Goal: Task Accomplishment & Management: Manage account settings

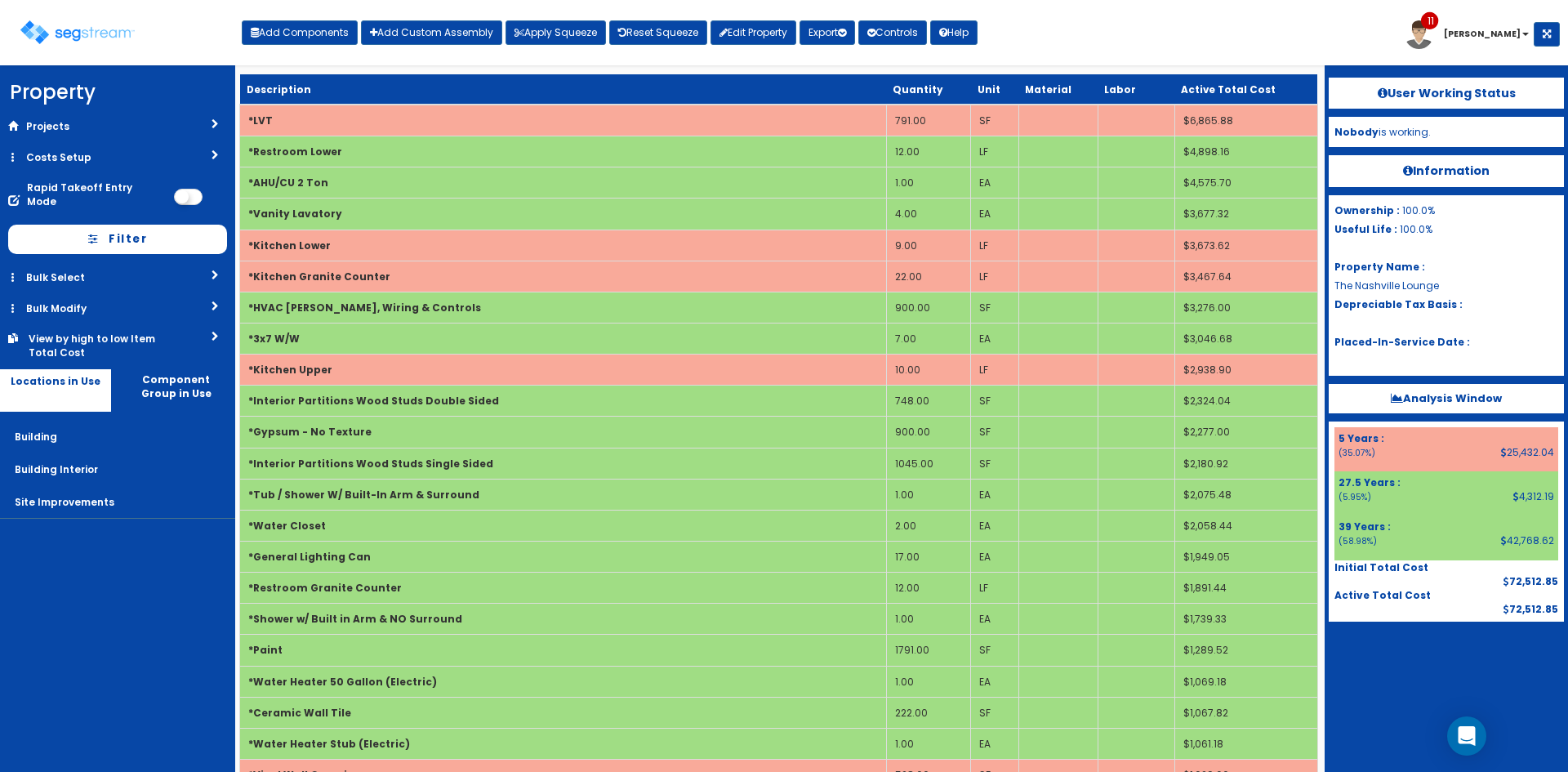
click at [1147, 28] on div "Toggle navigation Add Components Add Custom Assembly Apply Squeeze Reset Squeez…" at bounding box center [784, 39] width 1551 height 53
click at [1120, 46] on div "Toggle navigation Add Components Add Custom Assembly Apply Squeeze Reset Squeez…" at bounding box center [784, 39] width 1551 height 53
click at [163, 293] on link "Bulk Modify" at bounding box center [117, 308] width 235 height 30
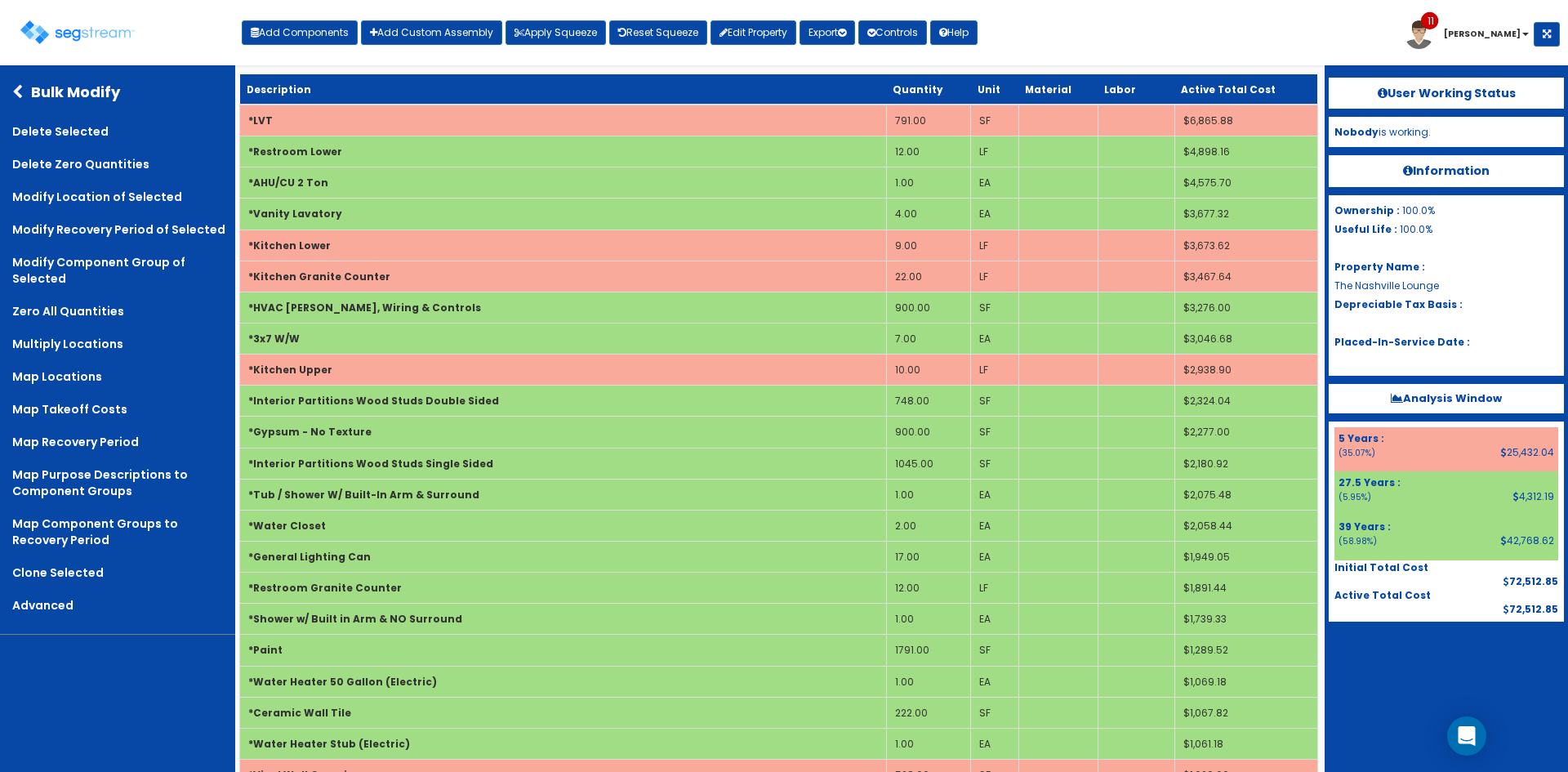
click at [16, 93] on icon at bounding box center [21, 91] width 18 height 15
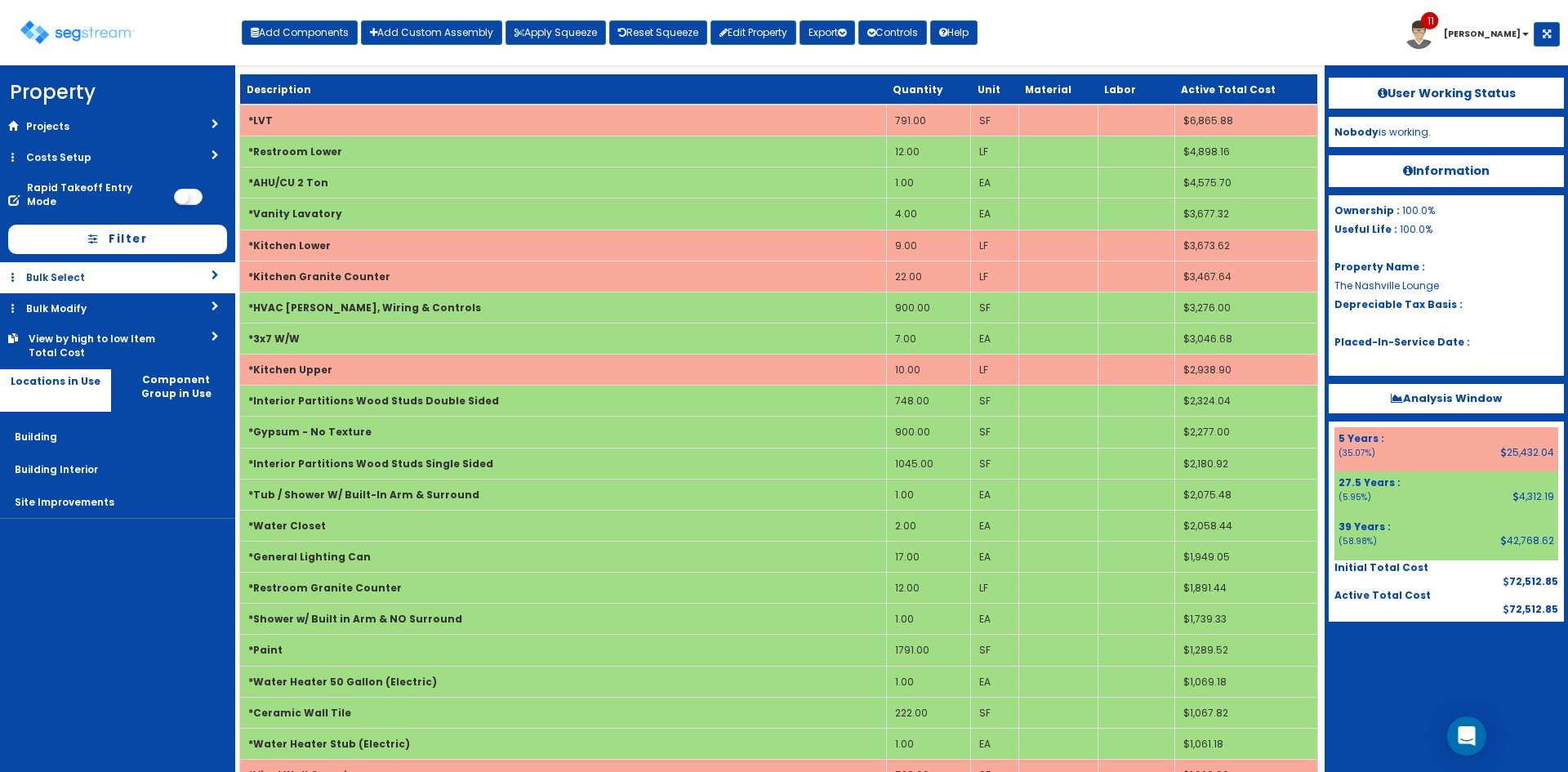
click at [83, 262] on link "Bulk Select" at bounding box center [117, 277] width 235 height 30
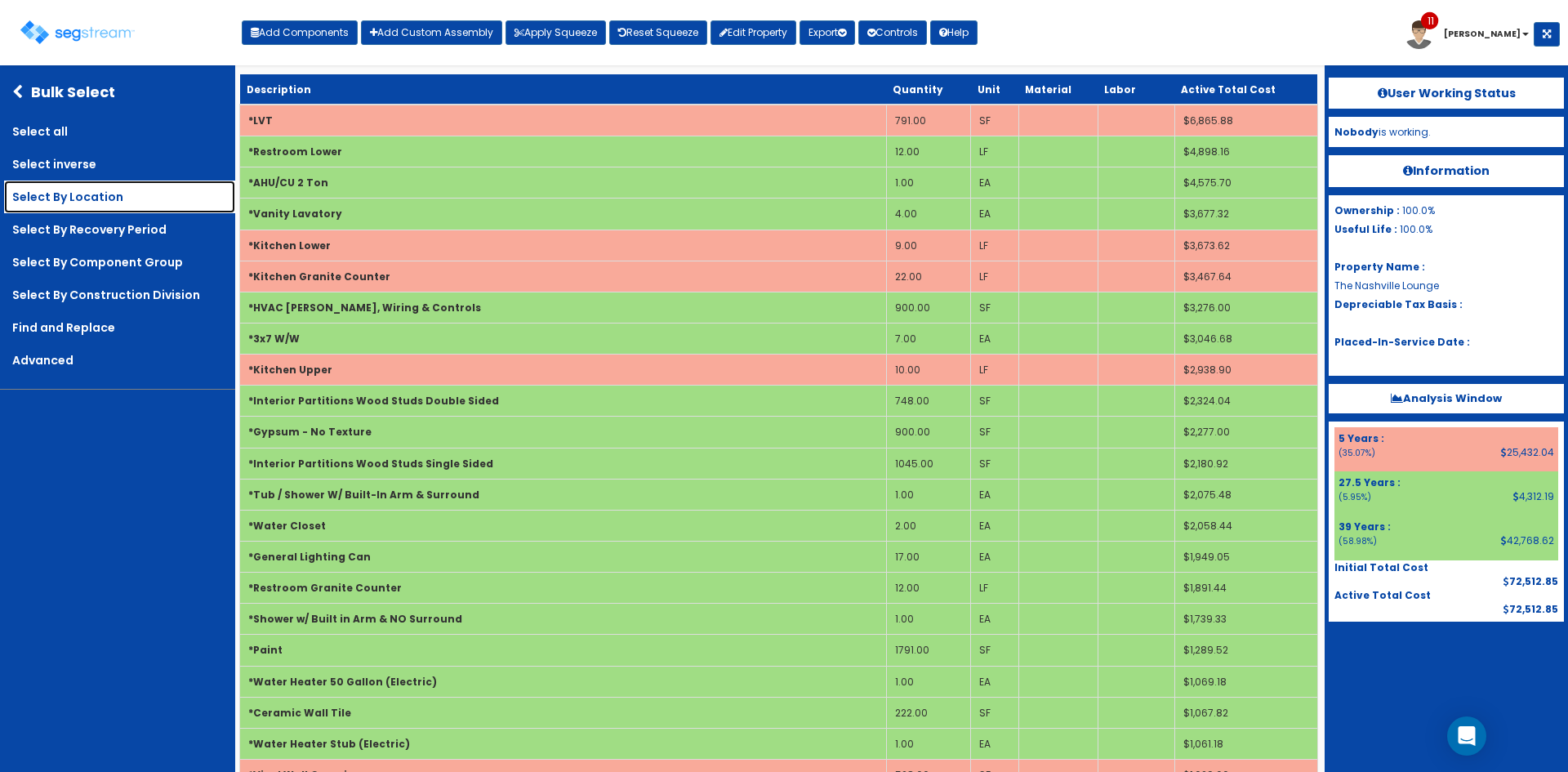
click at [82, 189] on link "Select By Location" at bounding box center [119, 197] width 231 height 33
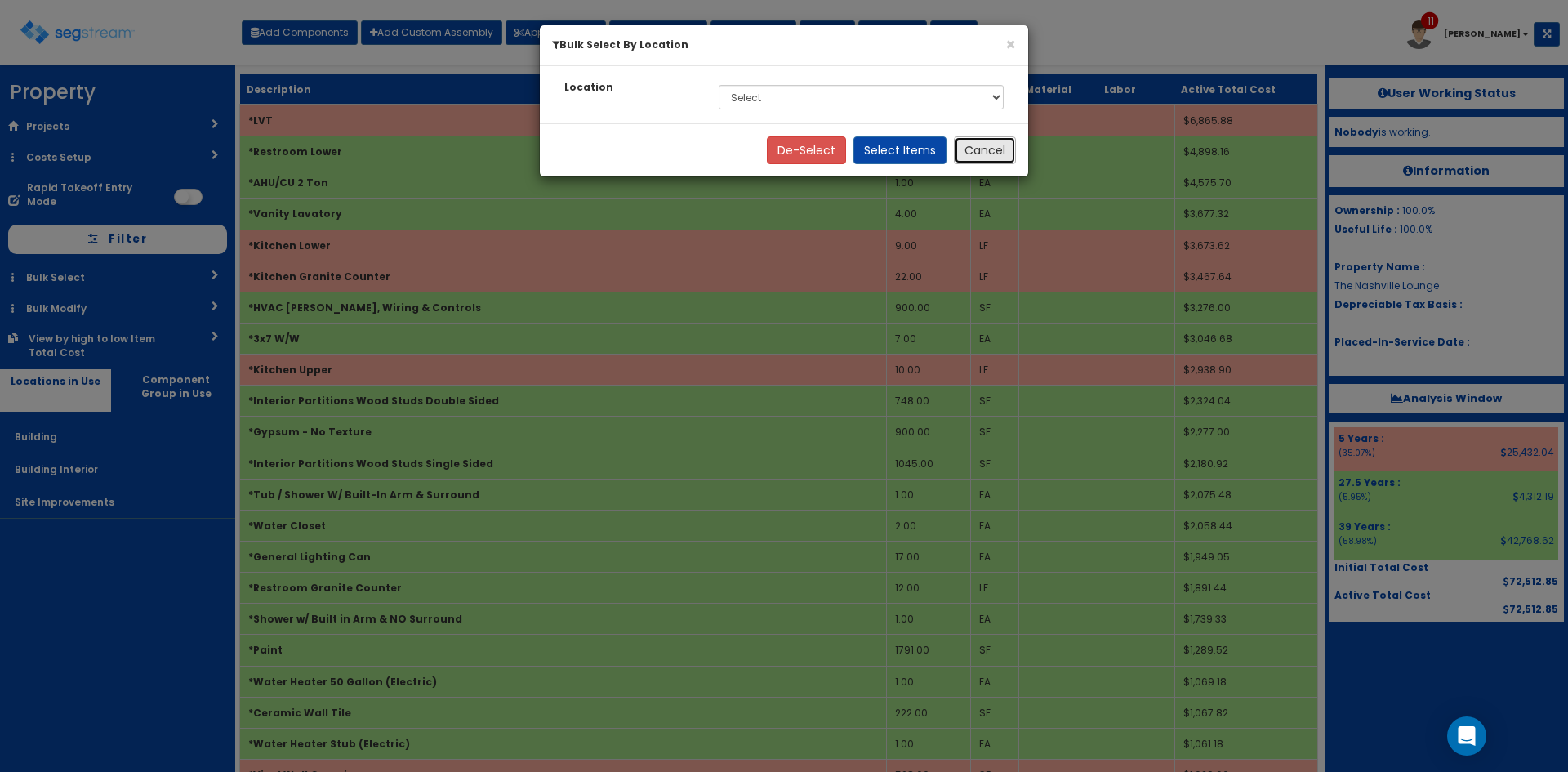
click at [997, 156] on button "Cancel" at bounding box center [984, 150] width 62 height 28
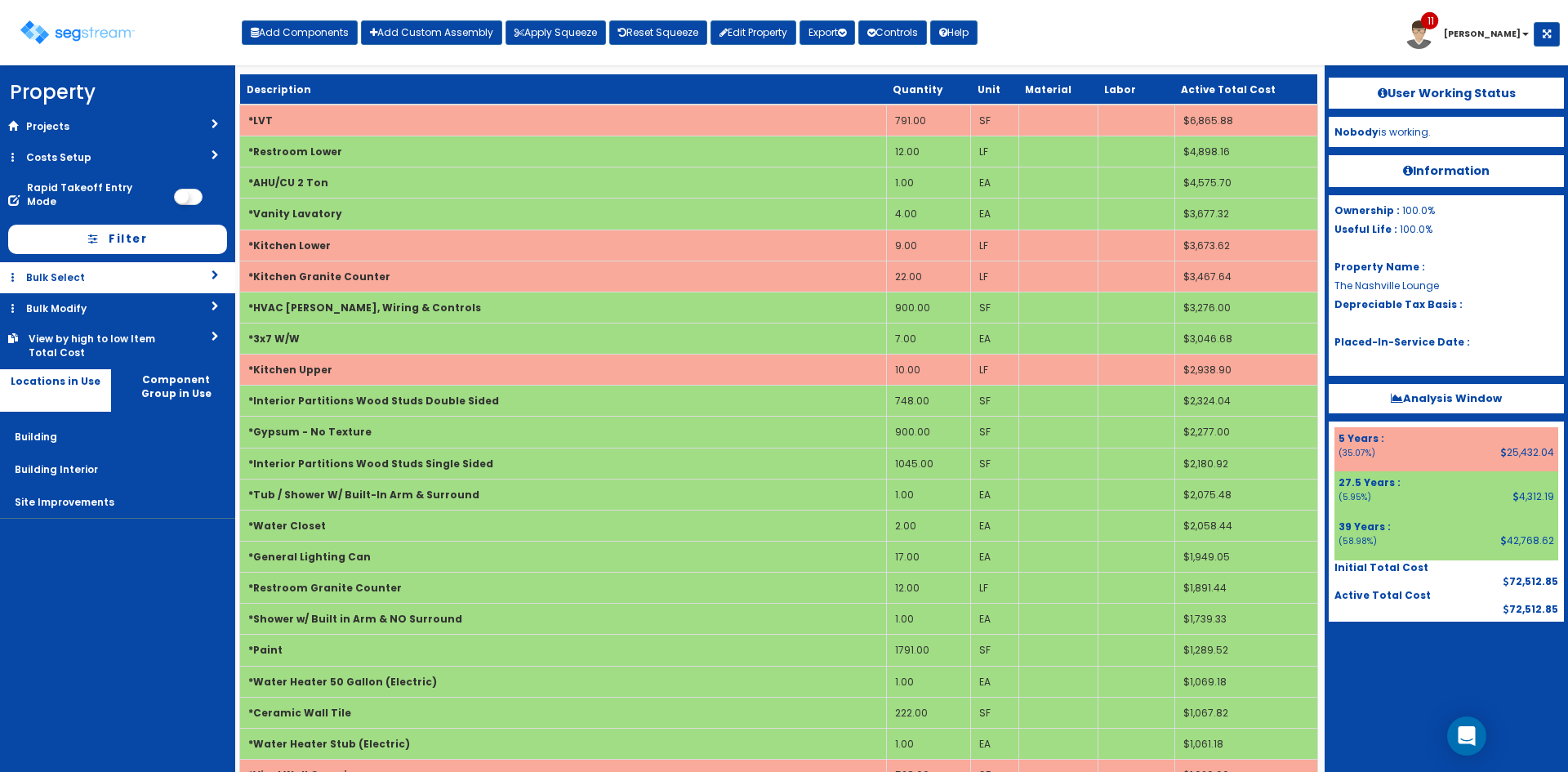
click at [145, 262] on link "Bulk Select" at bounding box center [117, 277] width 235 height 30
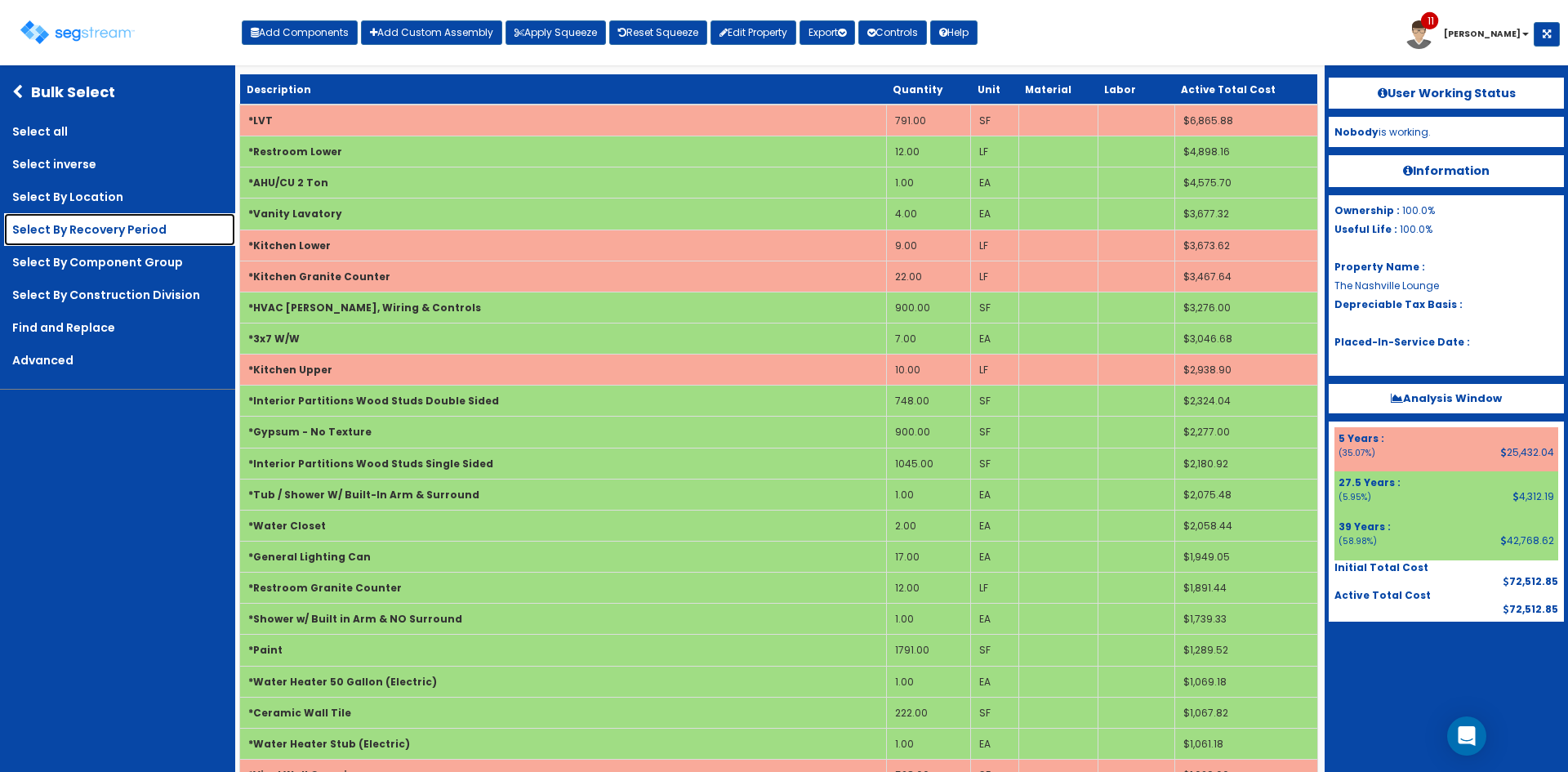
click at [127, 241] on link "Select By Recovery Period" at bounding box center [119, 230] width 231 height 33
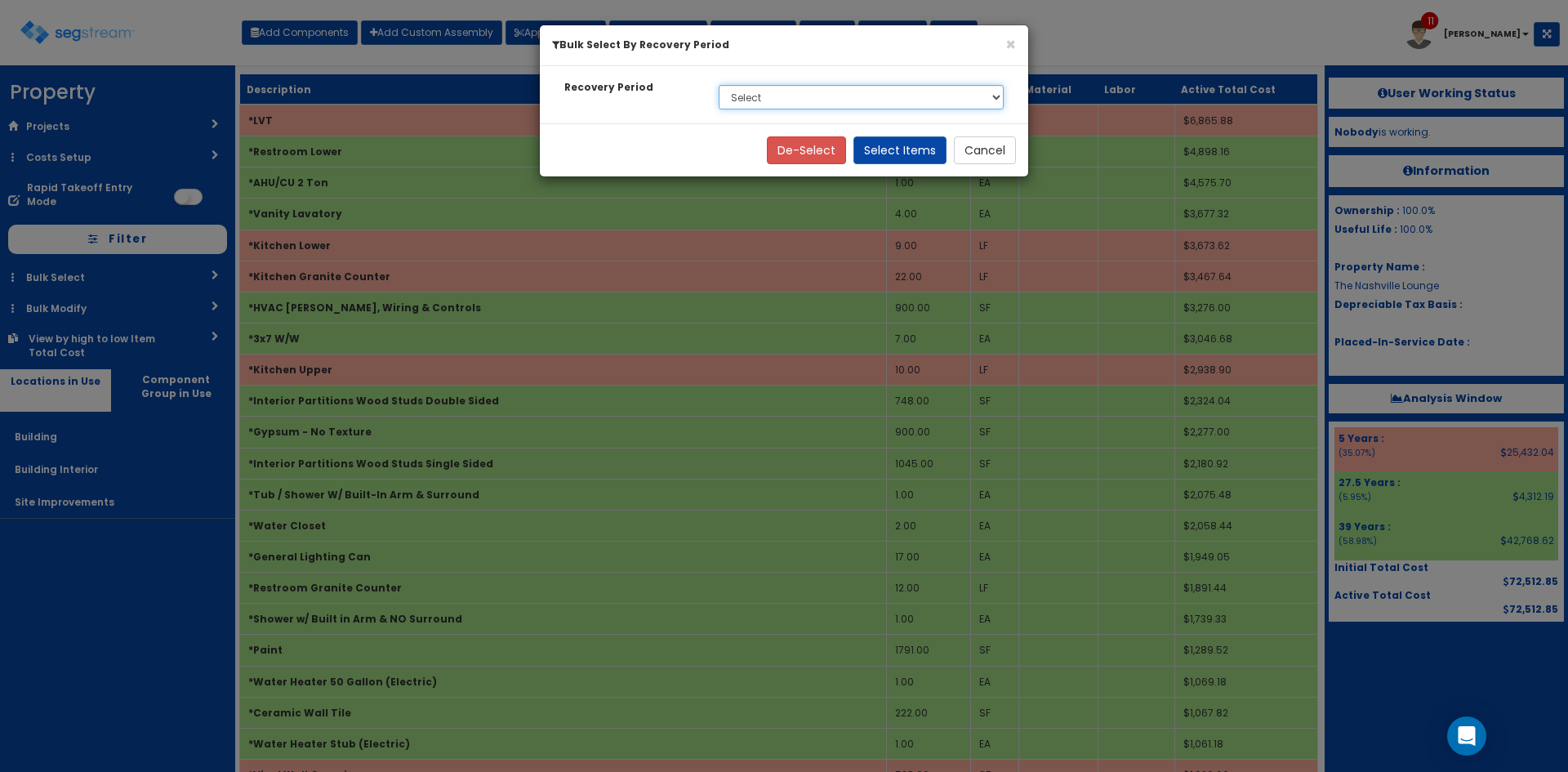
click at [889, 98] on select "Select 5 Years 27.5 Years 39 Years" at bounding box center [861, 96] width 285 height 24
click at [718, 84] on select "Select 5 Years 27.5 Years 39 Years" at bounding box center [861, 96] width 285 height 24
click at [917, 100] on select "Select 5 Years 27.5 Years 39 Years" at bounding box center [861, 96] width 285 height 24
select select "275Y"
click at [718, 84] on select "Select 5 Years 27.5 Years 39 Years" at bounding box center [861, 96] width 285 height 24
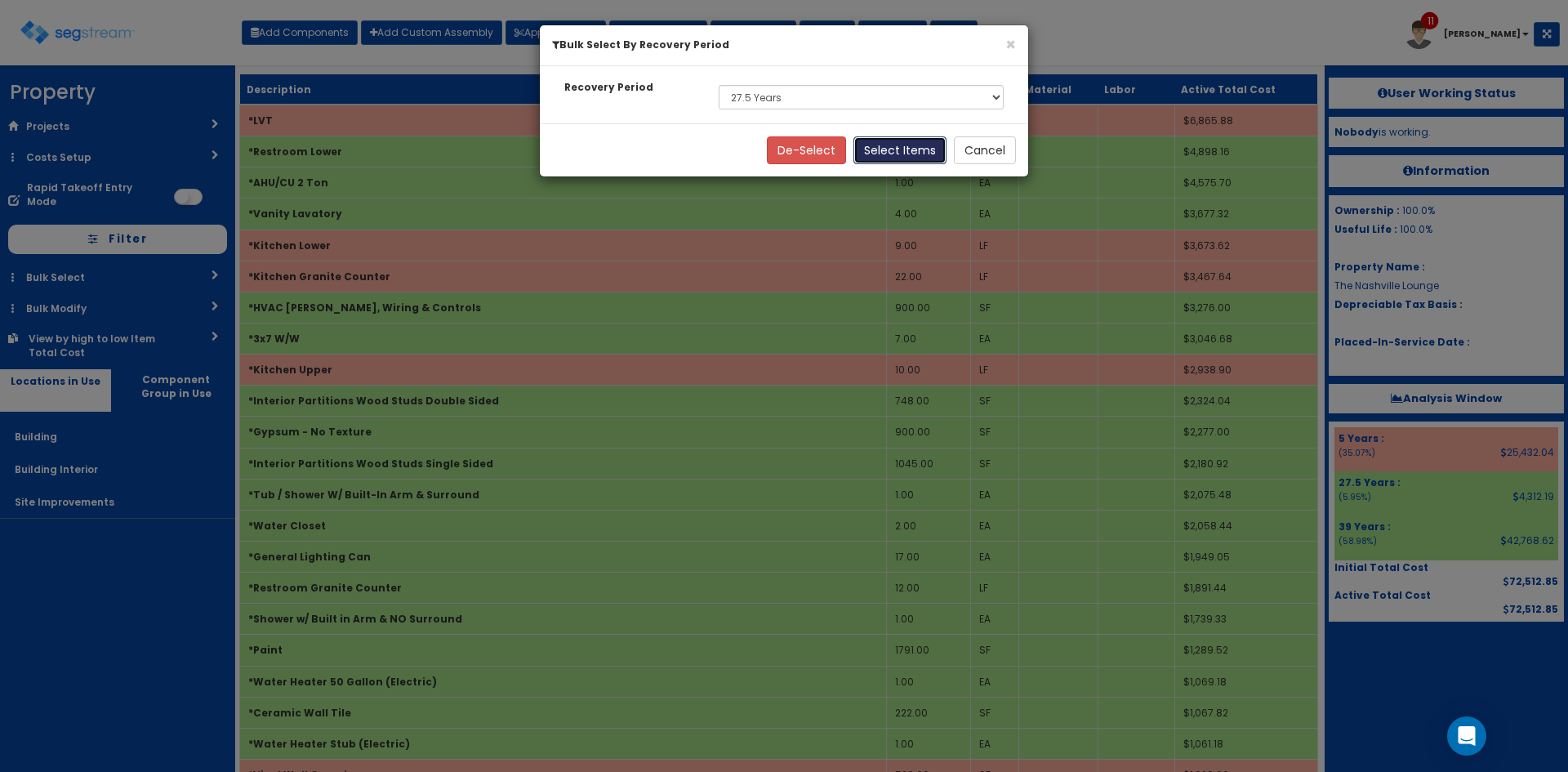
click at [905, 158] on button "Select Items" at bounding box center [900, 150] width 93 height 28
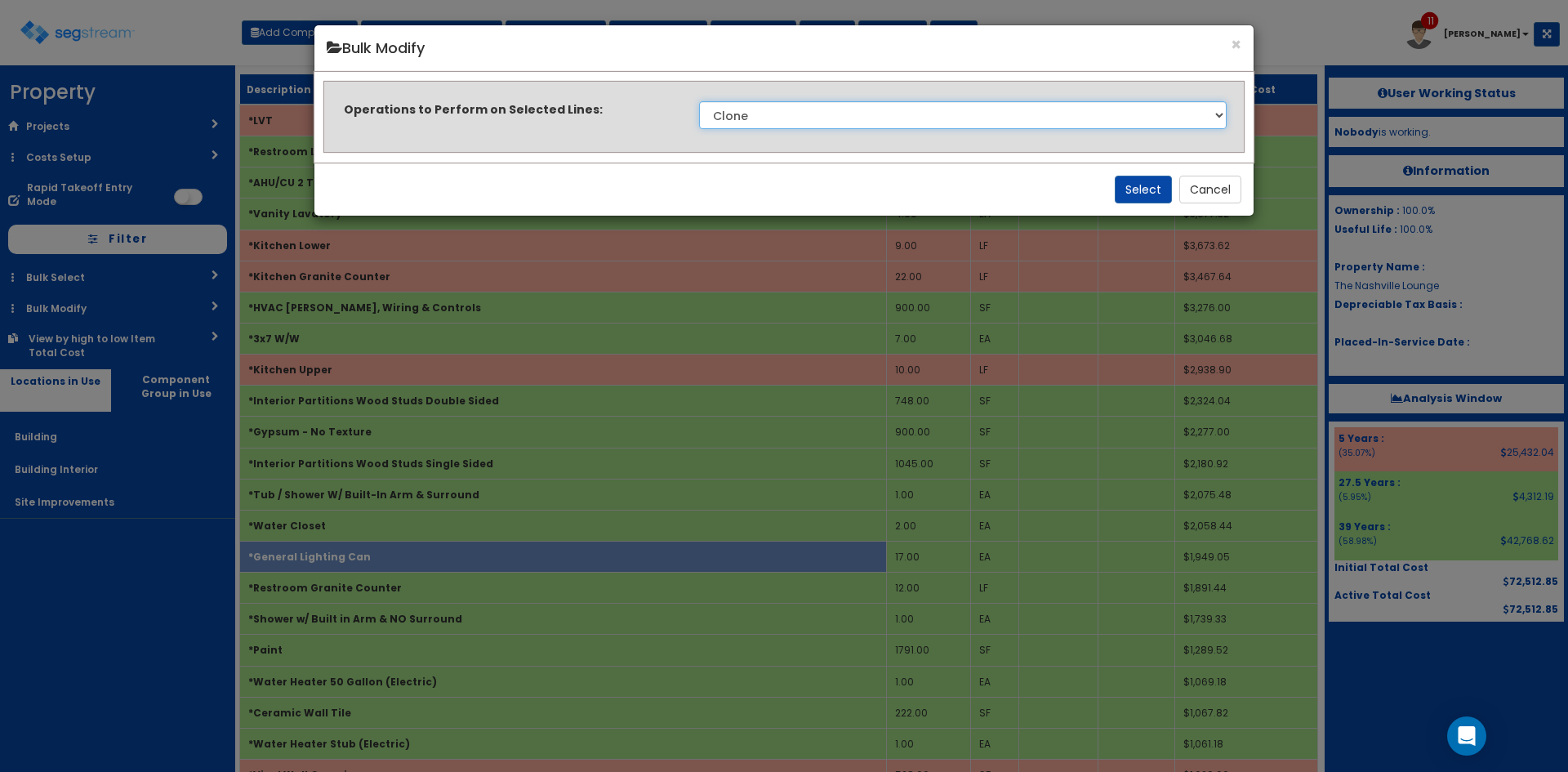
click at [899, 115] on select "Clone Delete Delete Zero Quantities Modify Component Group Modify Cost Sources …" at bounding box center [962, 115] width 527 height 28
select select "modifyRecoveryPeriod"
click at [699, 101] on select "Clone Delete Delete Zero Quantities Modify Component Group Modify Cost Sources …" at bounding box center [962, 115] width 527 height 28
click at [1134, 193] on button "Select" at bounding box center [1143, 189] width 57 height 28
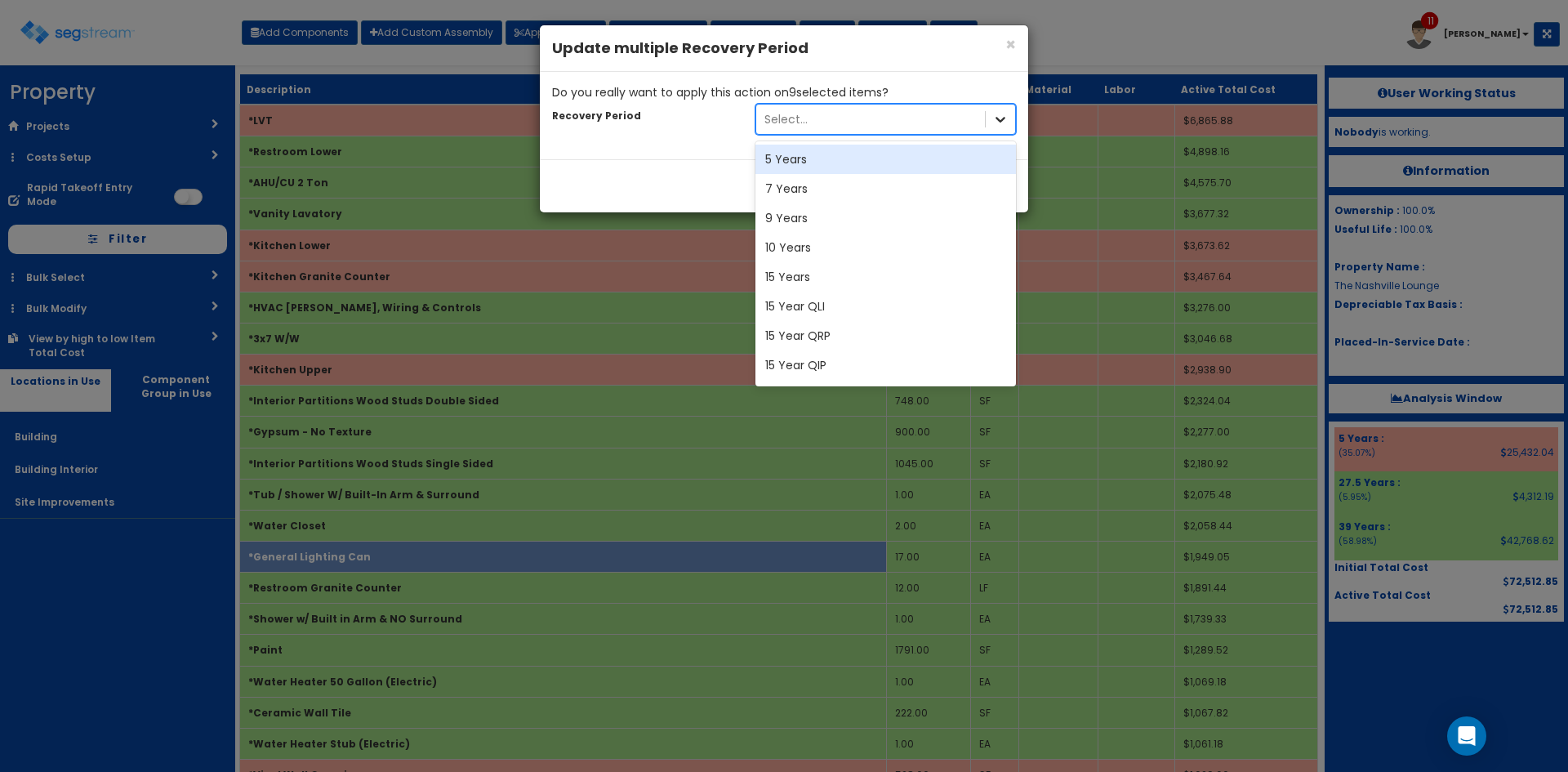
click at [999, 120] on icon at bounding box center [1000, 119] width 10 height 6
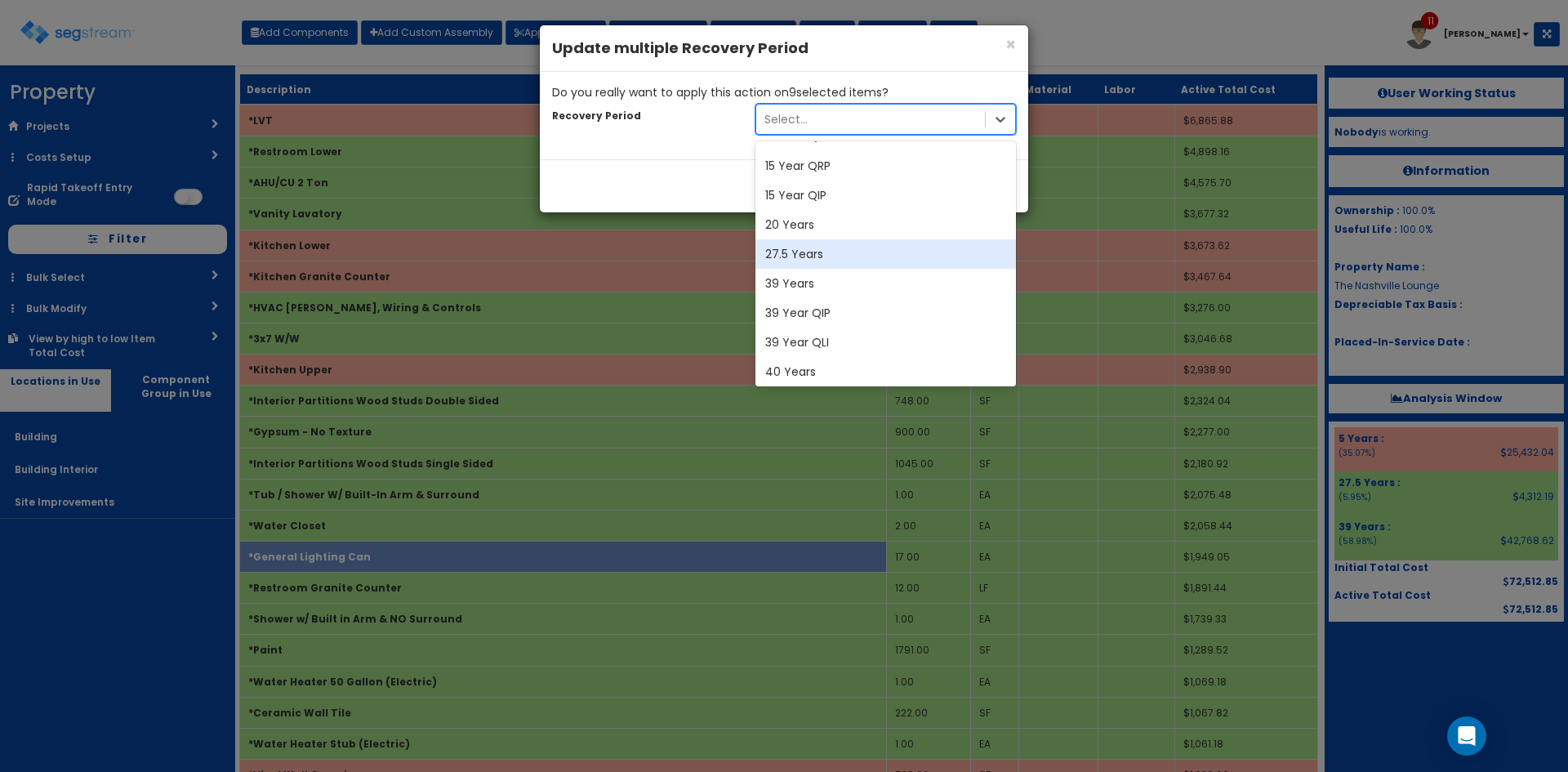
scroll to position [173, 0]
click at [822, 285] on div "39 Years" at bounding box center [885, 280] width 260 height 29
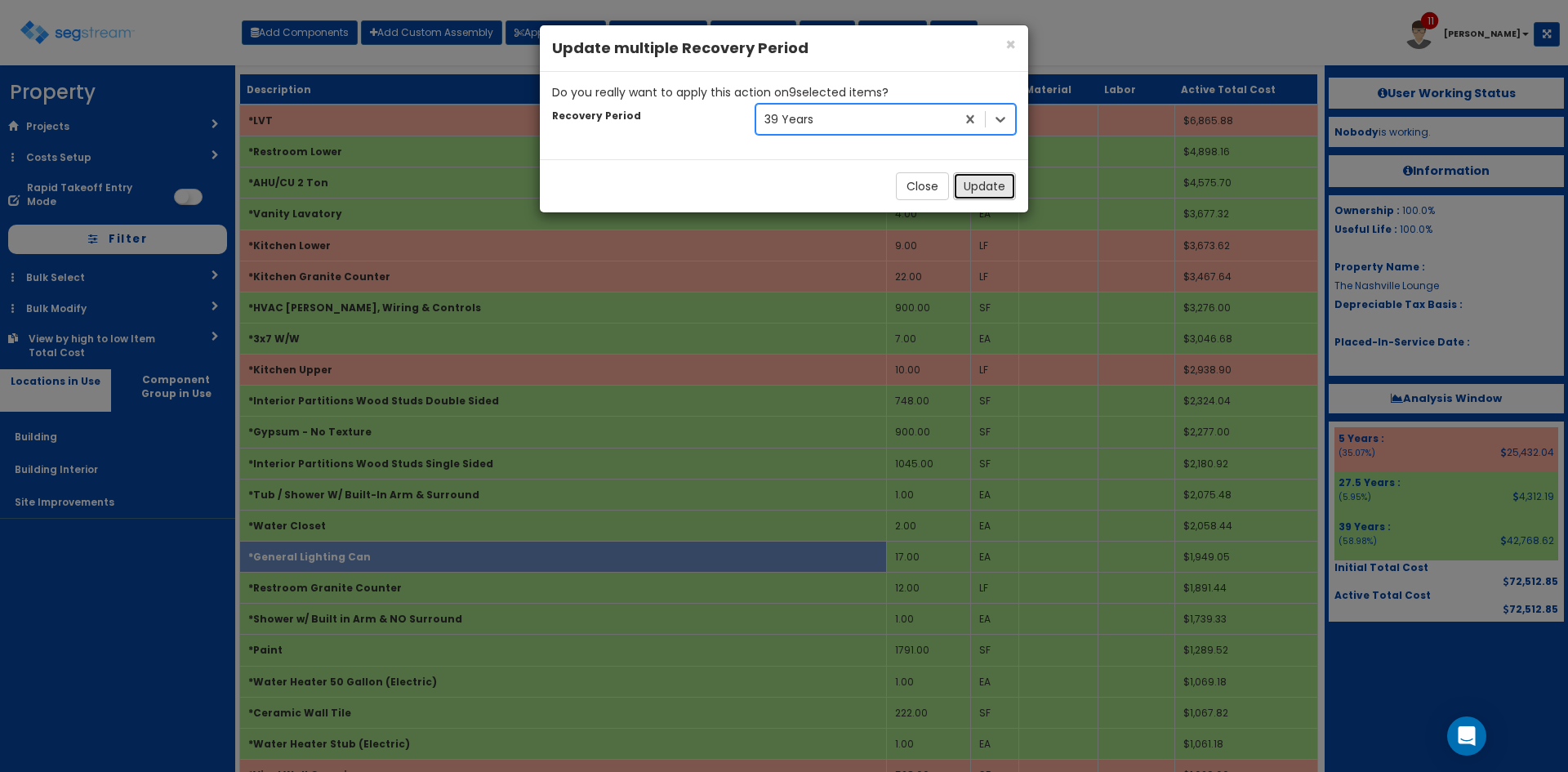
click at [984, 184] on button "Update" at bounding box center [984, 185] width 63 height 28
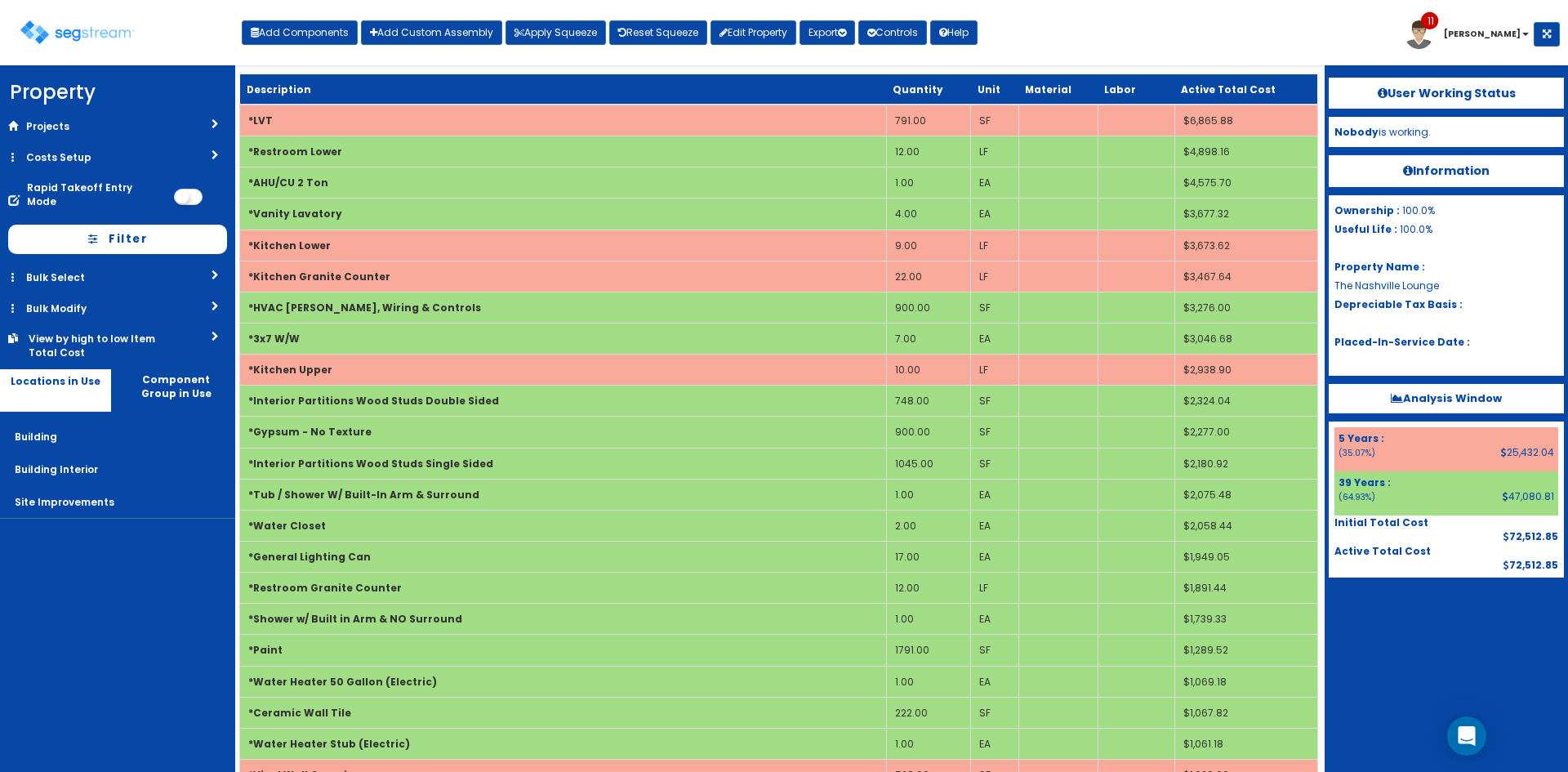
click at [1427, 672] on div "User Working Status Nobody is working. Information Ownership : 100.0% Useful Li…" at bounding box center [1446, 418] width 244 height 706
click at [35, 569] on nav "Property DB Projects Recent Properties AgroChem Addition 440 Old Hook Road 5 E …" at bounding box center [117, 418] width 235 height 706
click at [1428, 649] on div at bounding box center [1446, 619] width 235 height 82
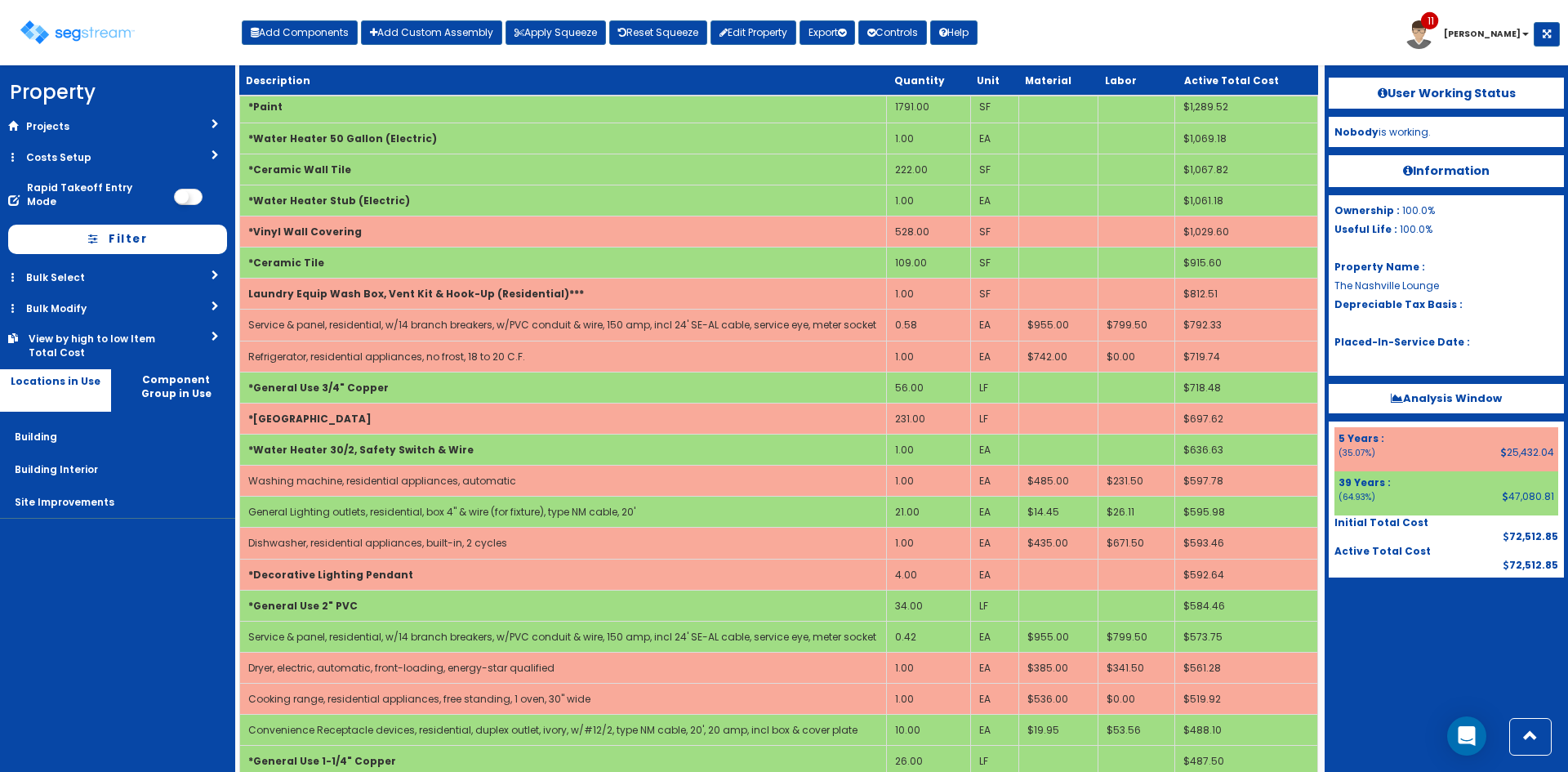
scroll to position [544, 0]
click at [1427, 650] on div at bounding box center [1446, 619] width 235 height 82
click at [1425, 665] on div "User Working Status Nobody is working. Information Ownership : 100.0% Useful Li…" at bounding box center [1446, 418] width 244 height 706
click at [1399, 640] on div at bounding box center [1446, 619] width 235 height 82
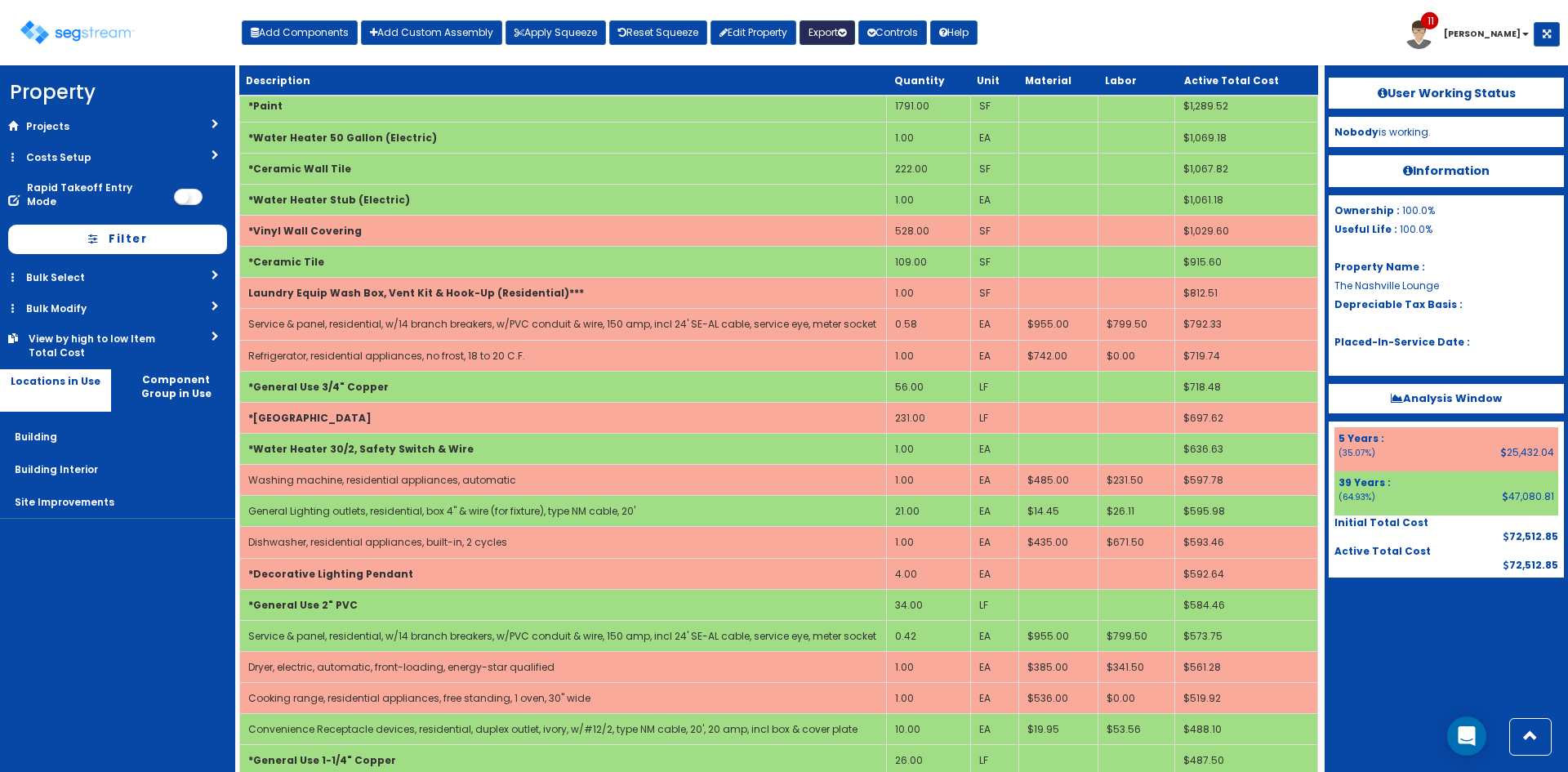
click at [843, 41] on button "Export" at bounding box center [826, 32] width 55 height 24
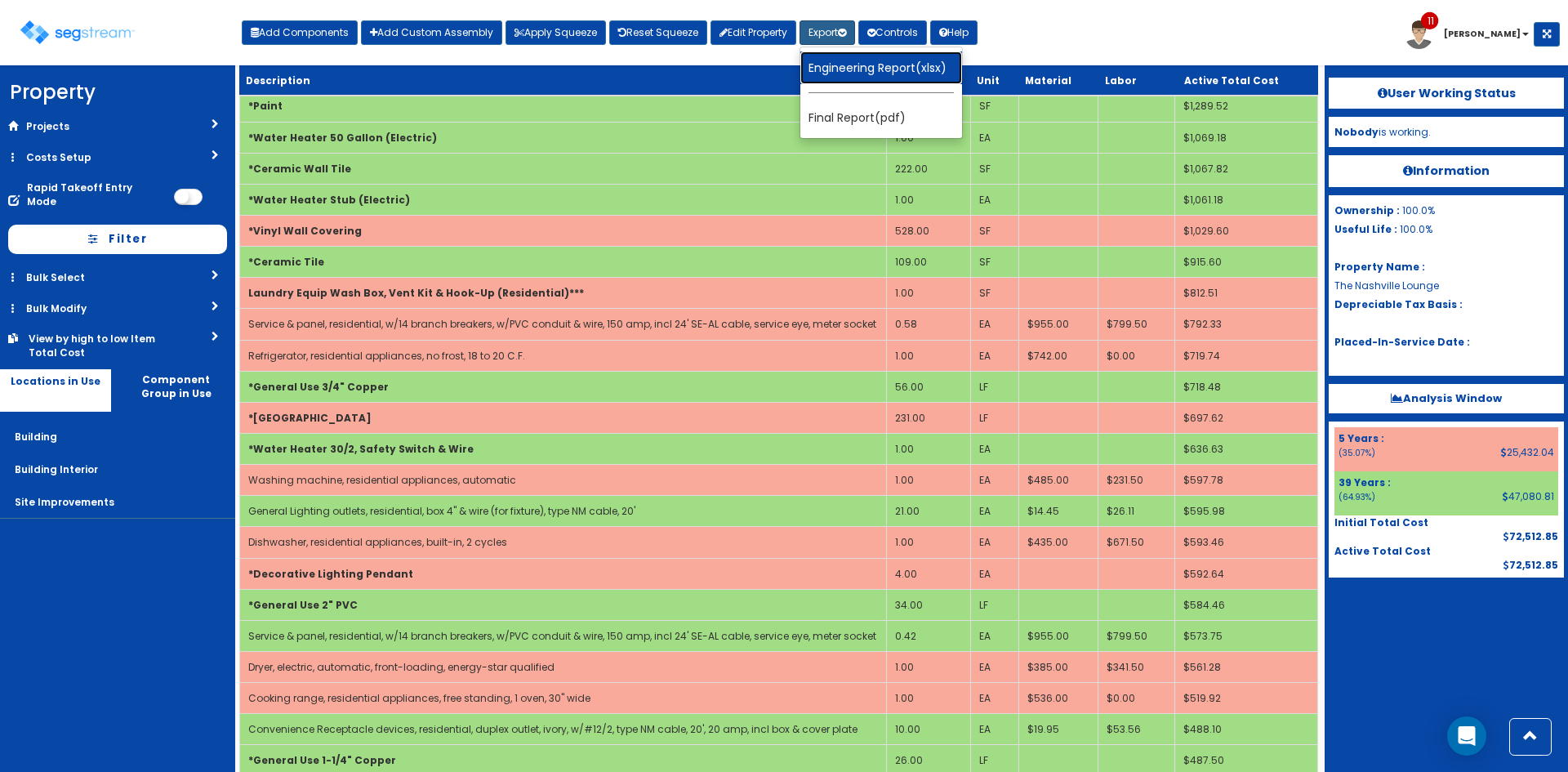
click at [852, 61] on link "Engineering Report(xlsx)" at bounding box center [881, 68] width 162 height 33
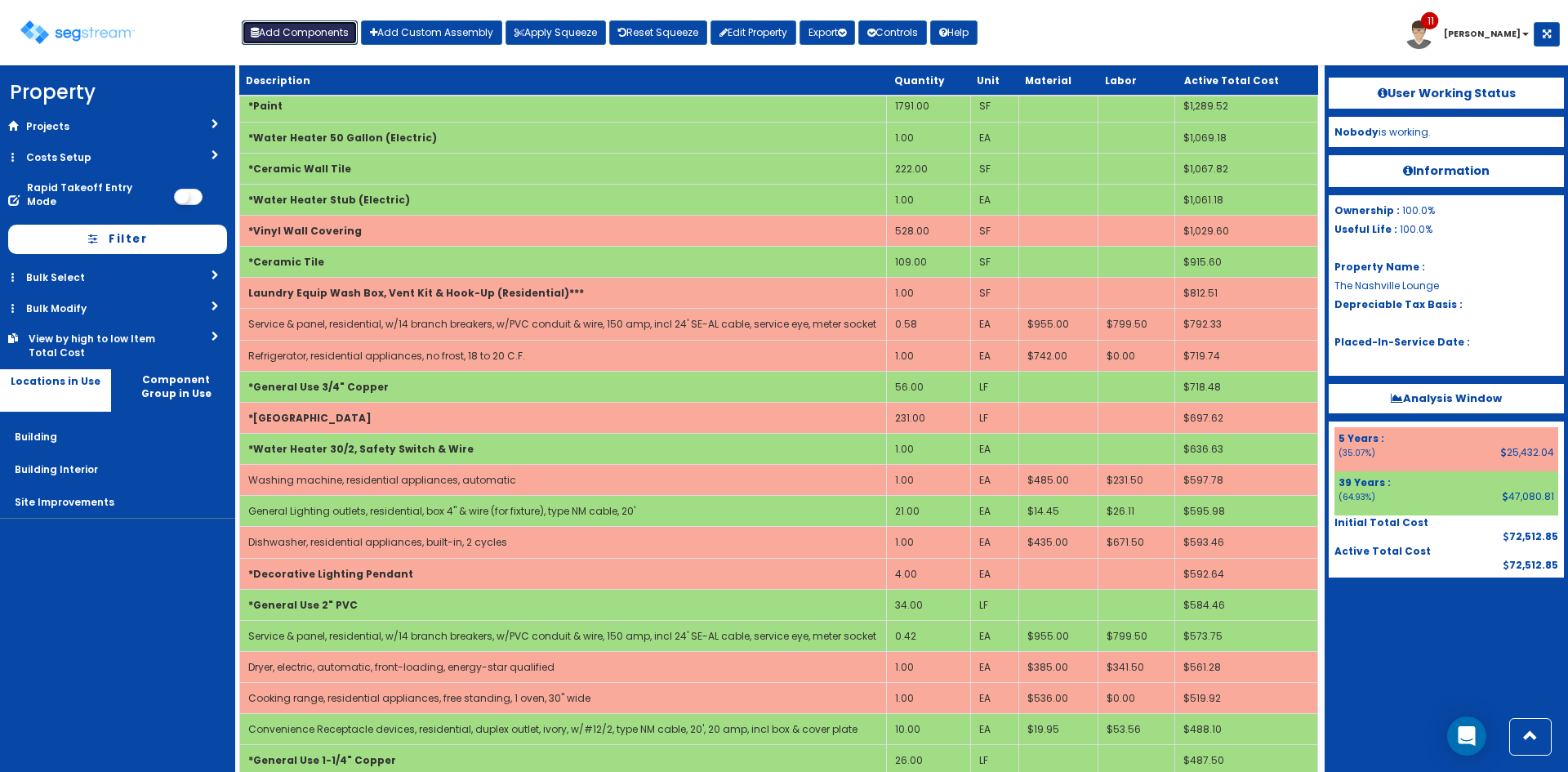
click at [326, 29] on button "Add Components" at bounding box center [299, 32] width 116 height 24
select select "39Y"
select select "default"
select select
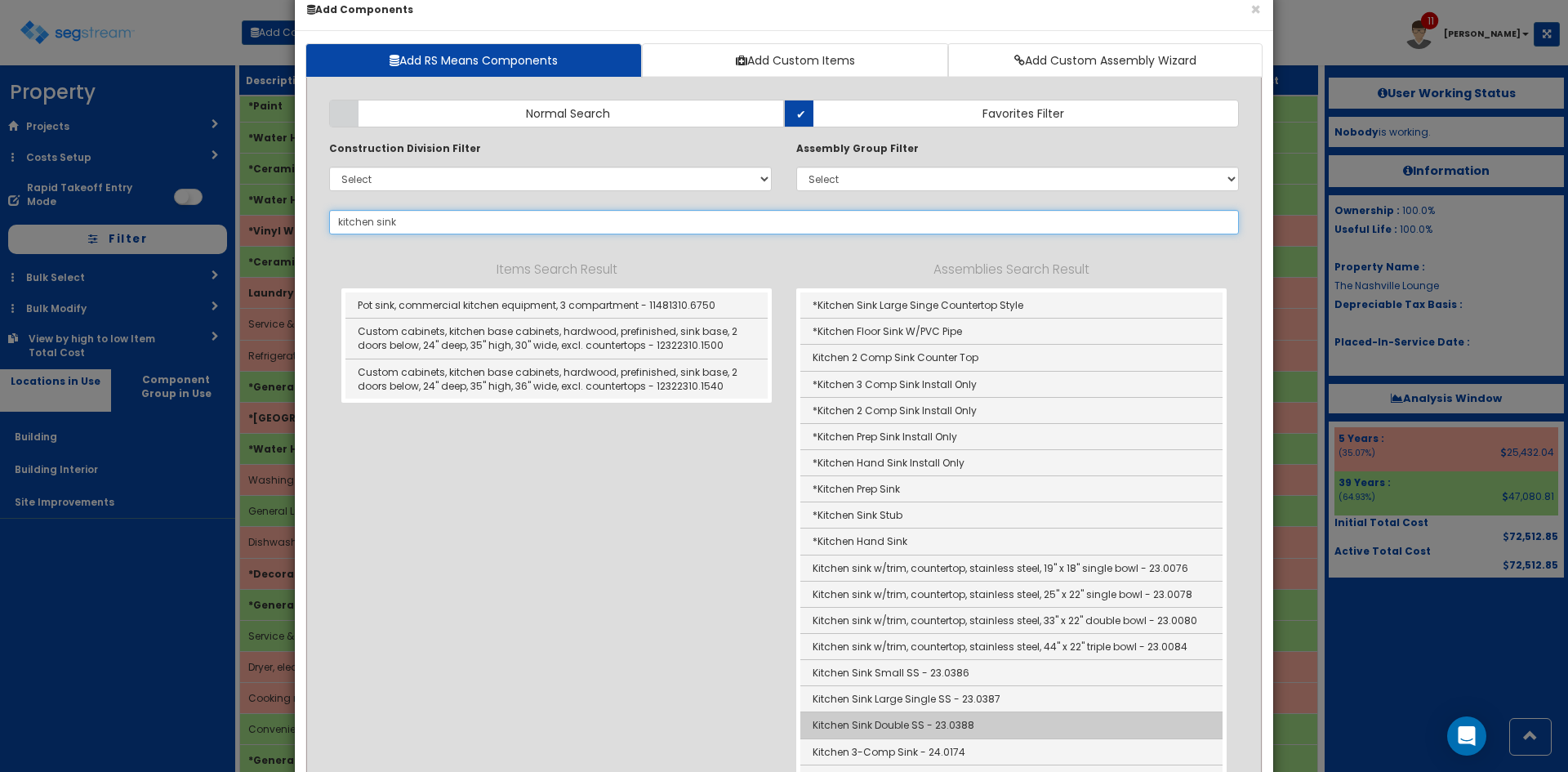
scroll to position [0, 0]
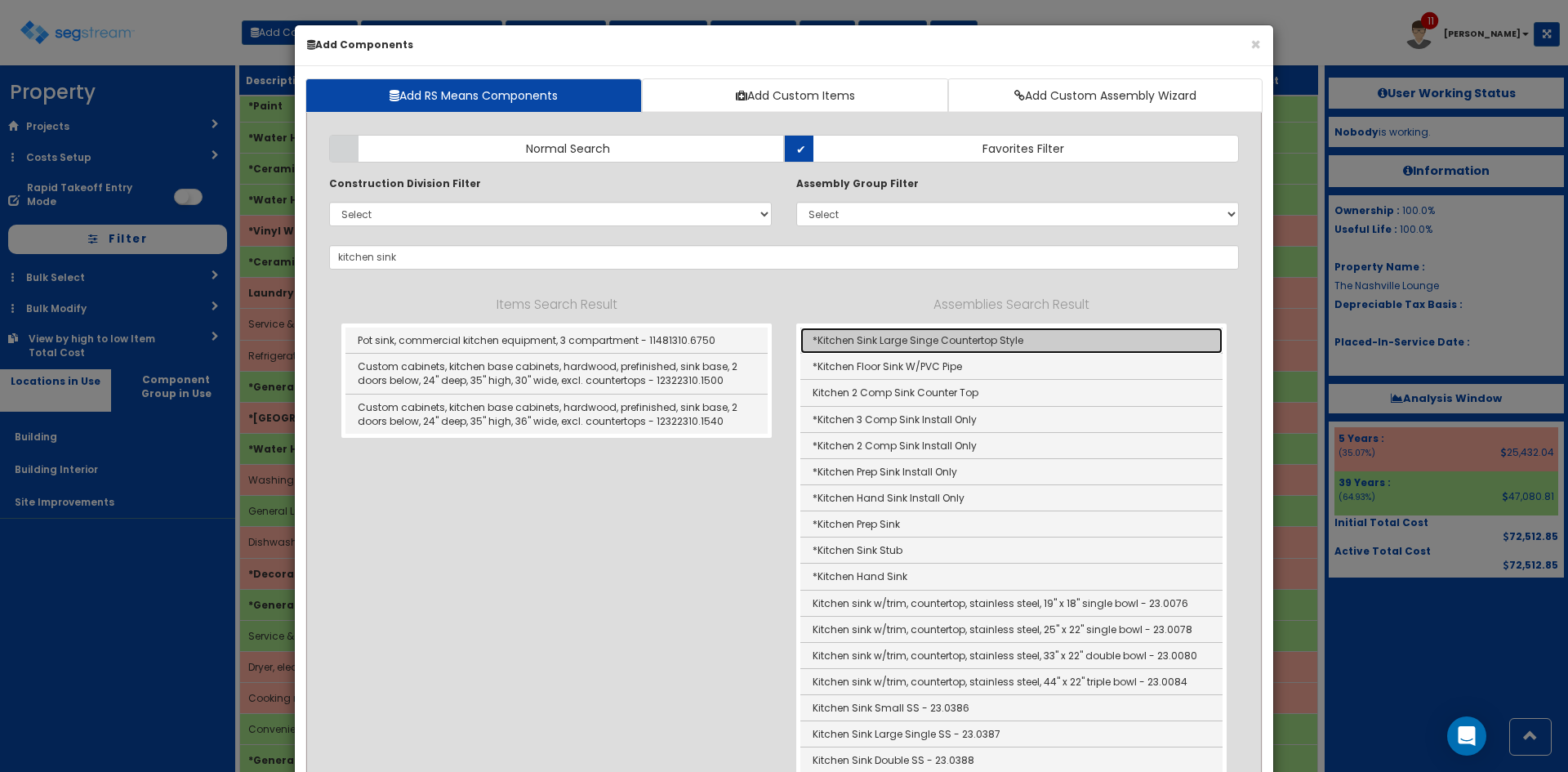
click at [1003, 350] on link "*Kitchen Sink Large Singe Countertop Style" at bounding box center [1011, 340] width 422 height 26
type input "*Kitchen Sink Large Singe Countertop Style"
type input "EA"
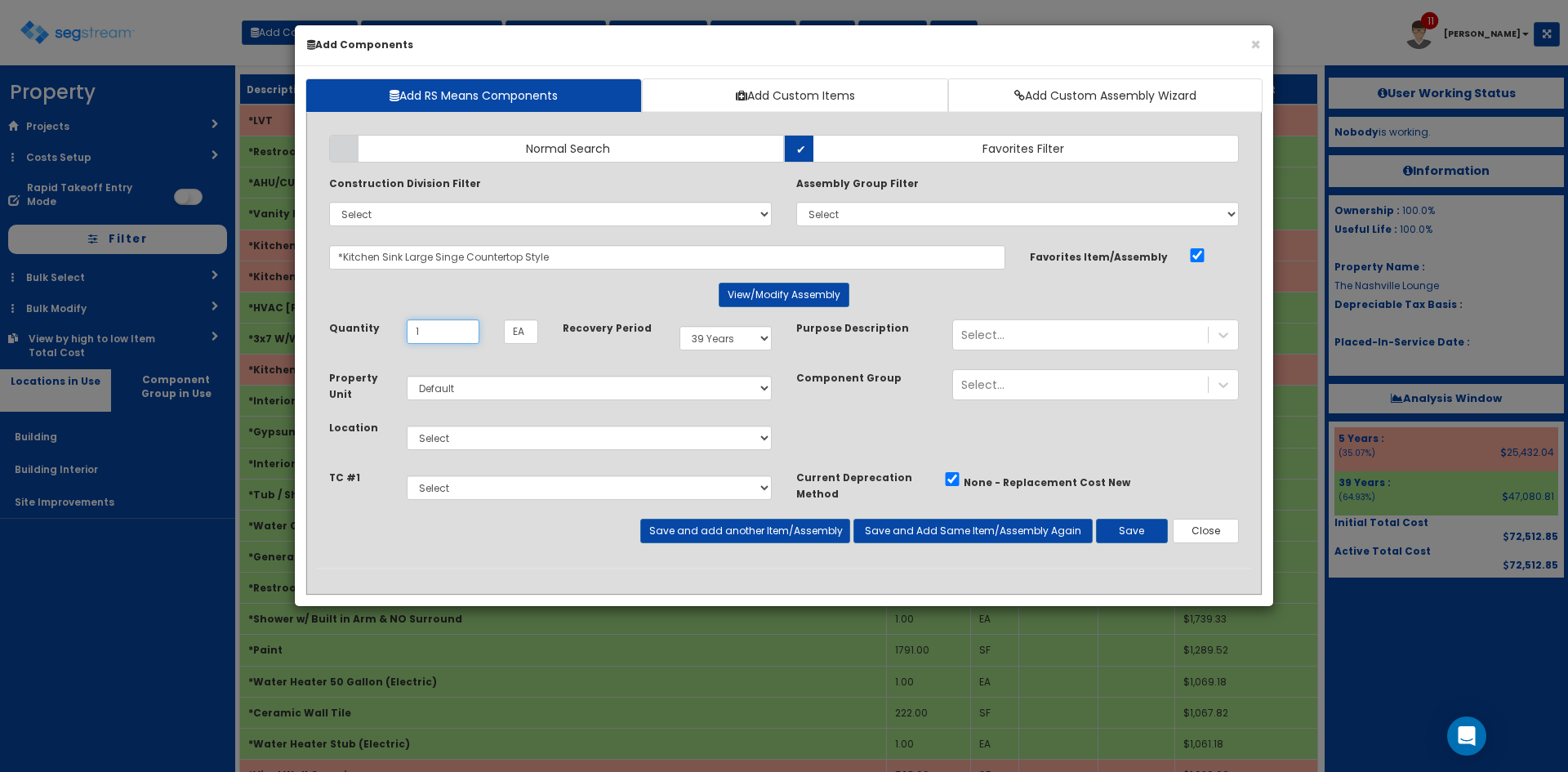
type input "1"
click at [751, 344] on select "Select 5 Years 7 Years 9 Years 10 Years 15 Years 15 Year QLI 15 Year QRP 15 Yea…" at bounding box center [725, 338] width 92 height 24
select select "5Y"
click at [680, 326] on select "Select 5 Years 7 Years 9 Years 10 Years 15 Years 15 Year QLI 15 Year QRP 15 Yea…" at bounding box center [725, 338] width 92 height 24
click at [612, 434] on select "Select Building Building Interior Site Improvements Add Additional Location" at bounding box center [589, 437] width 365 height 24
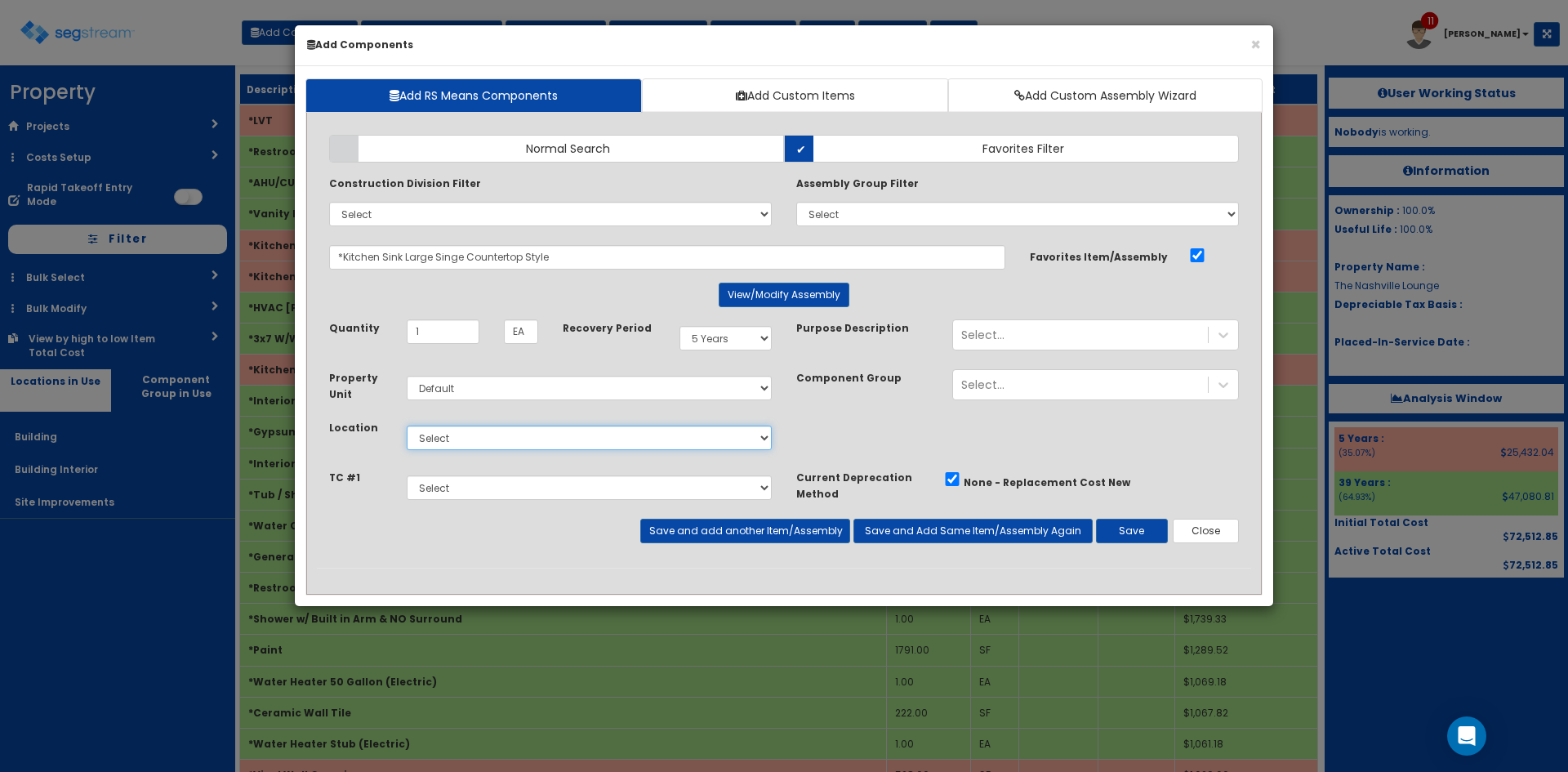
select select "7"
click at [407, 425] on select "Select Building Building Interior Site Improvements Add Additional Location" at bounding box center [589, 437] width 365 height 24
click at [710, 528] on button "Save and add another Item/Assembly" at bounding box center [744, 530] width 209 height 24
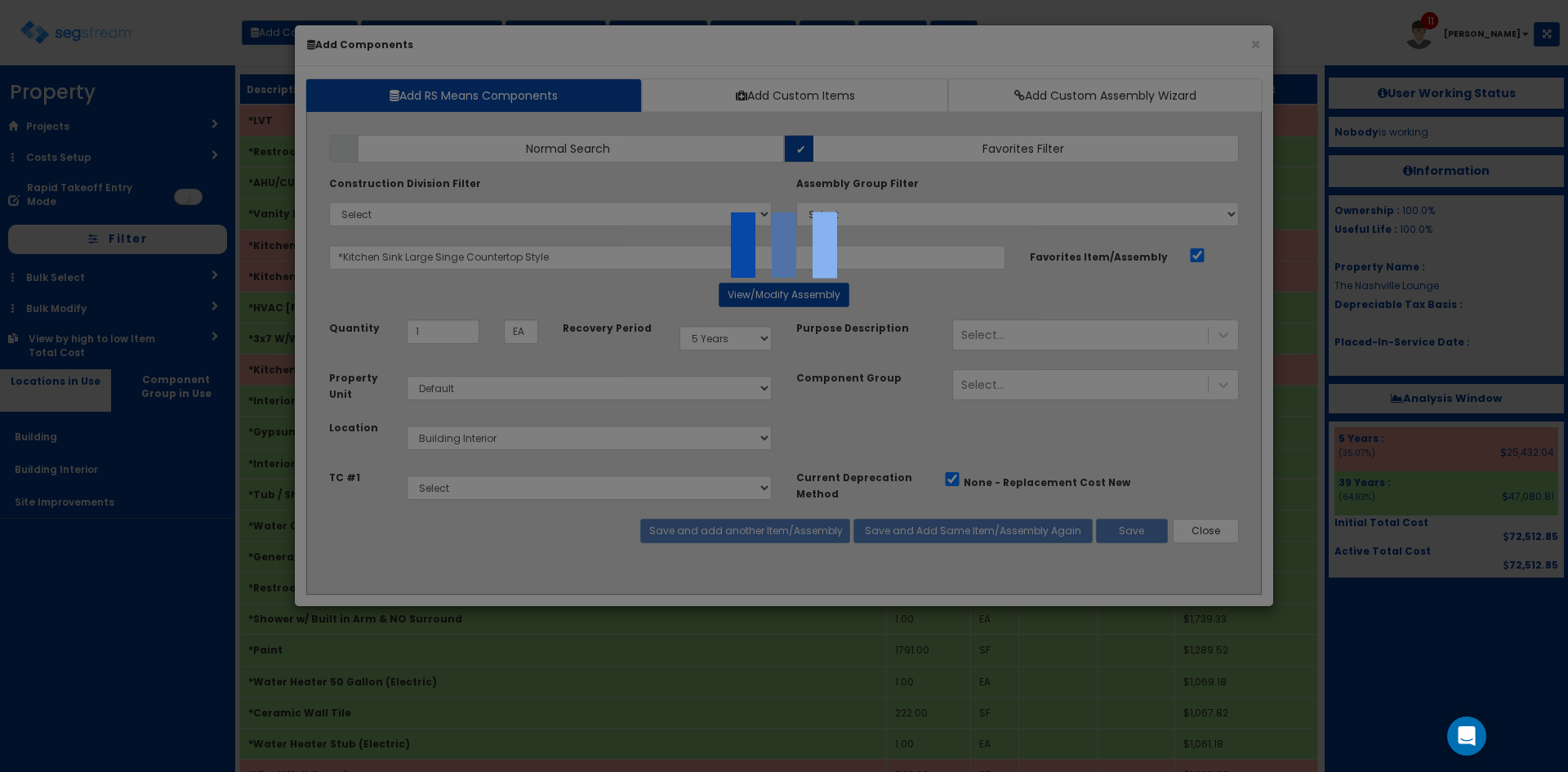
click at [559, 259] on div at bounding box center [784, 386] width 1568 height 772
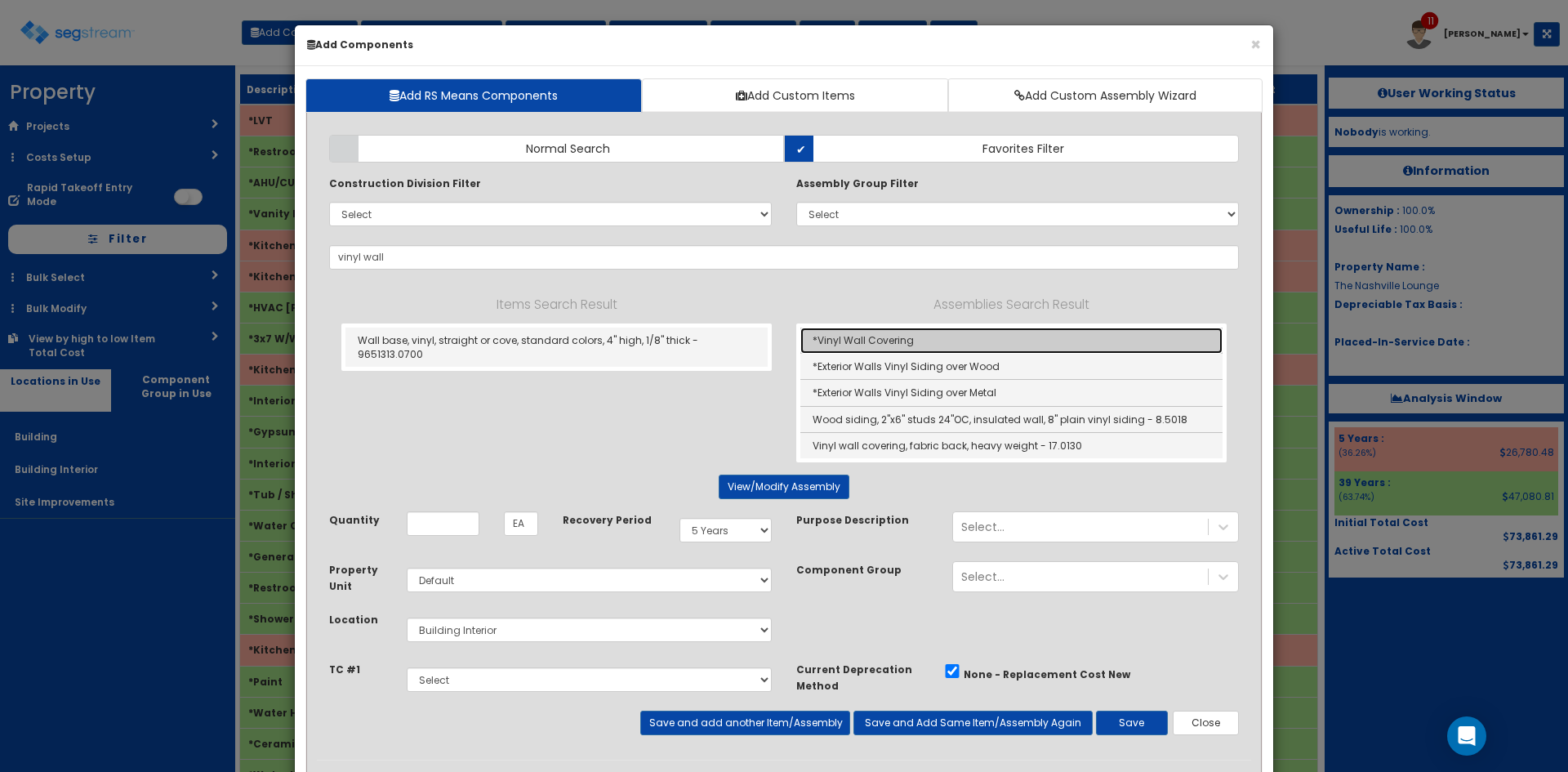
click at [884, 347] on link "*Vinyl Wall Covering" at bounding box center [1011, 340] width 422 height 26
type input "*Vinyl Wall Covering"
type input "SF"
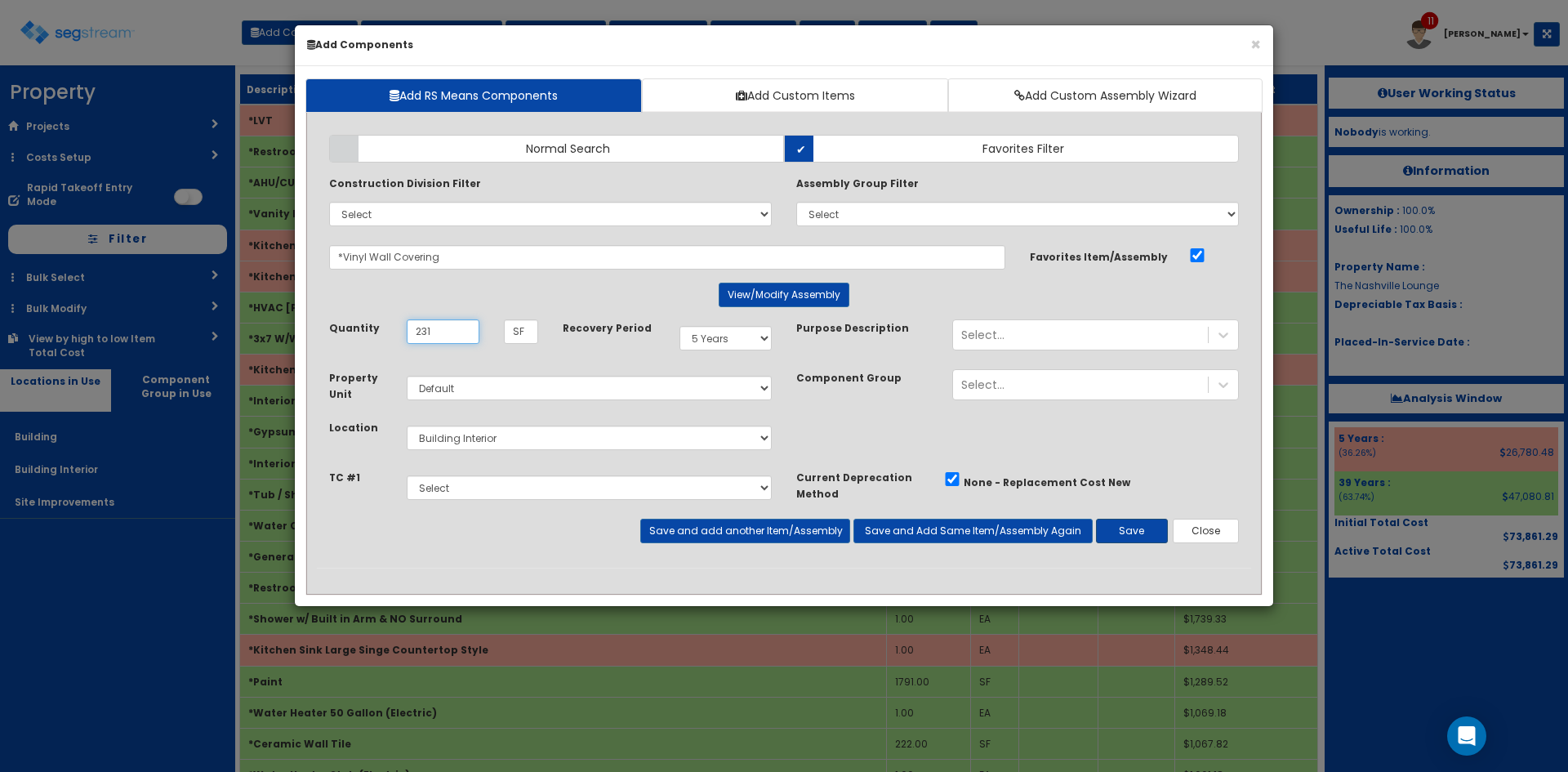
type input "231"
click at [1148, 527] on button "Save" at bounding box center [1132, 530] width 72 height 24
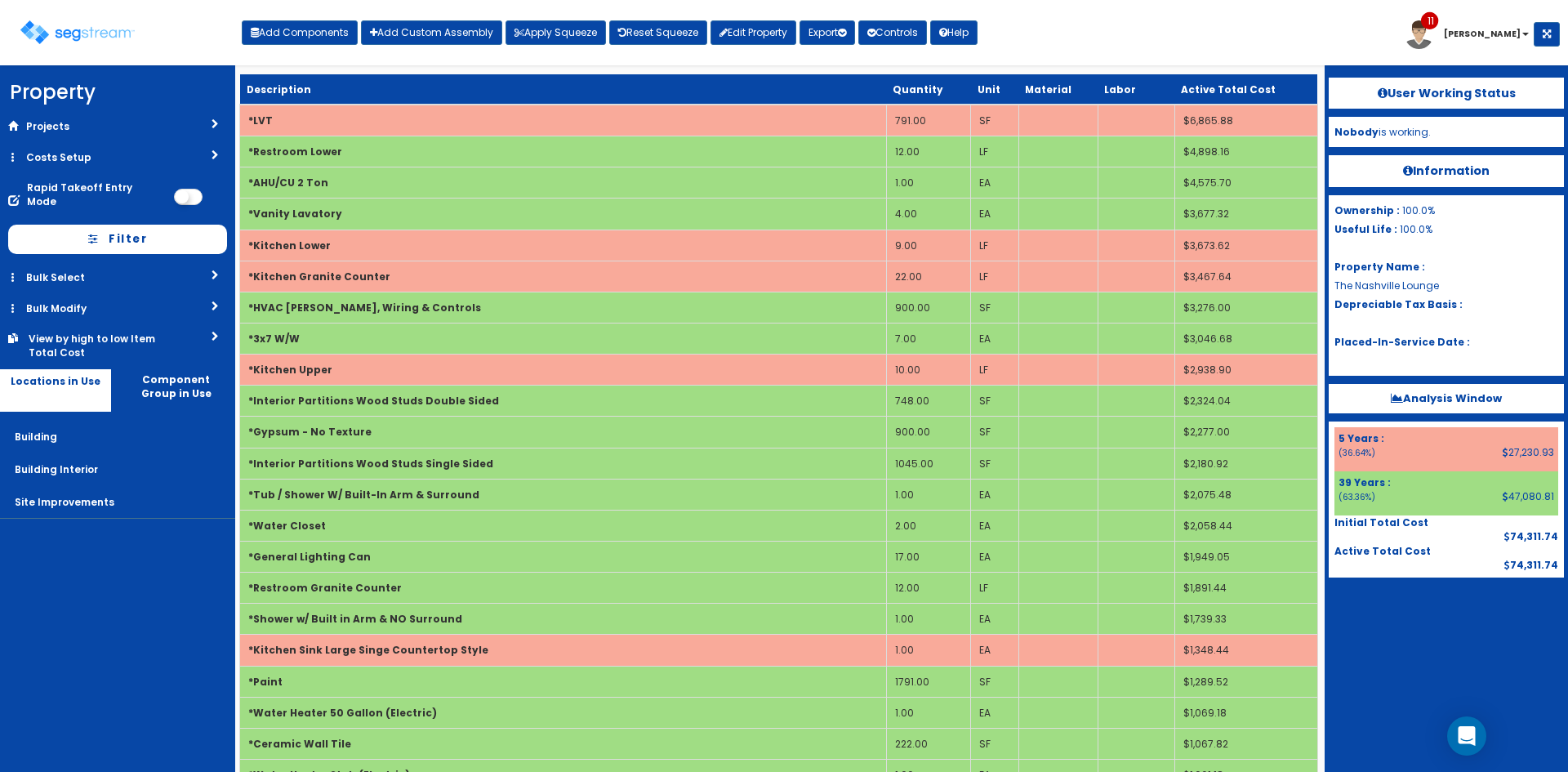
click at [1203, 50] on div "Toggle navigation Add Components Add Custom Assembly Apply Squeeze Reset Squeez…" at bounding box center [784, 39] width 1551 height 53
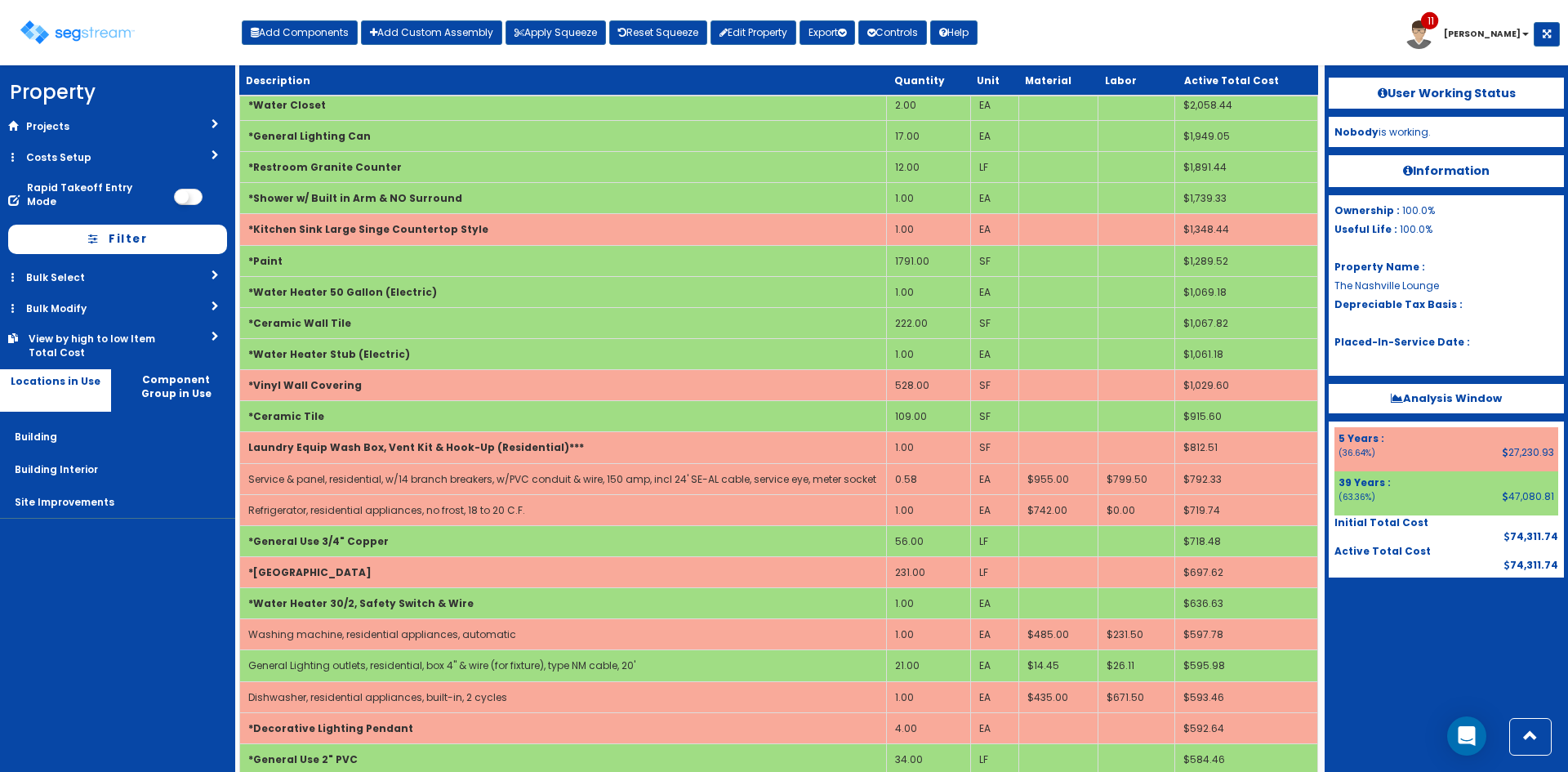
scroll to position [1012, 0]
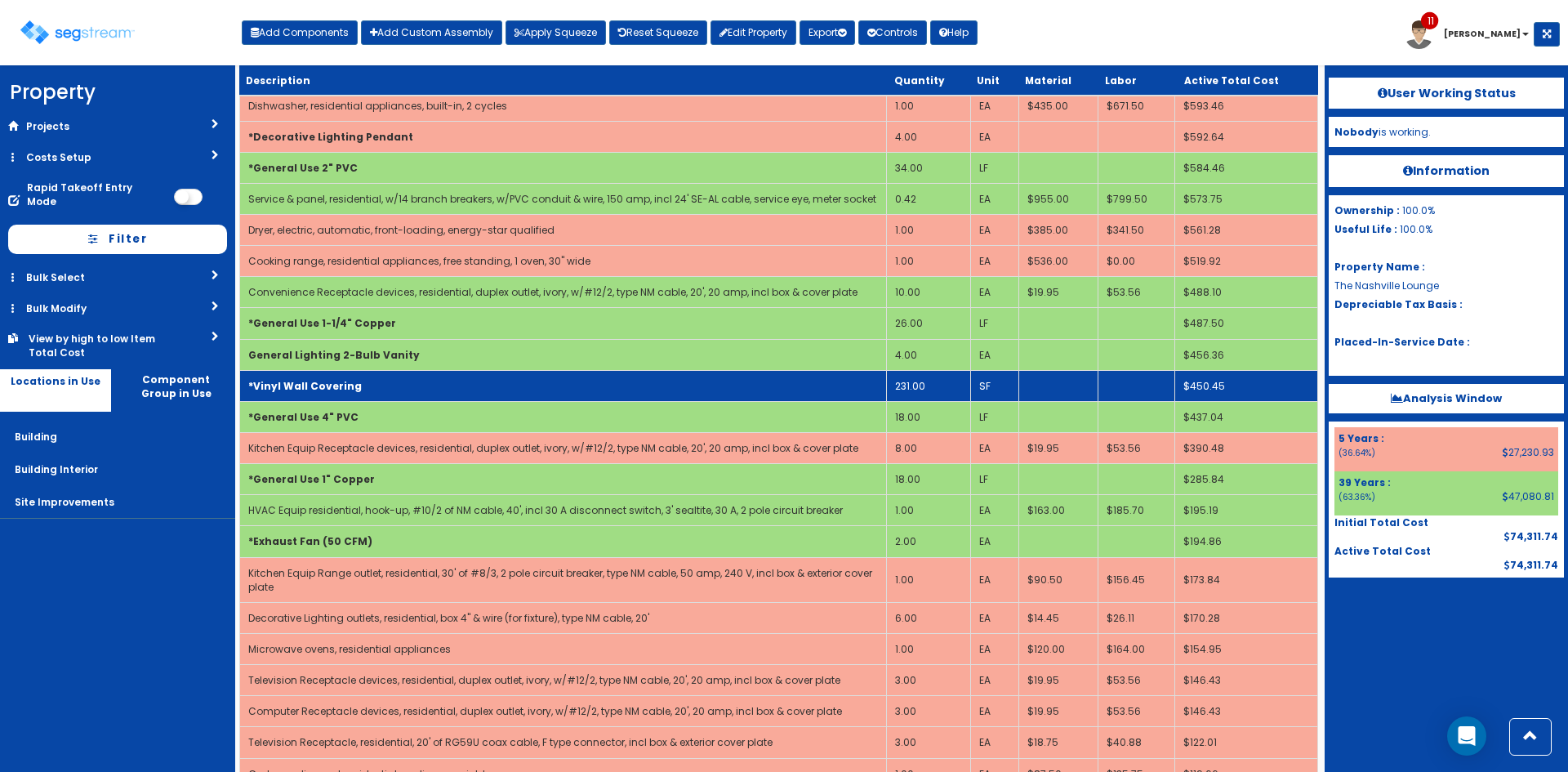
click at [806, 391] on td "*Vinyl Wall Covering" at bounding box center [563, 386] width 647 height 31
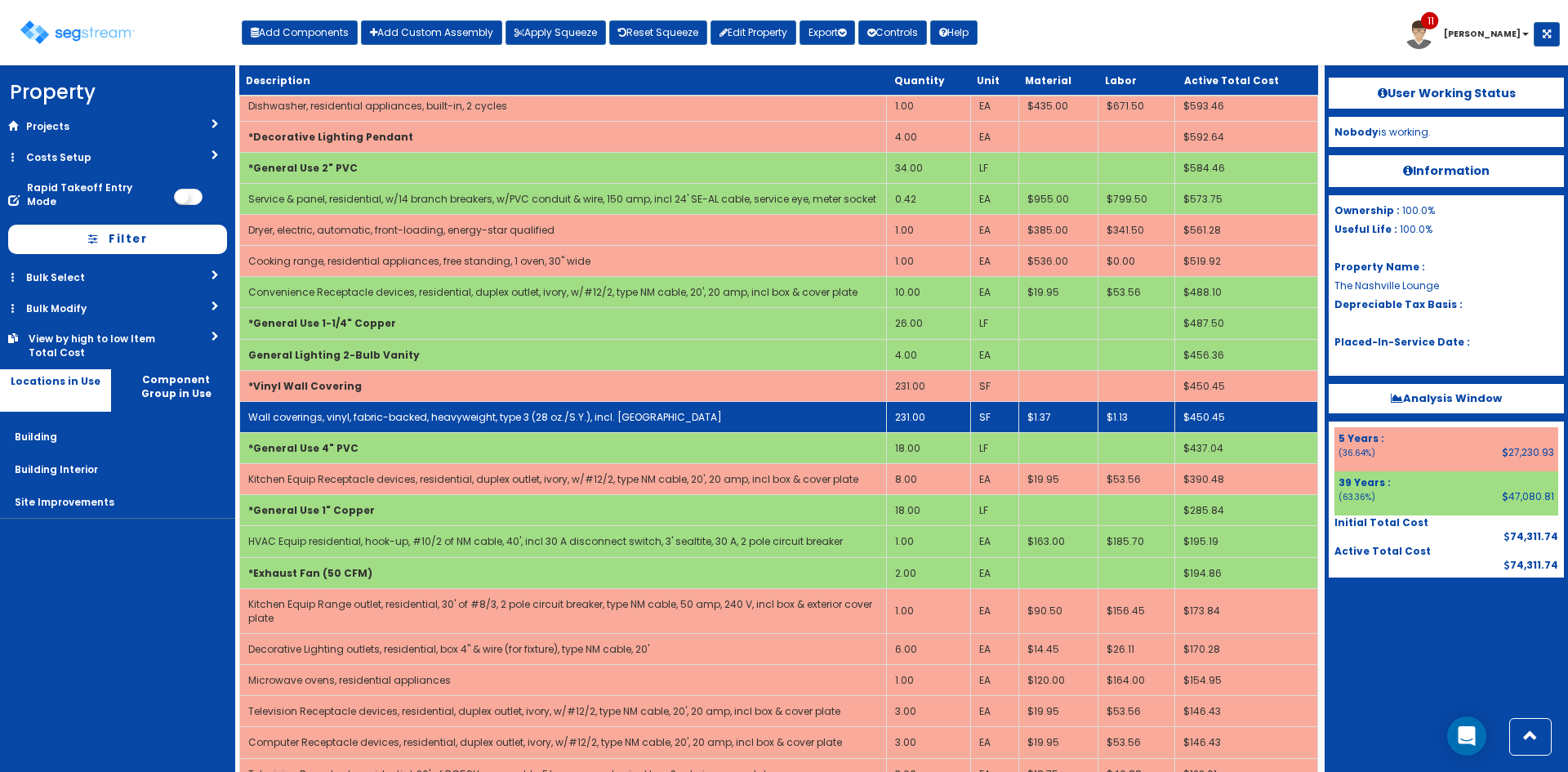
click at [732, 419] on td "Wall coverings, vinyl, fabric-backed, heavyweight, type 3 (28 oz./S.Y.), incl. …" at bounding box center [563, 417] width 647 height 31
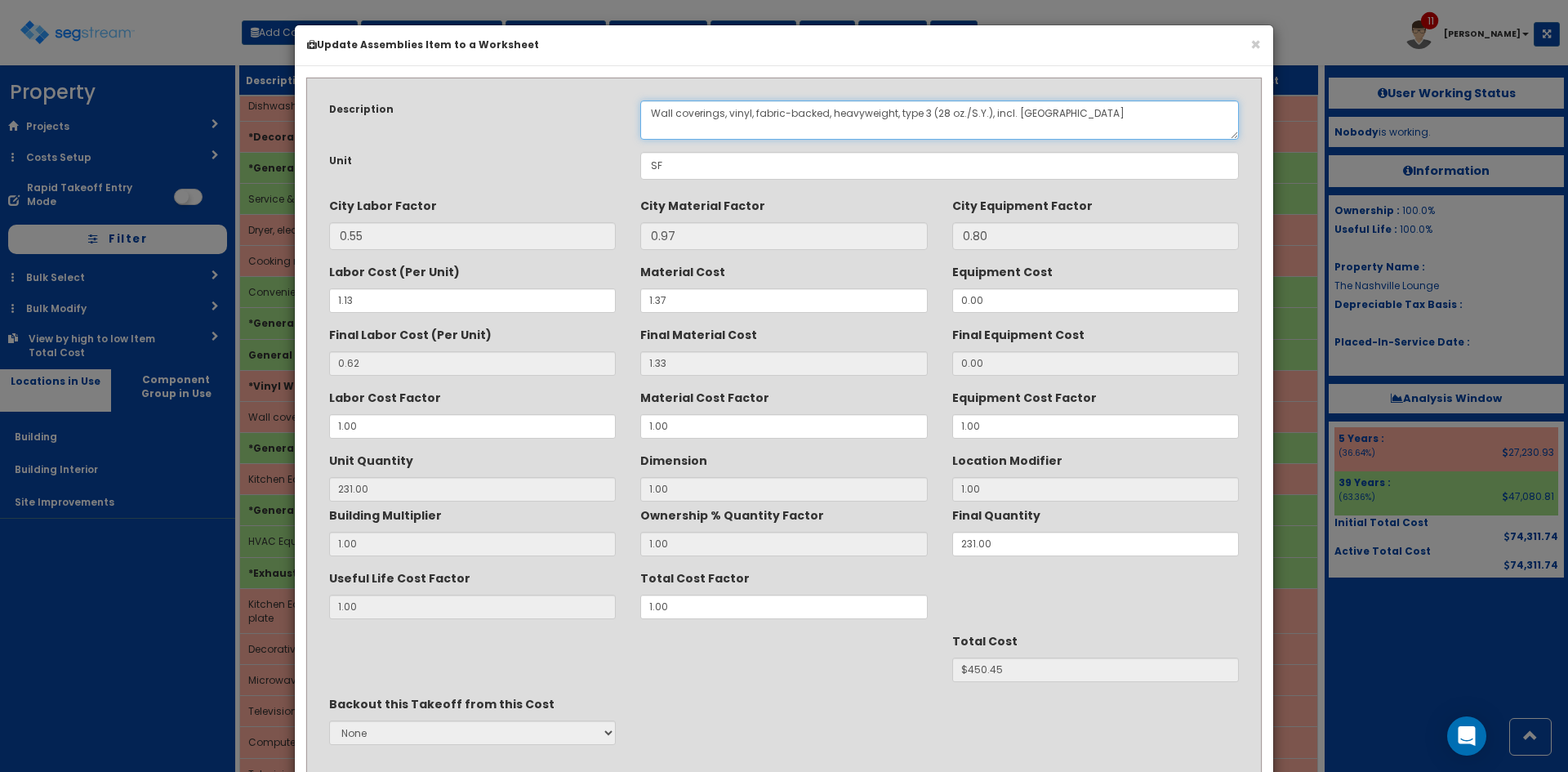
click at [661, 111] on textarea "Wall coverings, vinyl, fabric-backed, heavyweight, type 3 (28 oz./S.Y.), incl. …" at bounding box center [939, 119] width 598 height 39
drag, startPoint x: 783, startPoint y: 114, endPoint x: 734, endPoint y: 112, distance: 49.0
click at [734, 112] on textarea "Wall coverings, vinyl, fabric-backed, heavyweight, type 3 (28 oz./S.Y.), incl. …" at bounding box center [939, 119] width 598 height 39
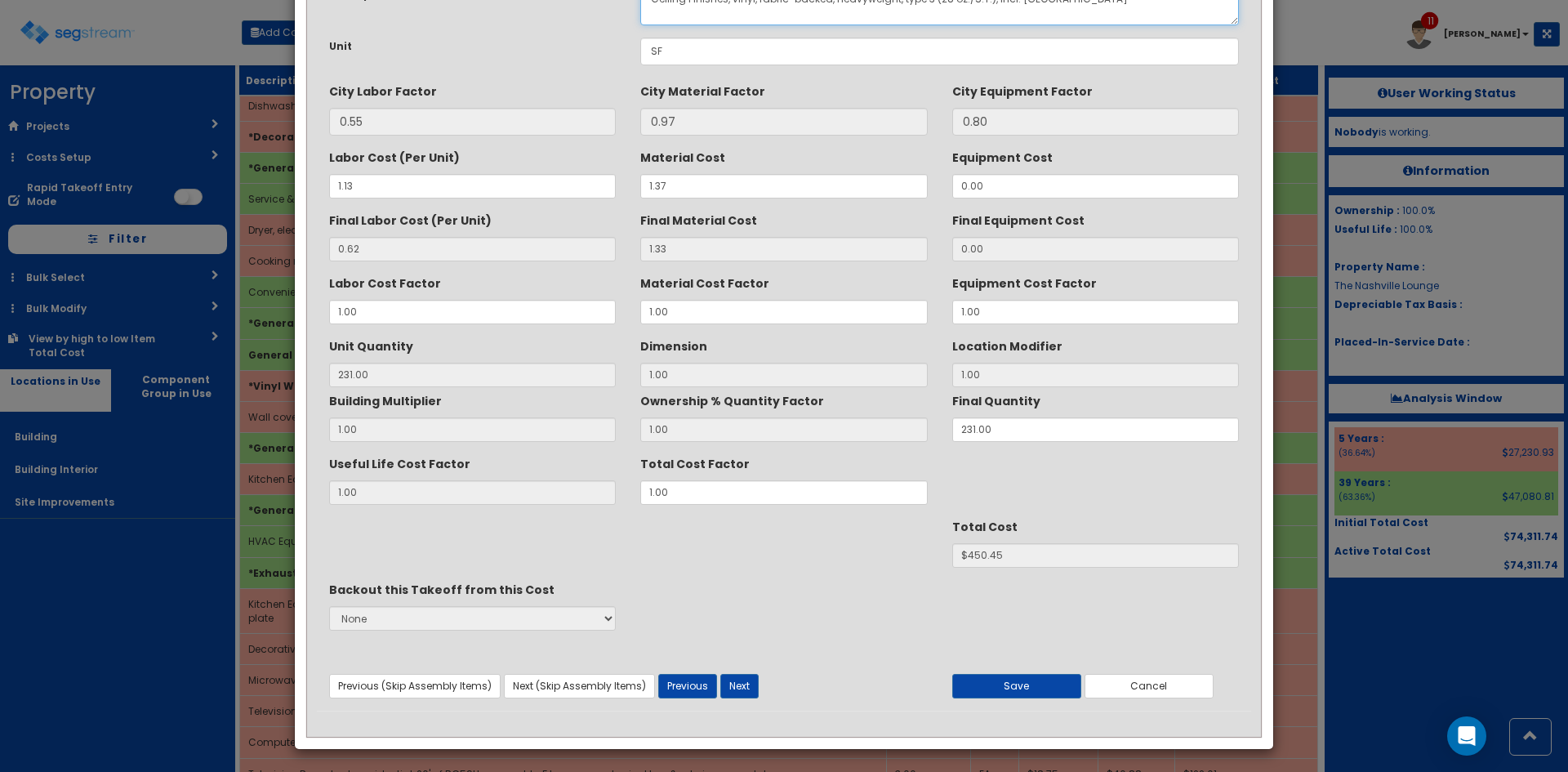
scroll to position [117, 0]
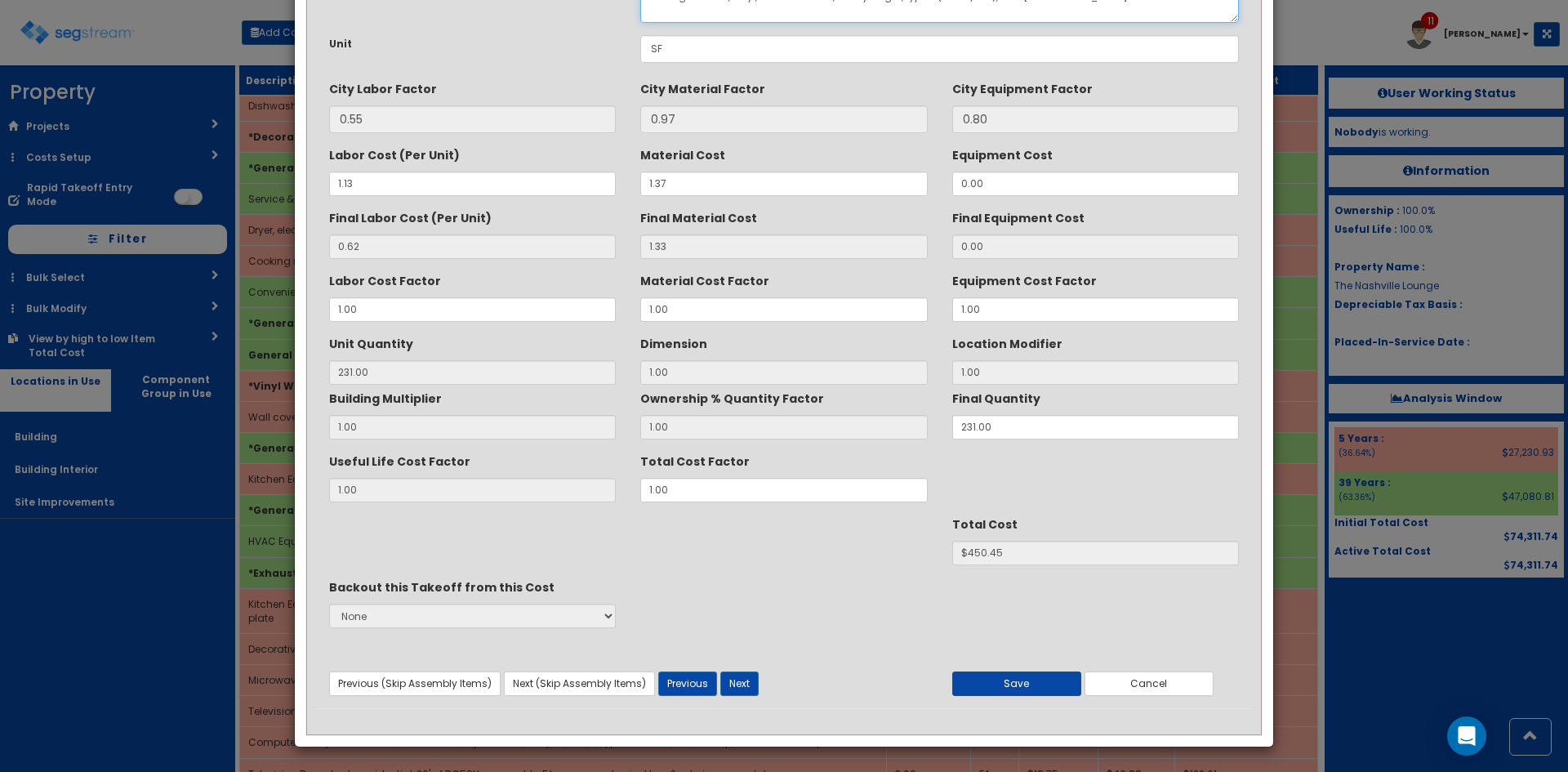
type textarea "Ceiling Finishes, vinyl, fabric-backed, heavyweight, type 3 (28 oz./S.Y.), incl…"
click at [1058, 687] on button "Save" at bounding box center [1017, 683] width 129 height 24
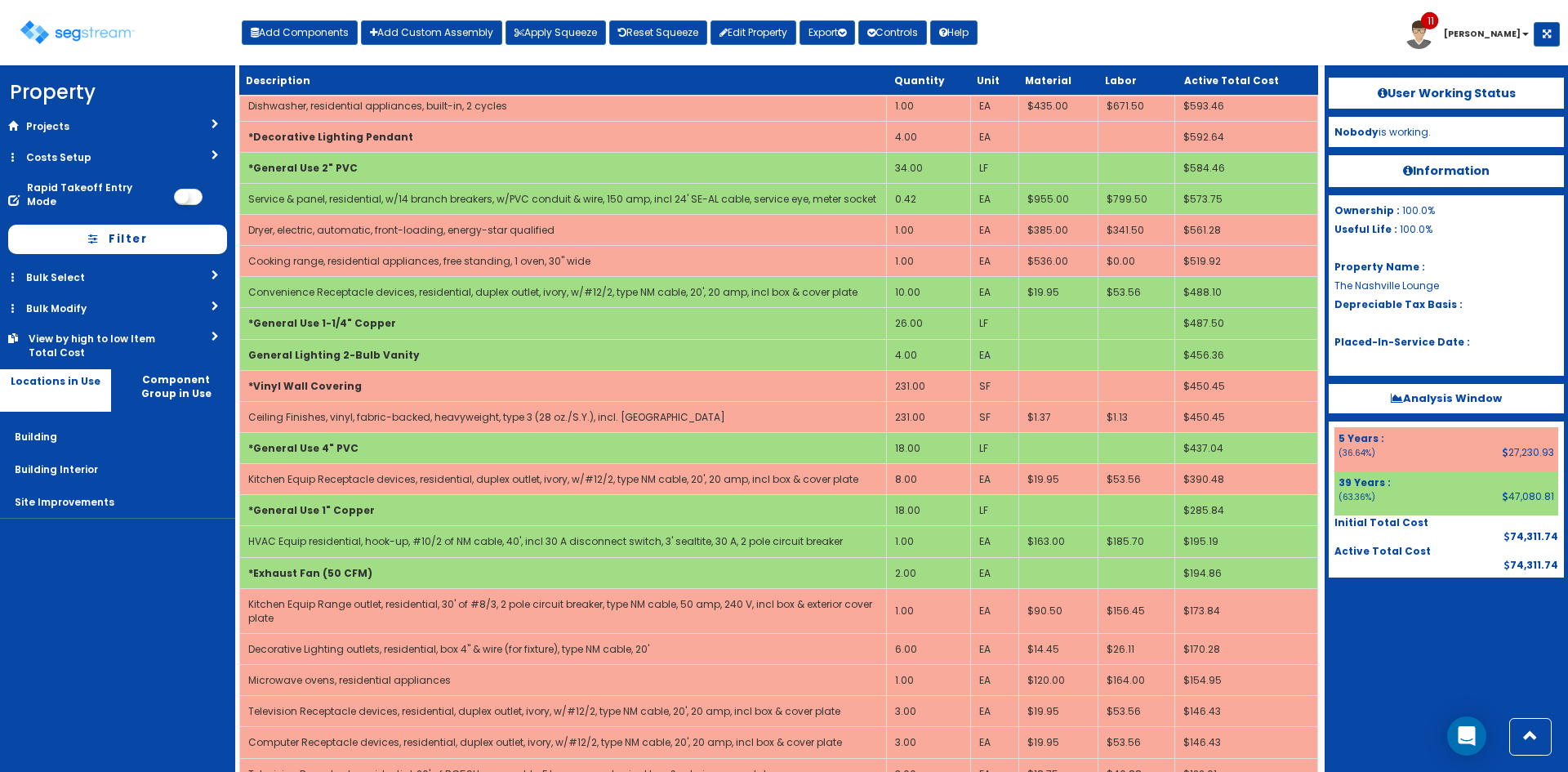
scroll to position [109, 0]
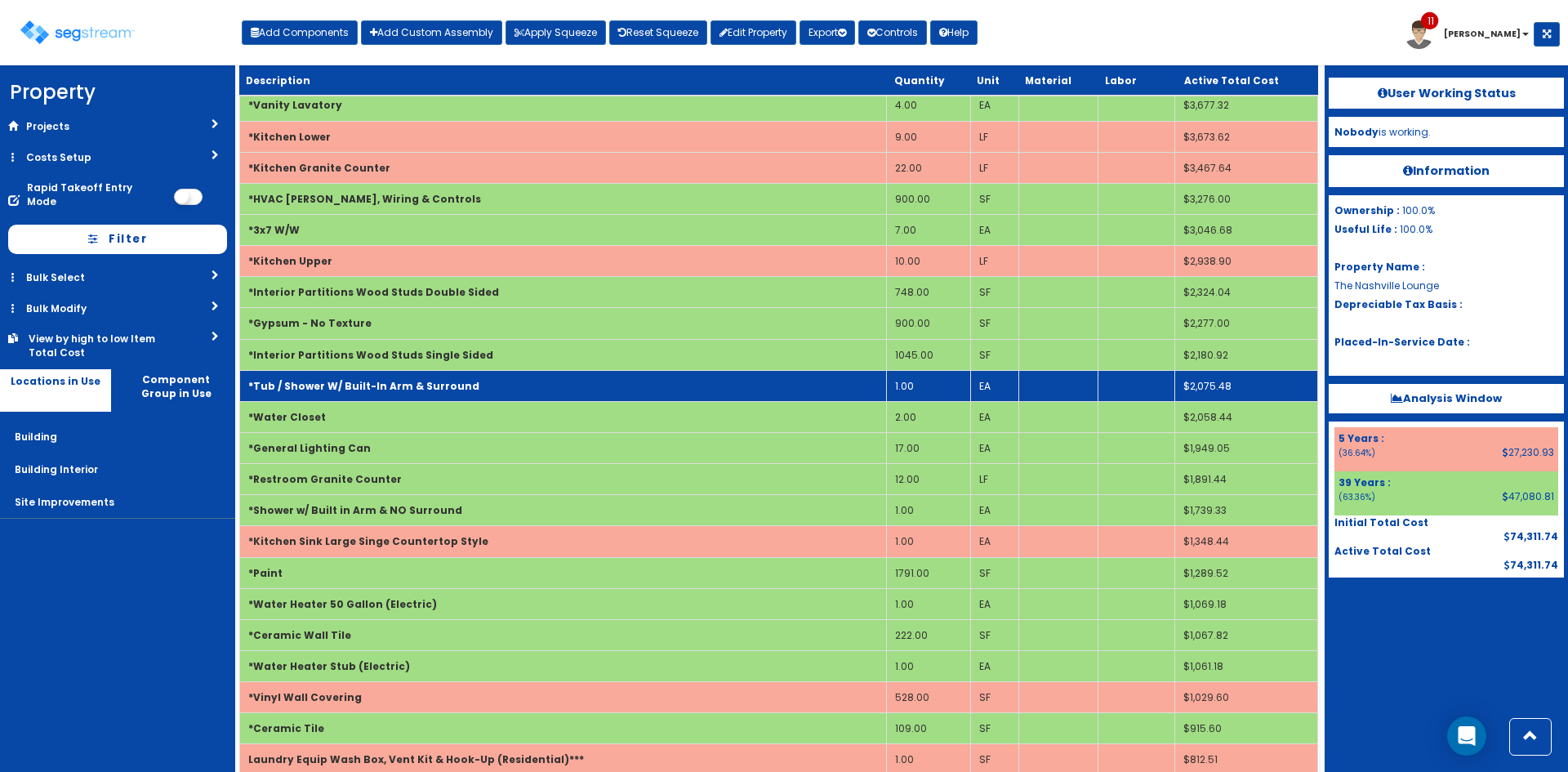
click at [742, 383] on td "*Tub / Shower W/ Built-In Arm & Surround" at bounding box center [563, 386] width 647 height 31
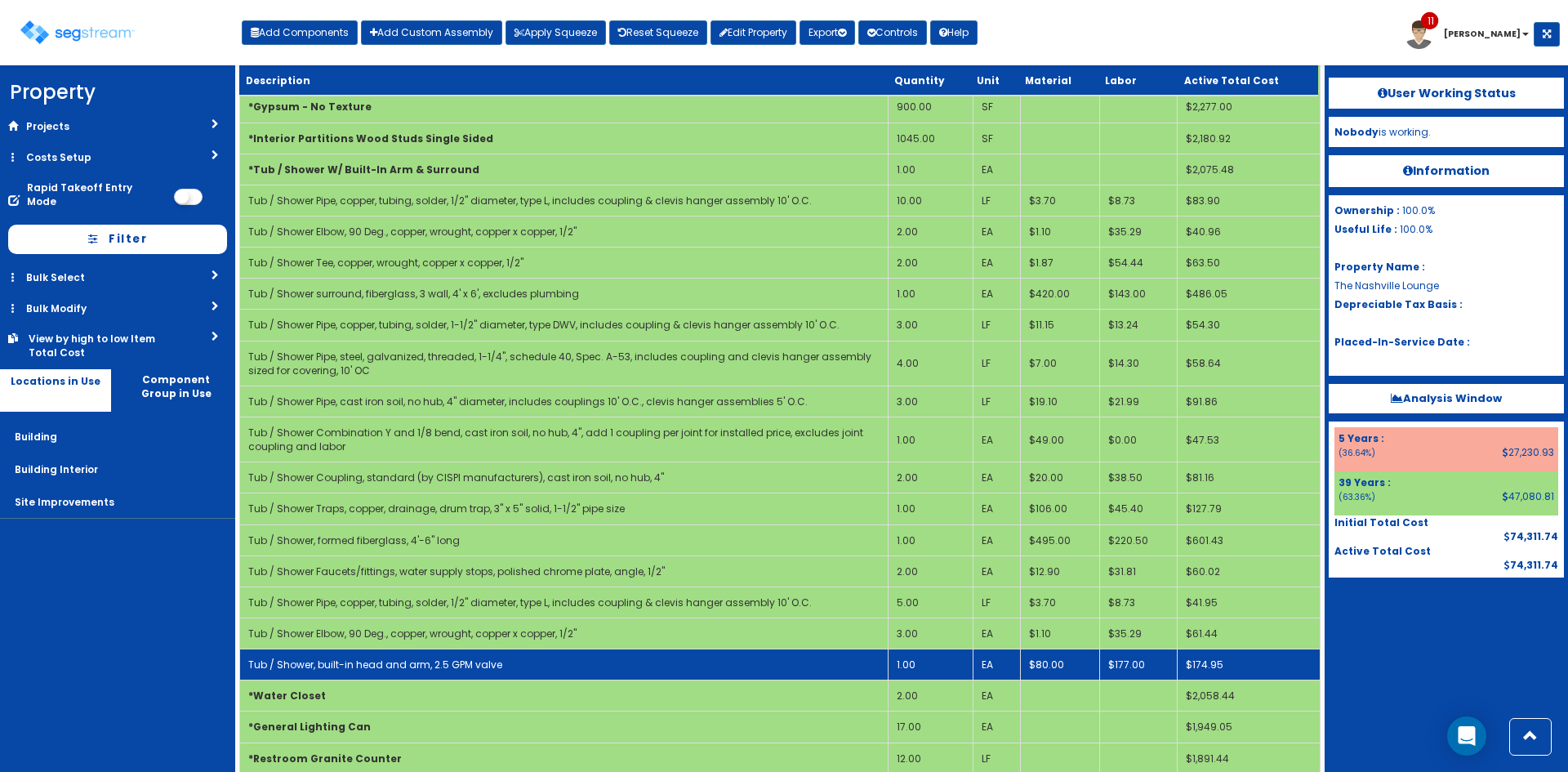
scroll to position [326, 0]
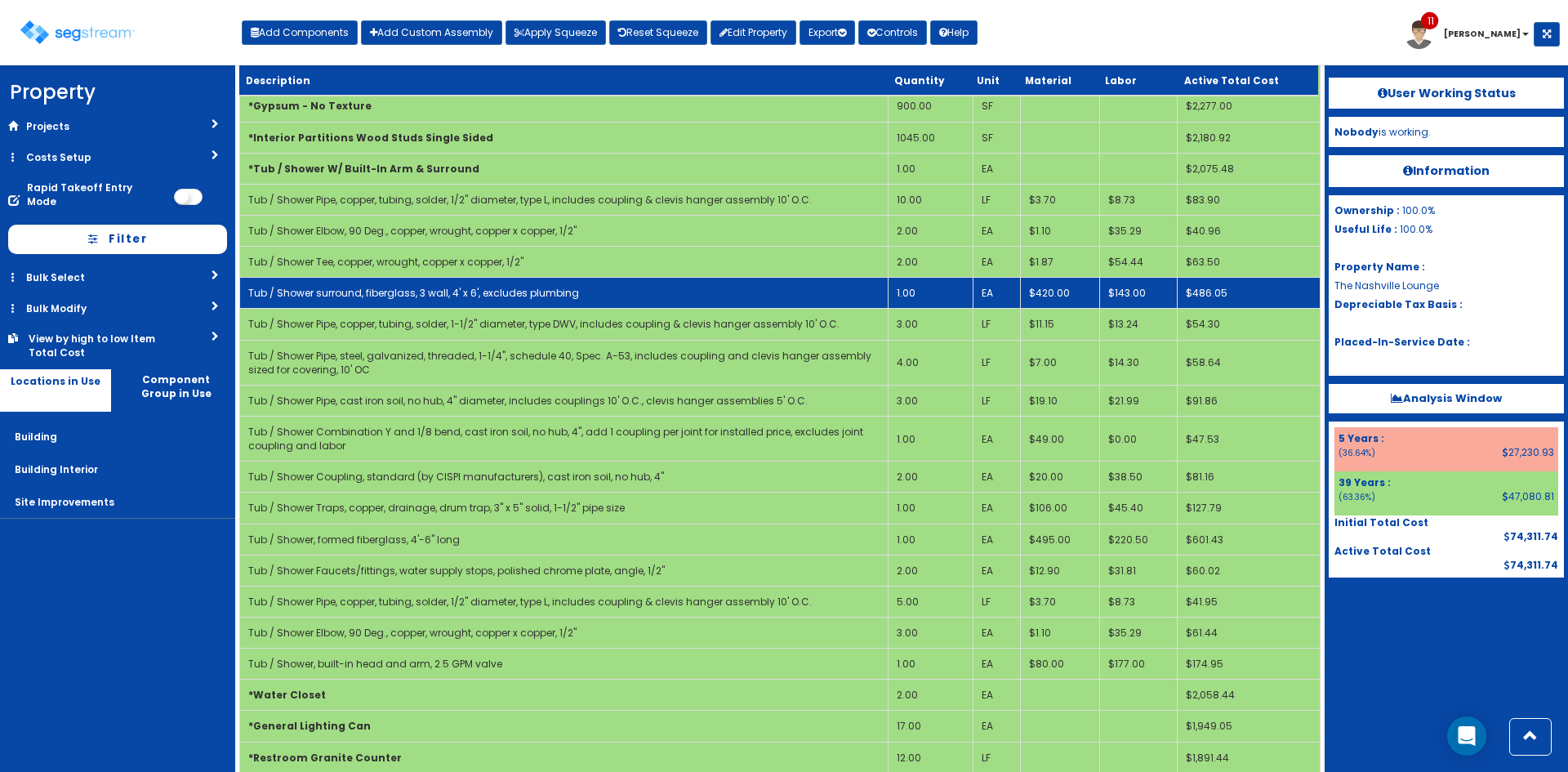
click at [937, 293] on td "1.00" at bounding box center [930, 293] width 84 height 31
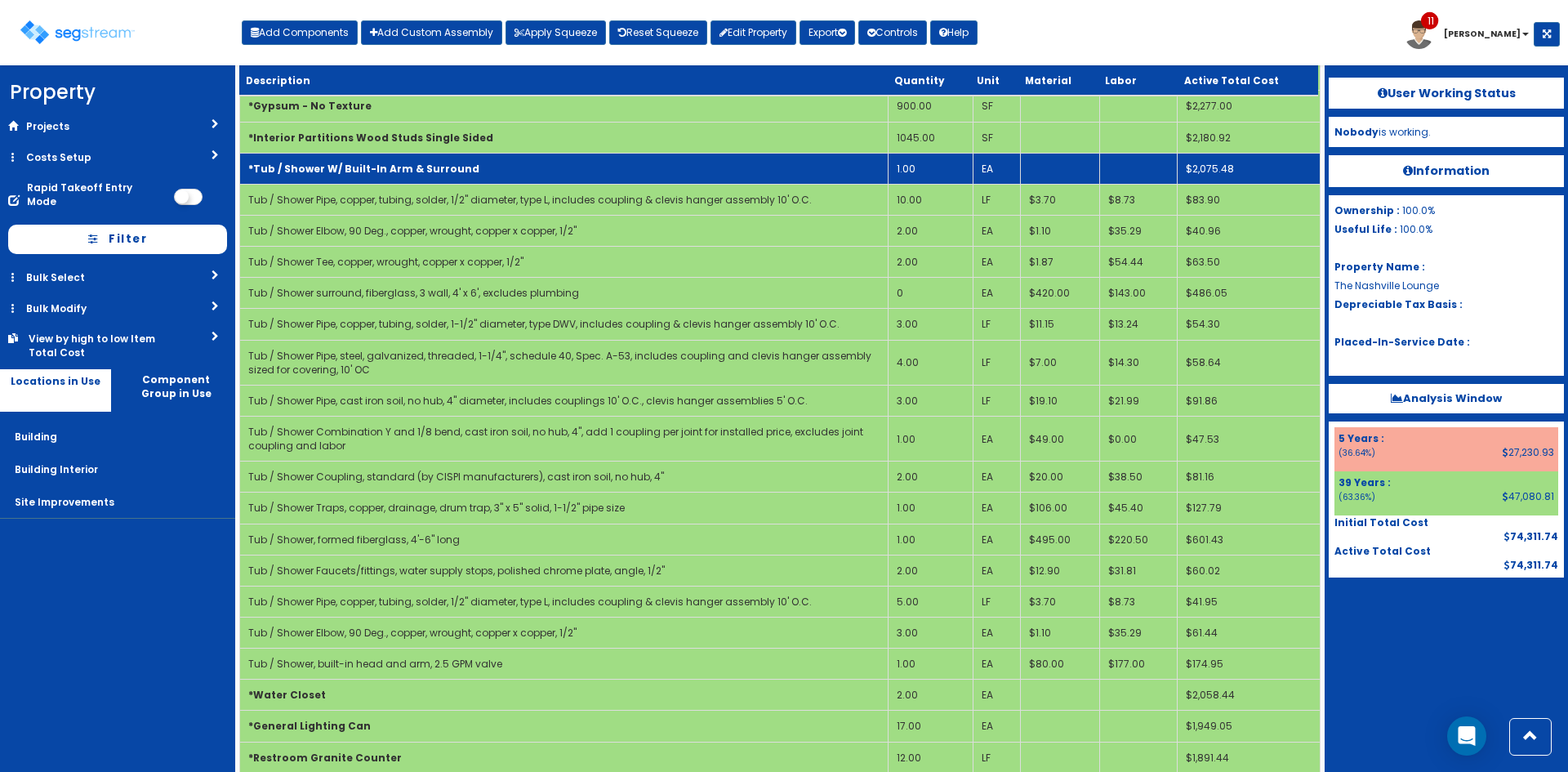
click at [456, 171] on b "*Tub / Shower W/ Built-In Arm & Surround" at bounding box center [364, 169] width 231 height 14
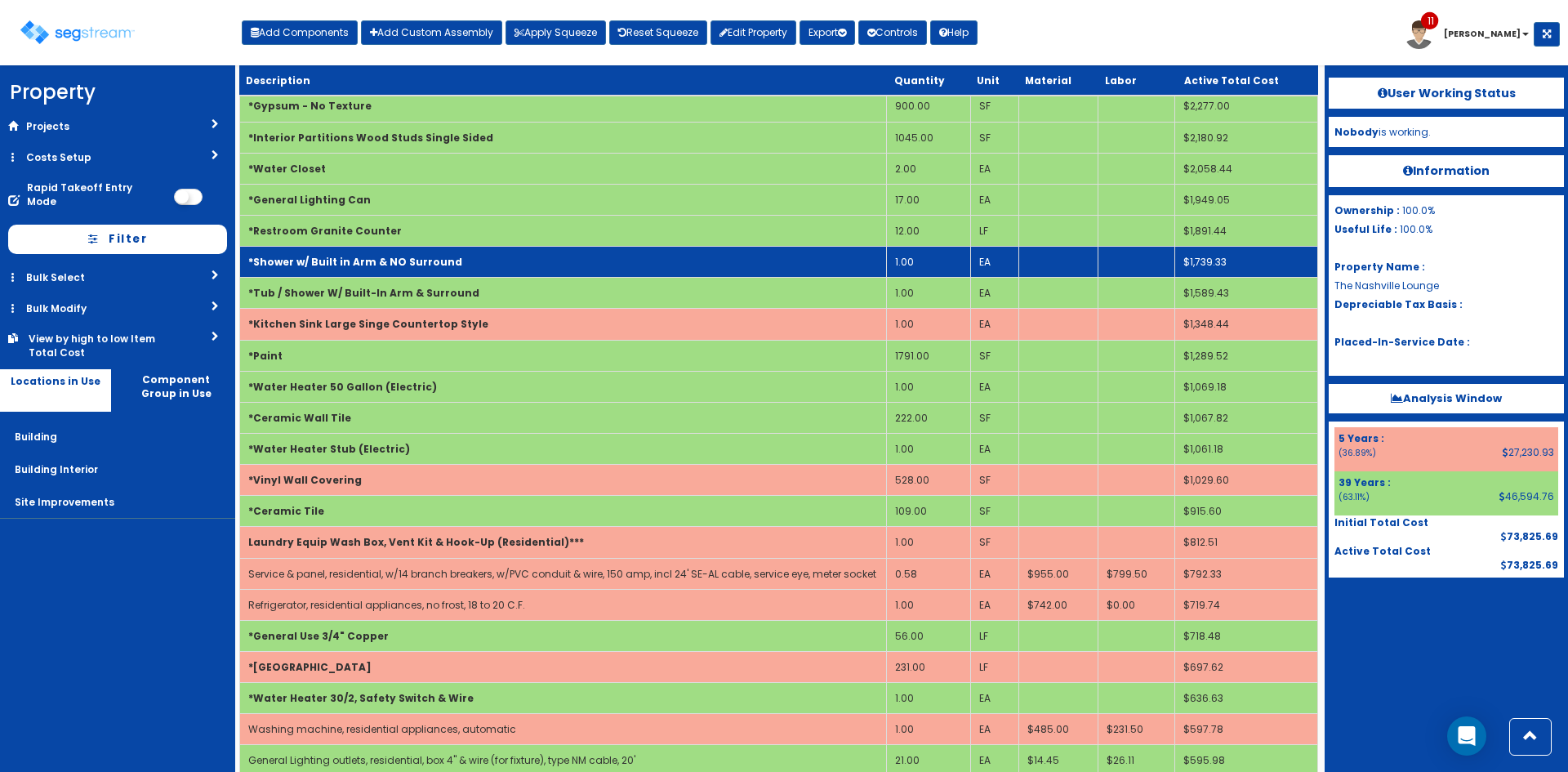
click at [434, 273] on td "*Shower w/ Built in Arm & NO Surround" at bounding box center [563, 262] width 647 height 31
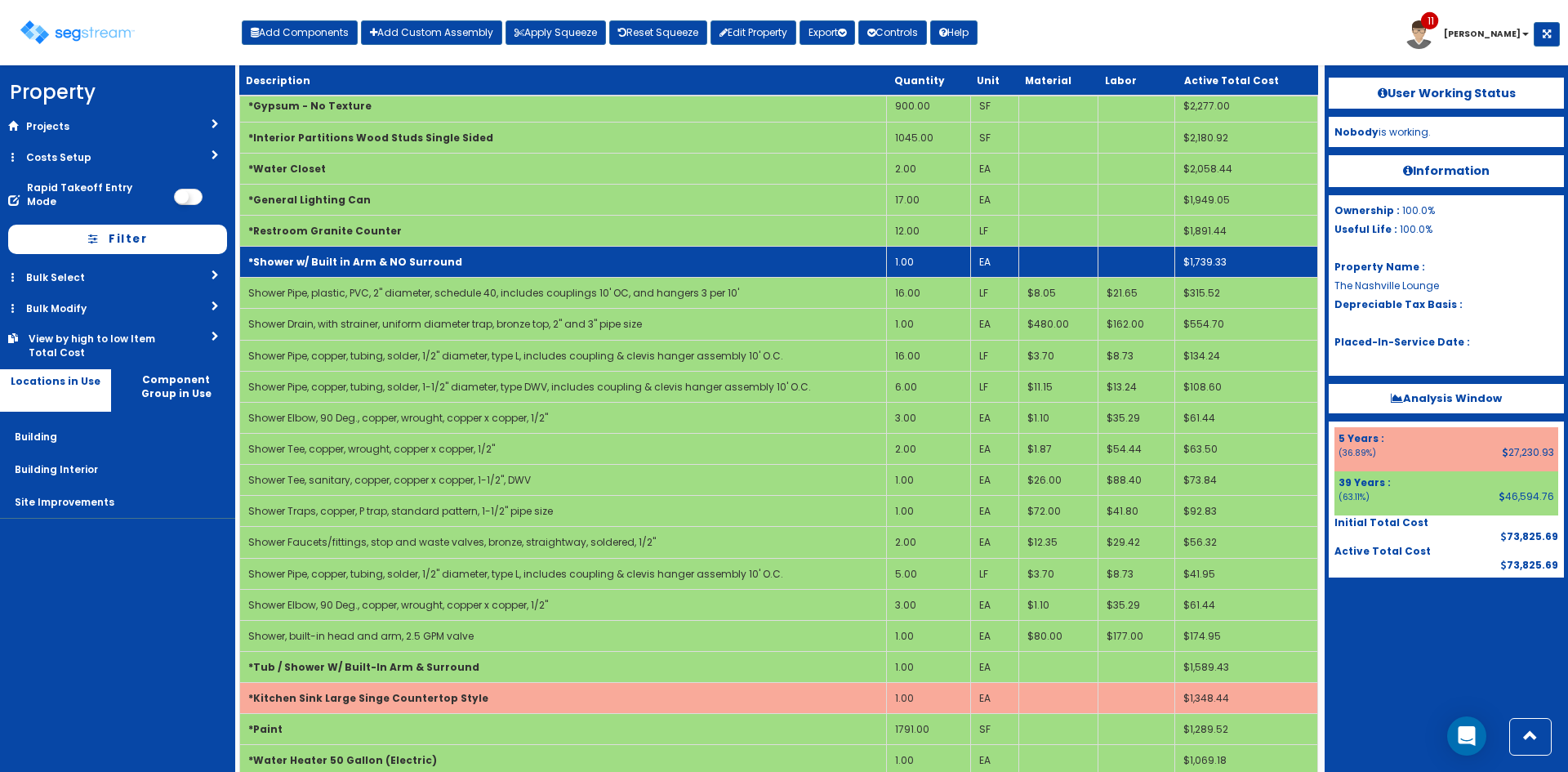
click at [382, 264] on b "*Shower w/ Built in Arm & NO Surround" at bounding box center [355, 261] width 214 height 14
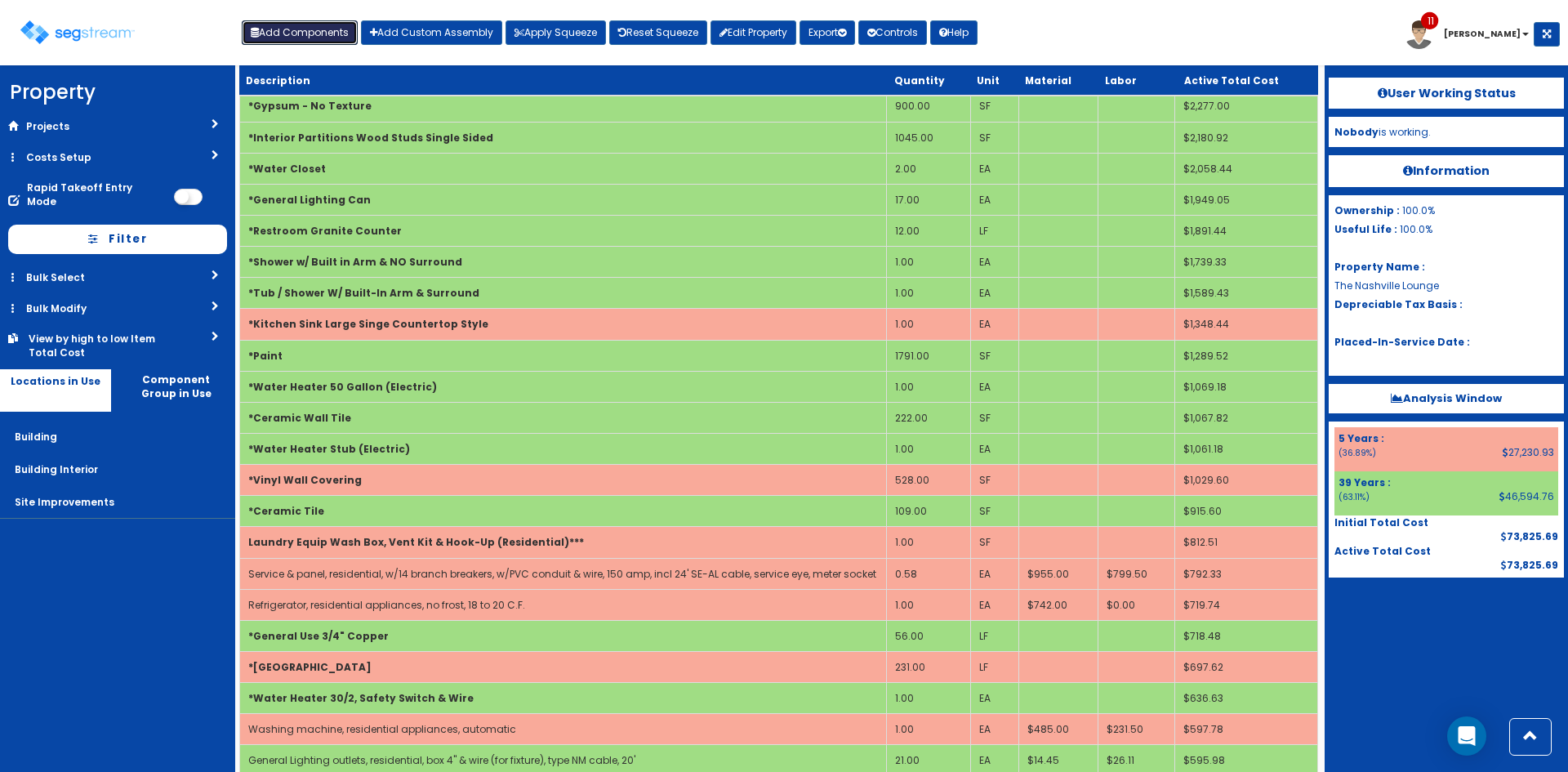
click at [321, 40] on button "Add Components" at bounding box center [299, 32] width 116 height 24
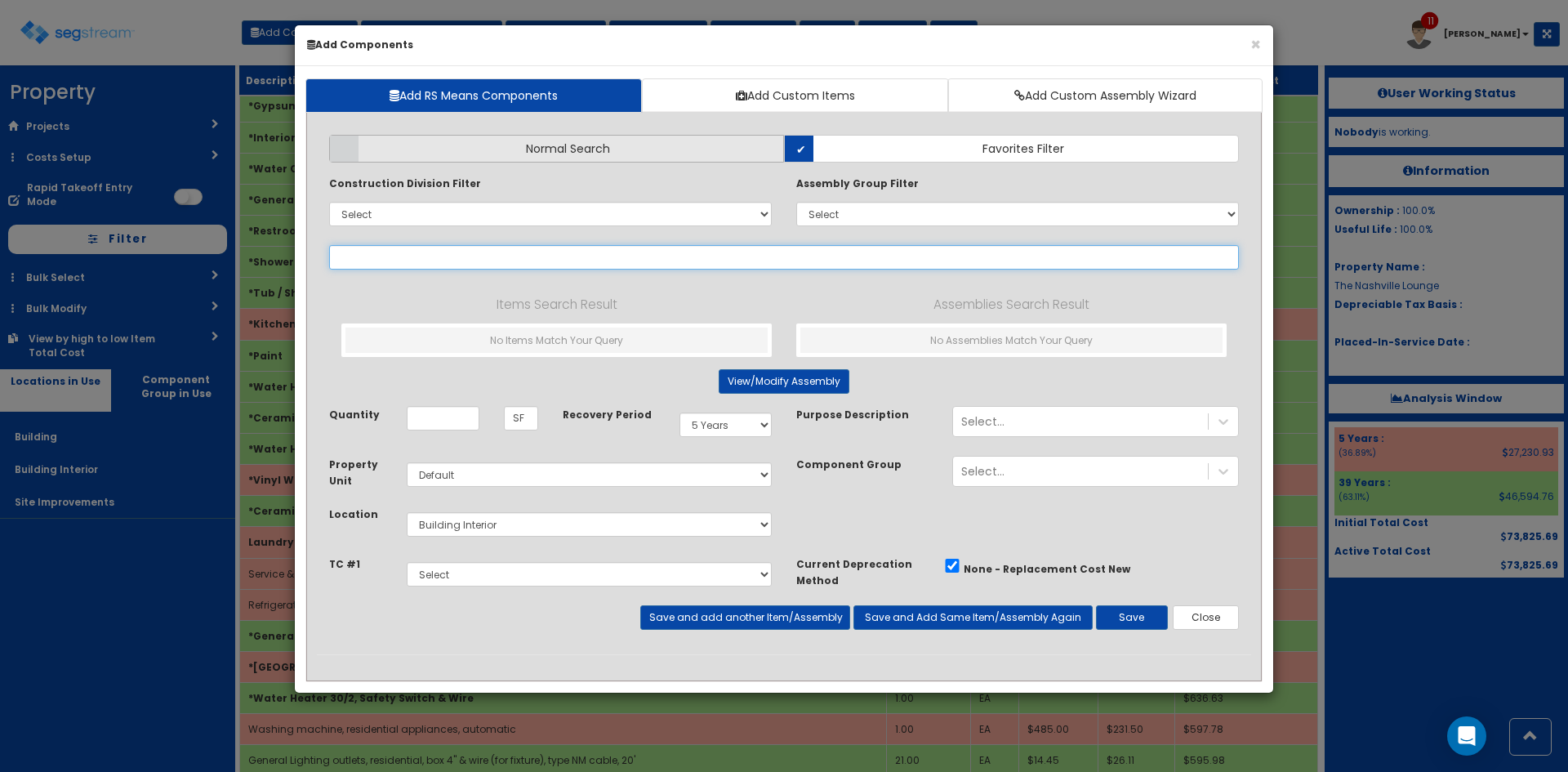
select select
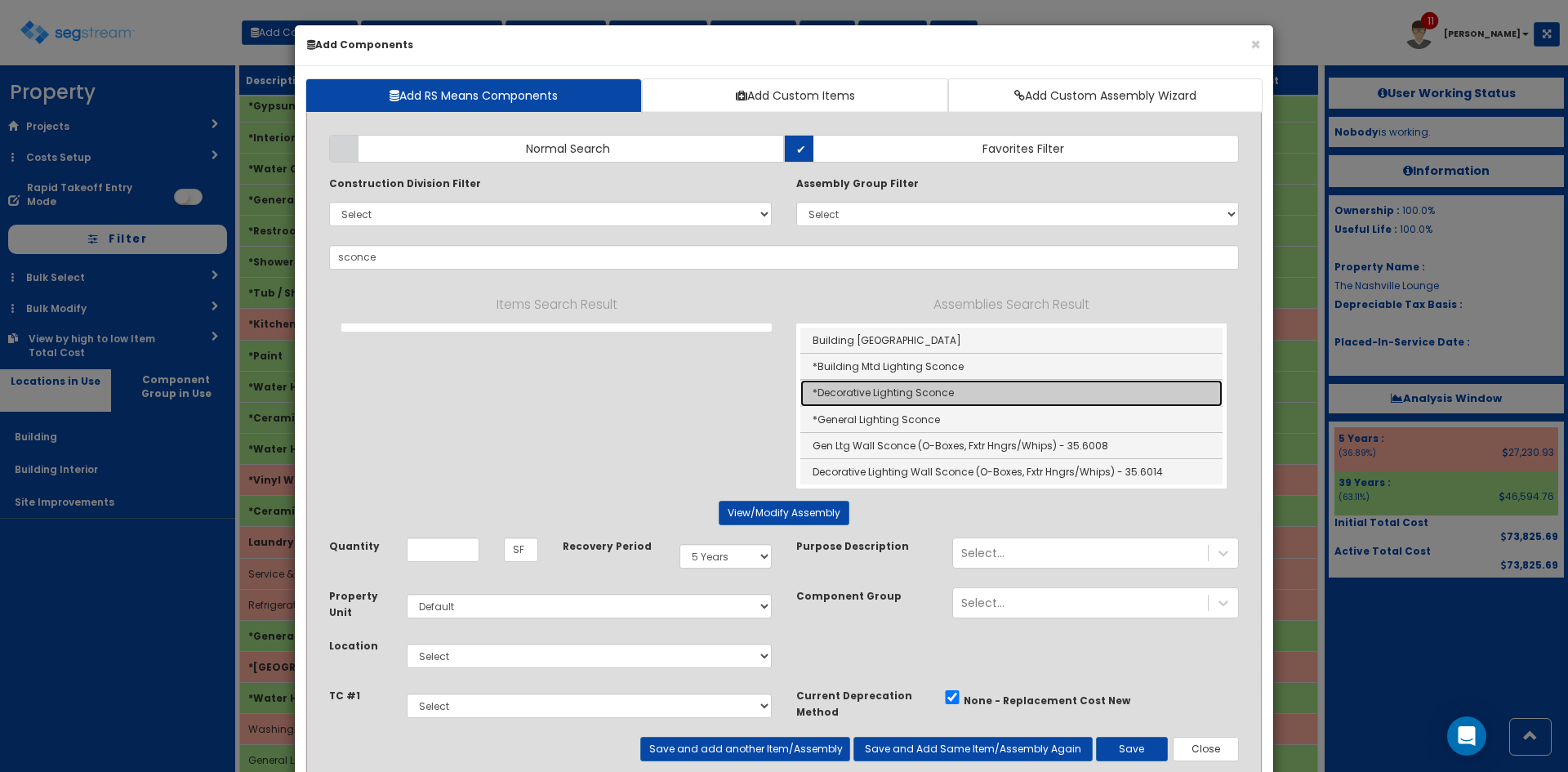
click at [884, 390] on link "*Decorative Lighting Sconce" at bounding box center [1011, 392] width 422 height 26
type input "*Decorative Lighting Sconce"
type input "EA"
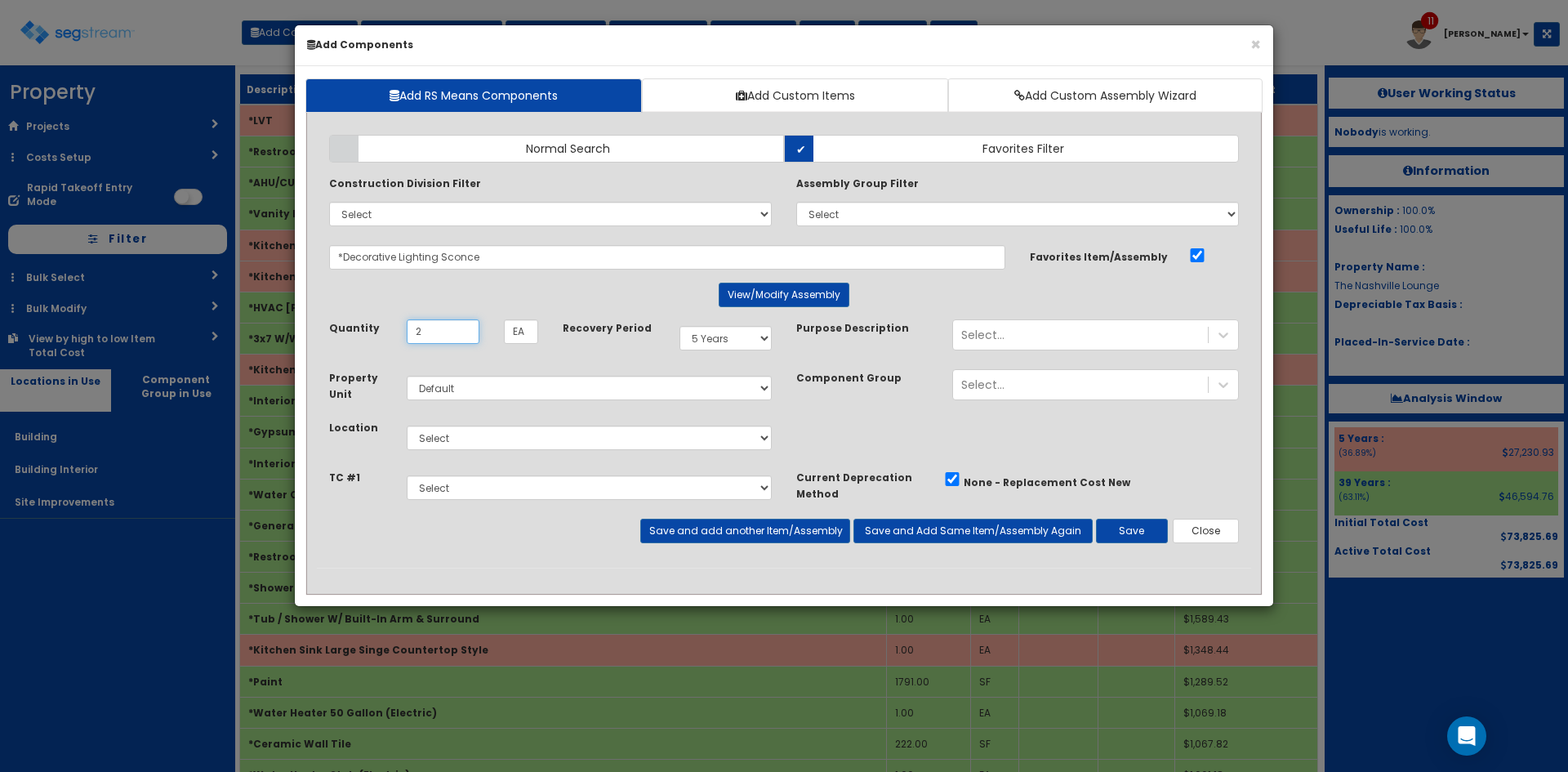
type input "2"
click at [681, 436] on select "Select Building Building Interior Site Improvements Add Additional Location" at bounding box center [589, 437] width 365 height 24
select select "7"
click at [407, 425] on select "Select Building Building Interior Site Improvements Add Additional Location" at bounding box center [589, 437] width 365 height 24
click at [777, 542] on button "Save and add another Item/Assembly" at bounding box center [744, 530] width 209 height 24
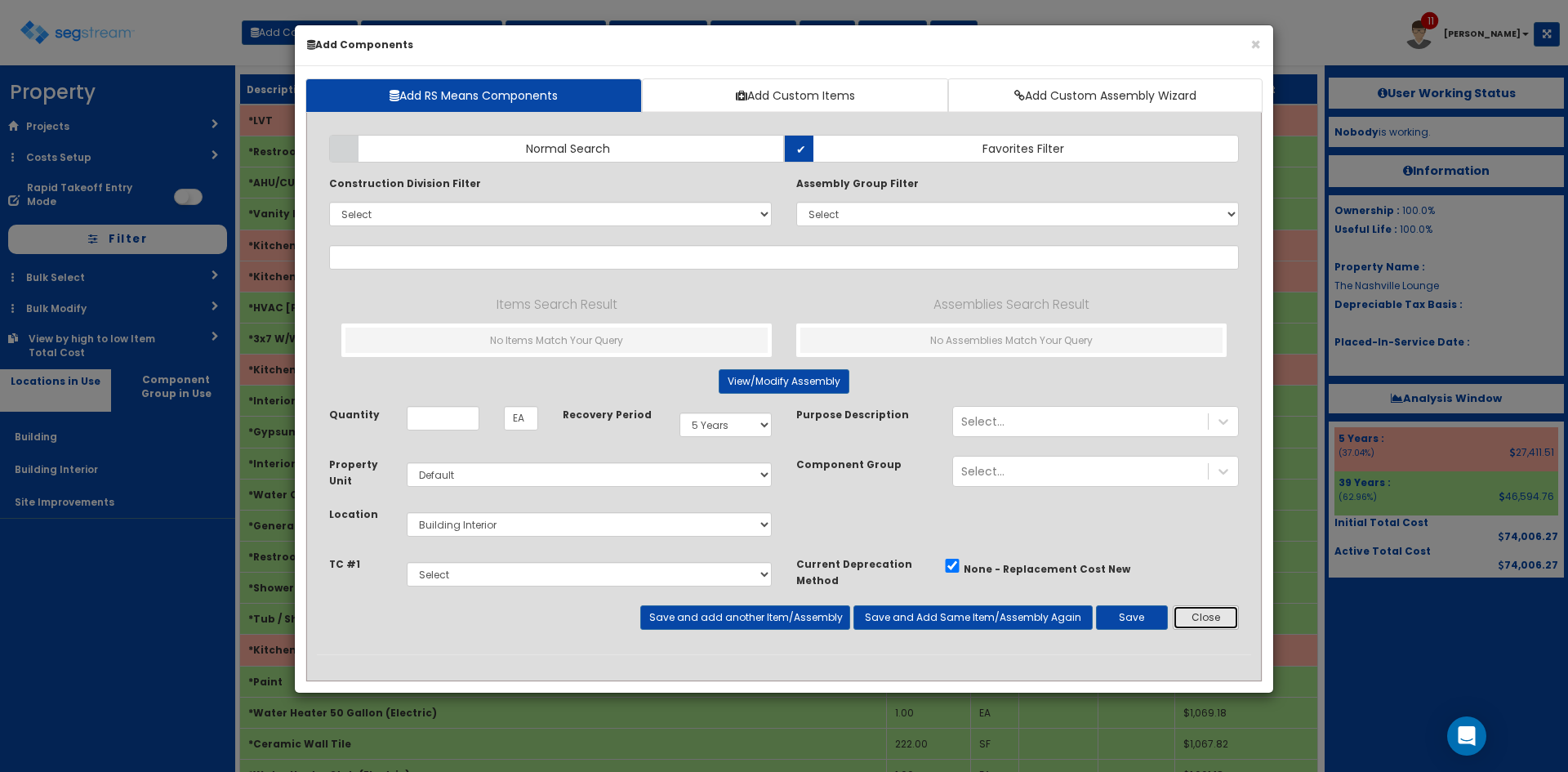
click at [1212, 626] on button "Close" at bounding box center [1206, 617] width 66 height 24
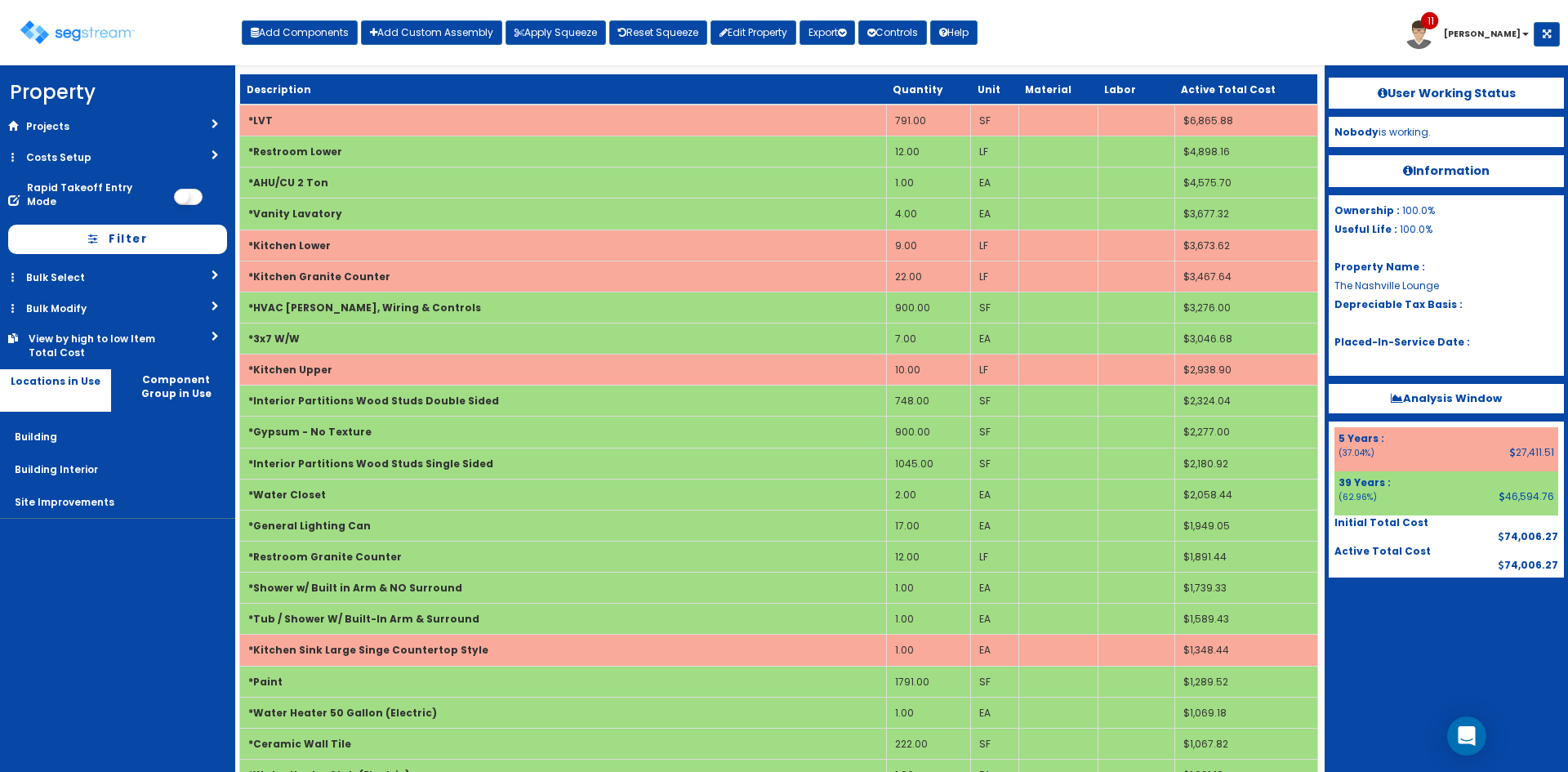
scroll to position [1247, 0]
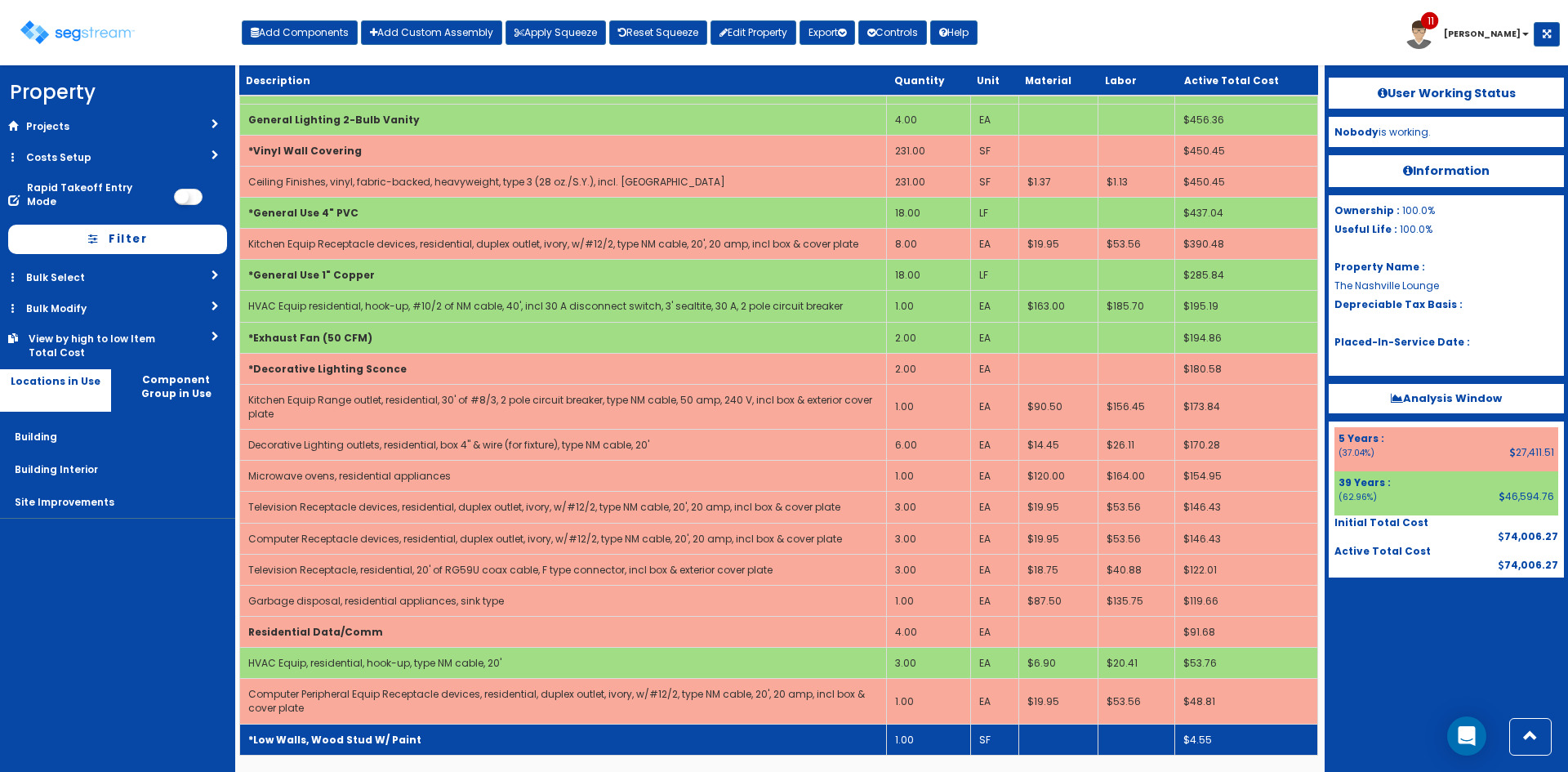
click at [909, 737] on td "1.00" at bounding box center [927, 739] width 84 height 31
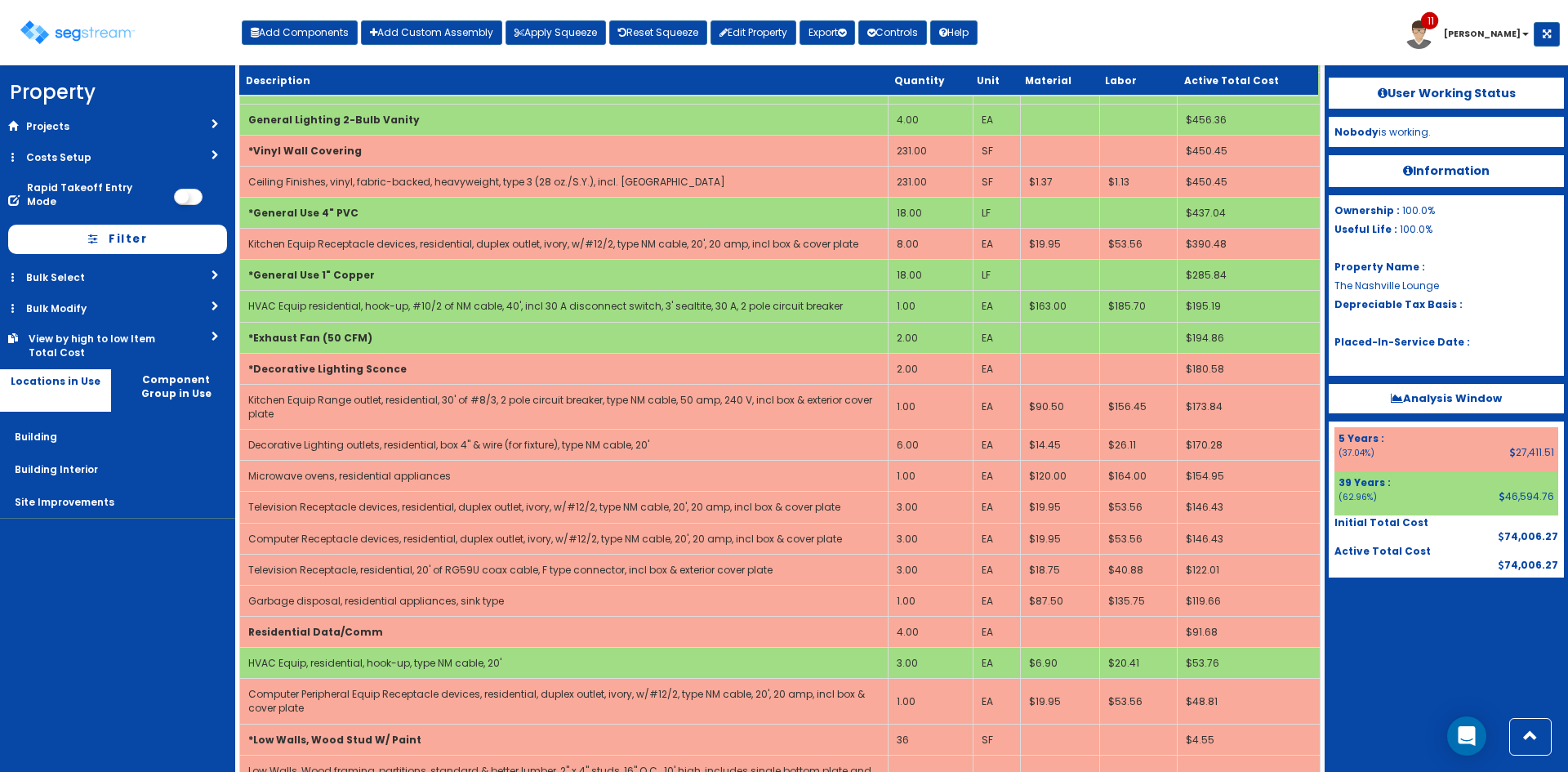
click at [39, 656] on nav "Property DB Projects Recent Properties AgroChem Addition 440 Old Hook Road 5 E …" at bounding box center [117, 418] width 235 height 706
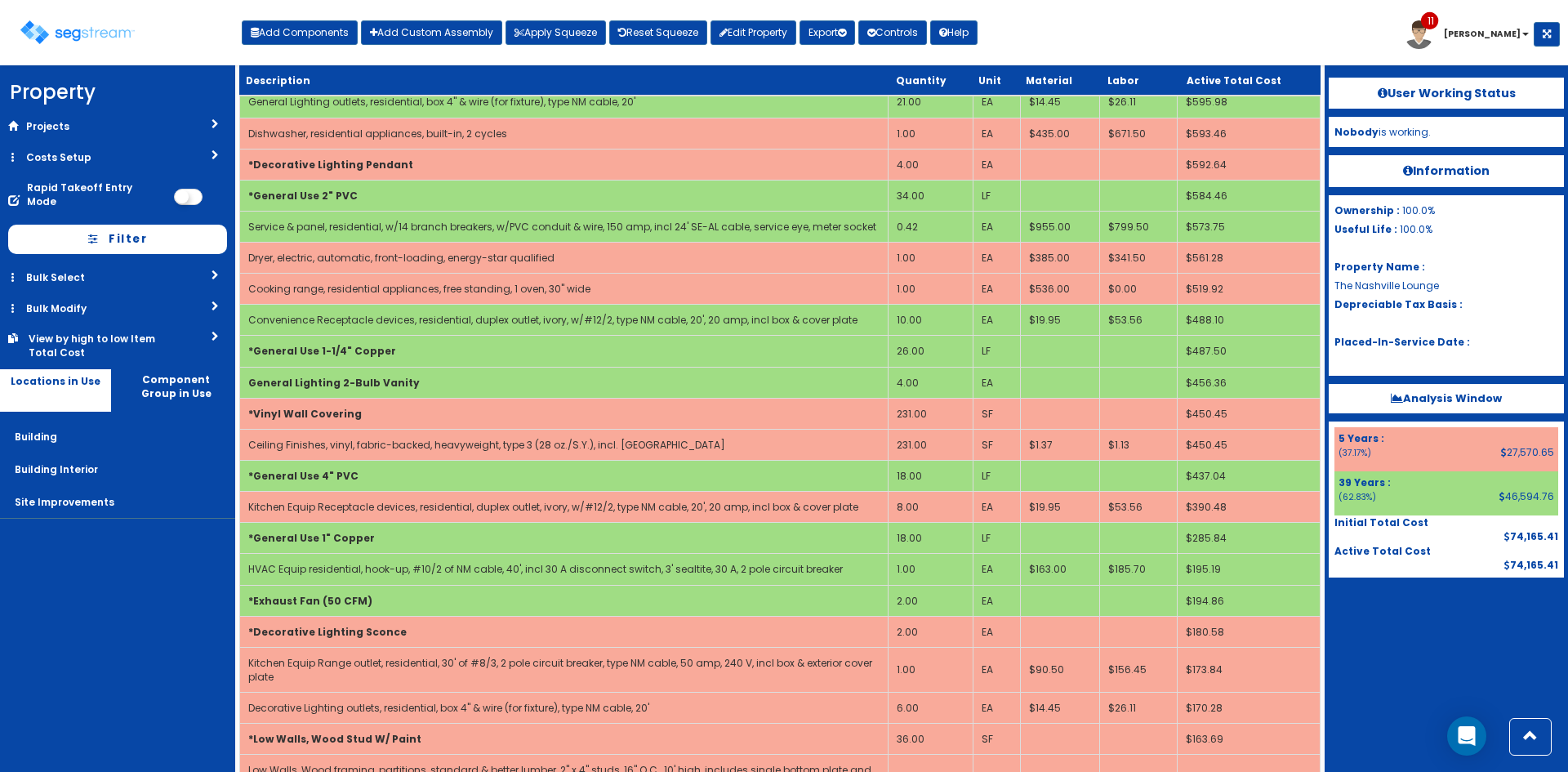
click at [1383, 686] on div "User Working Status Nobody is working. Information Ownership : 100.0% Useful Li…" at bounding box center [1446, 418] width 244 height 706
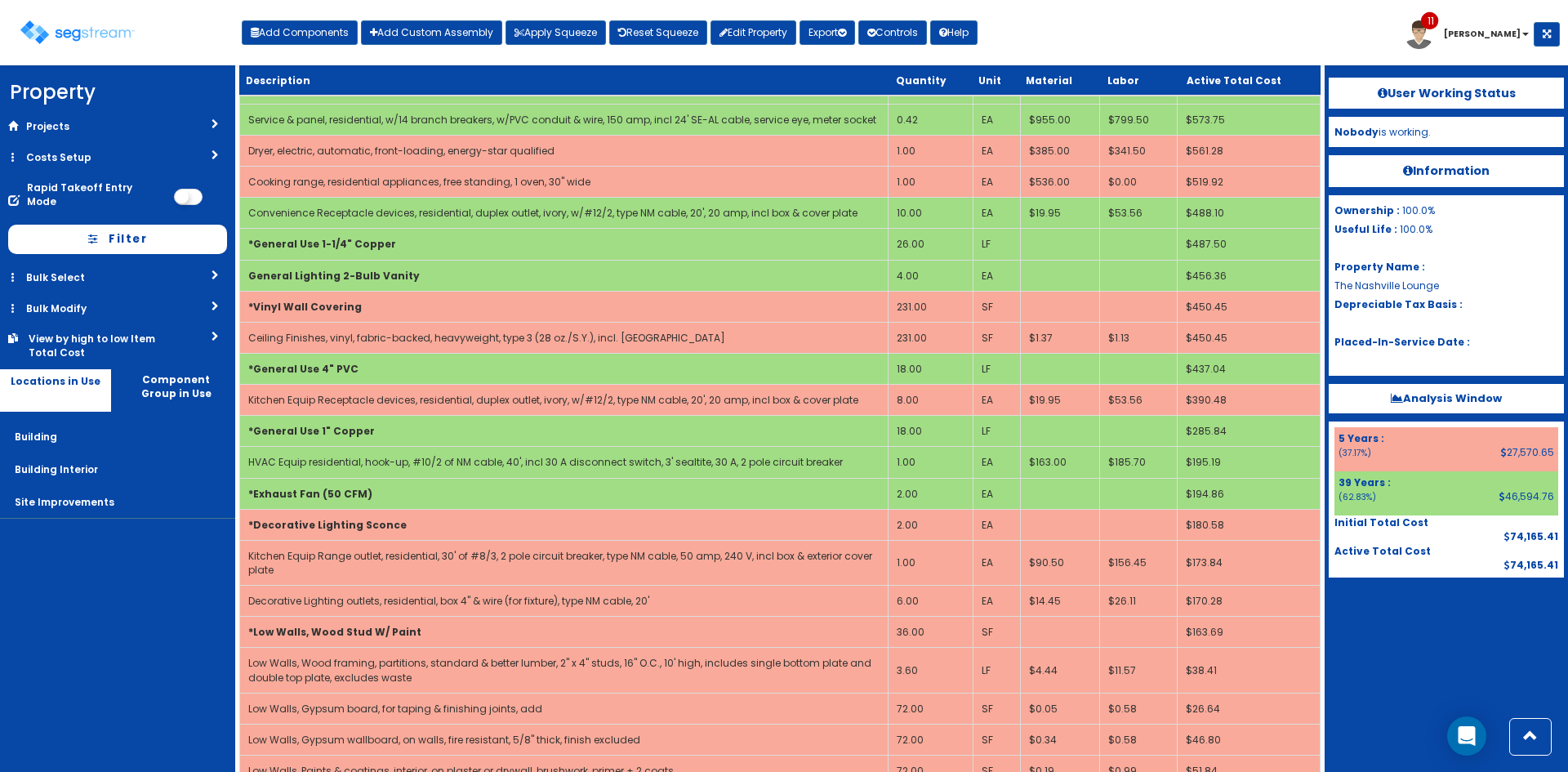
scroll to position [1091, 0]
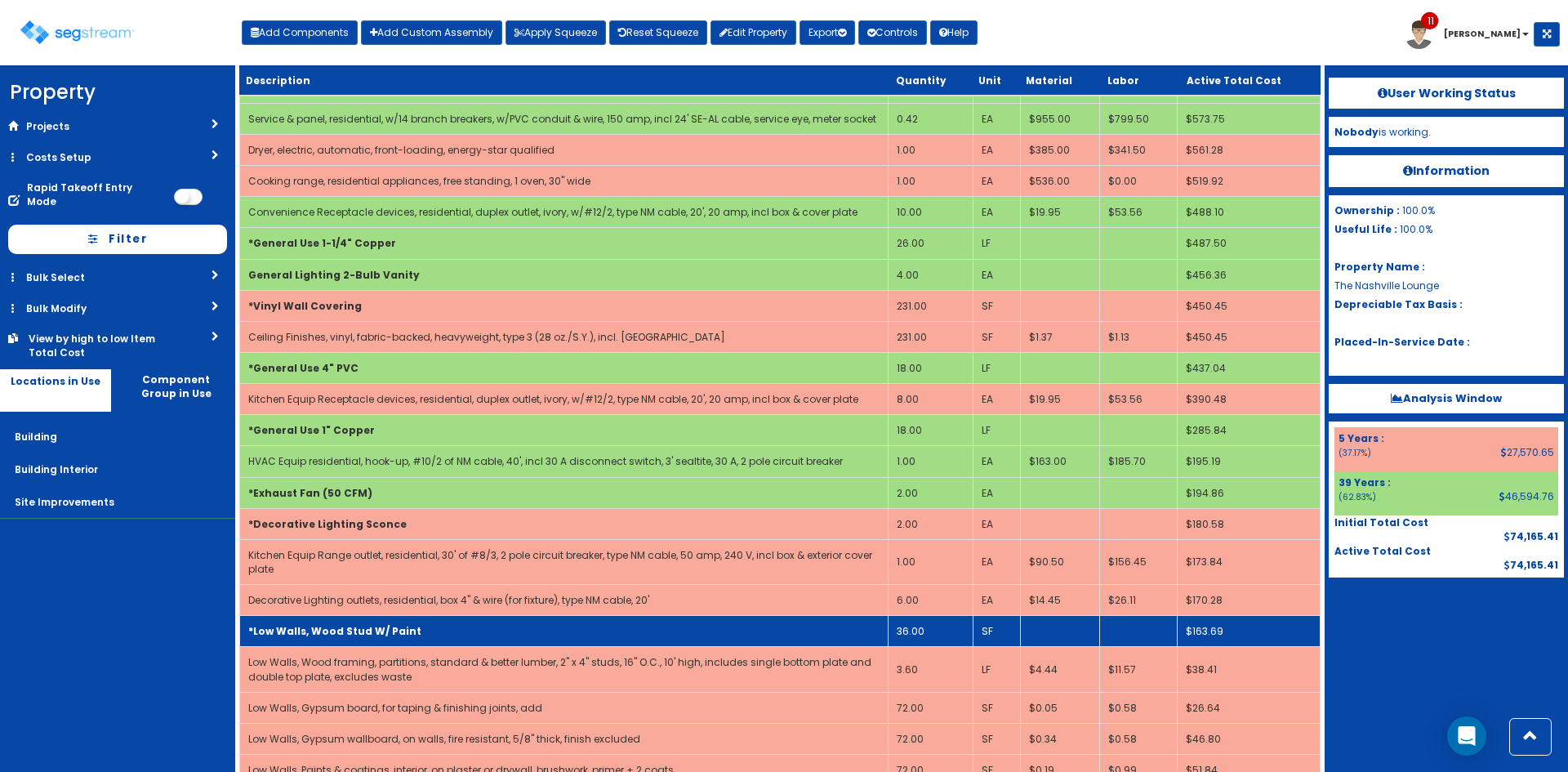
click at [941, 634] on td "36.00" at bounding box center [930, 631] width 84 height 31
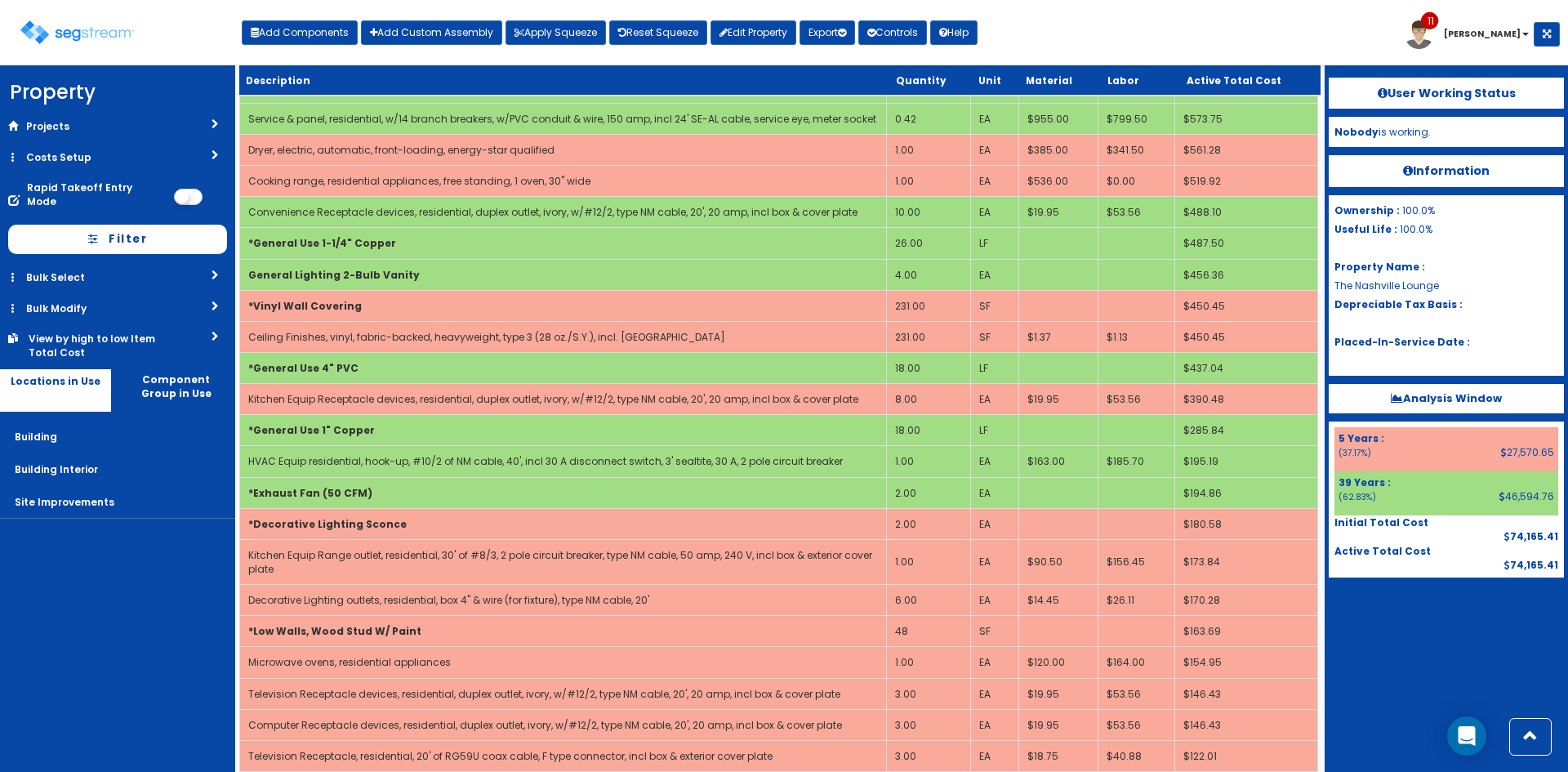
click at [112, 587] on nav "Property DB Projects Recent Properties AgroChem Addition 440 Old Hook Road 5 E …" at bounding box center [117, 418] width 235 height 706
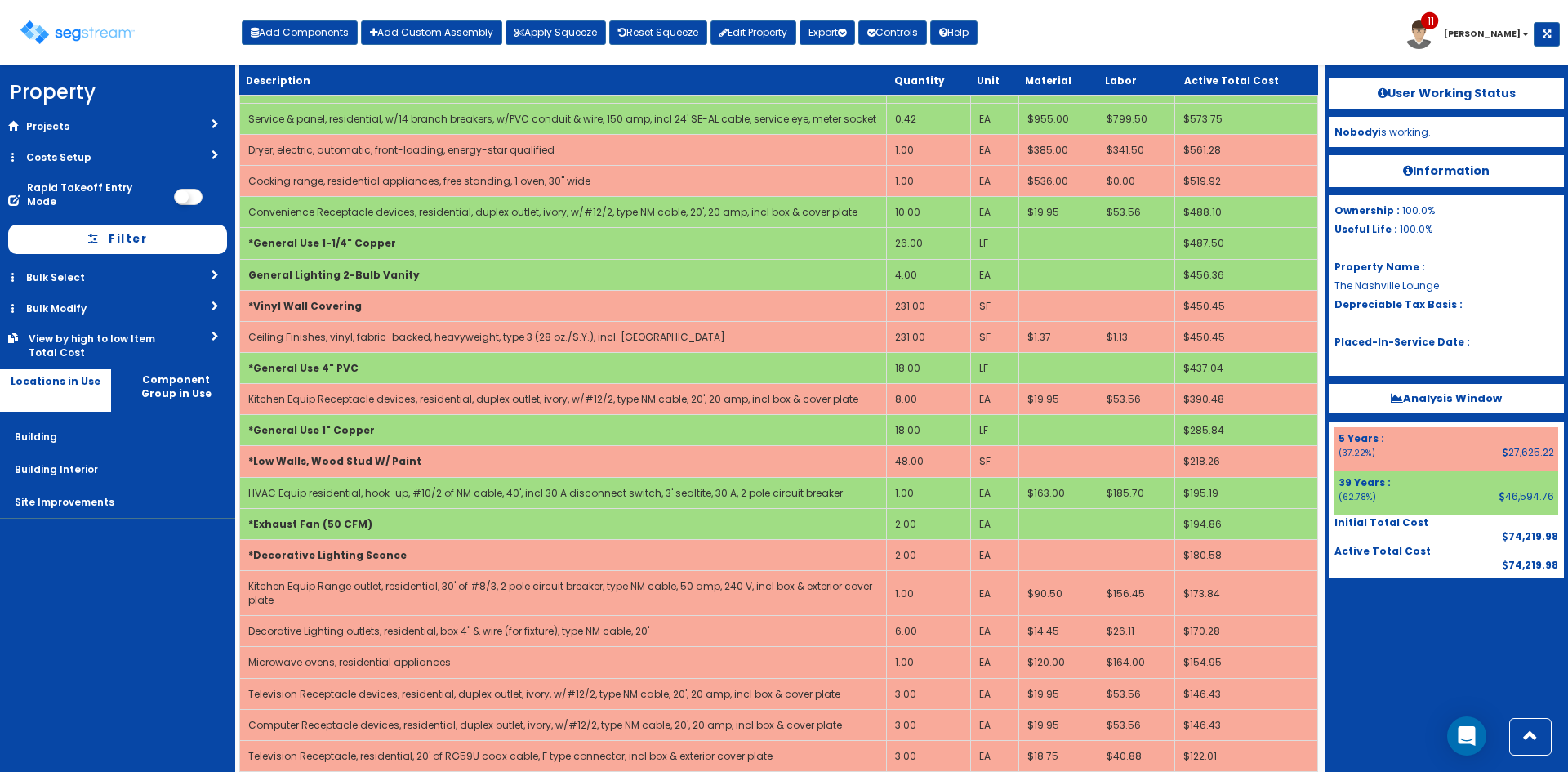
scroll to position [923, 0]
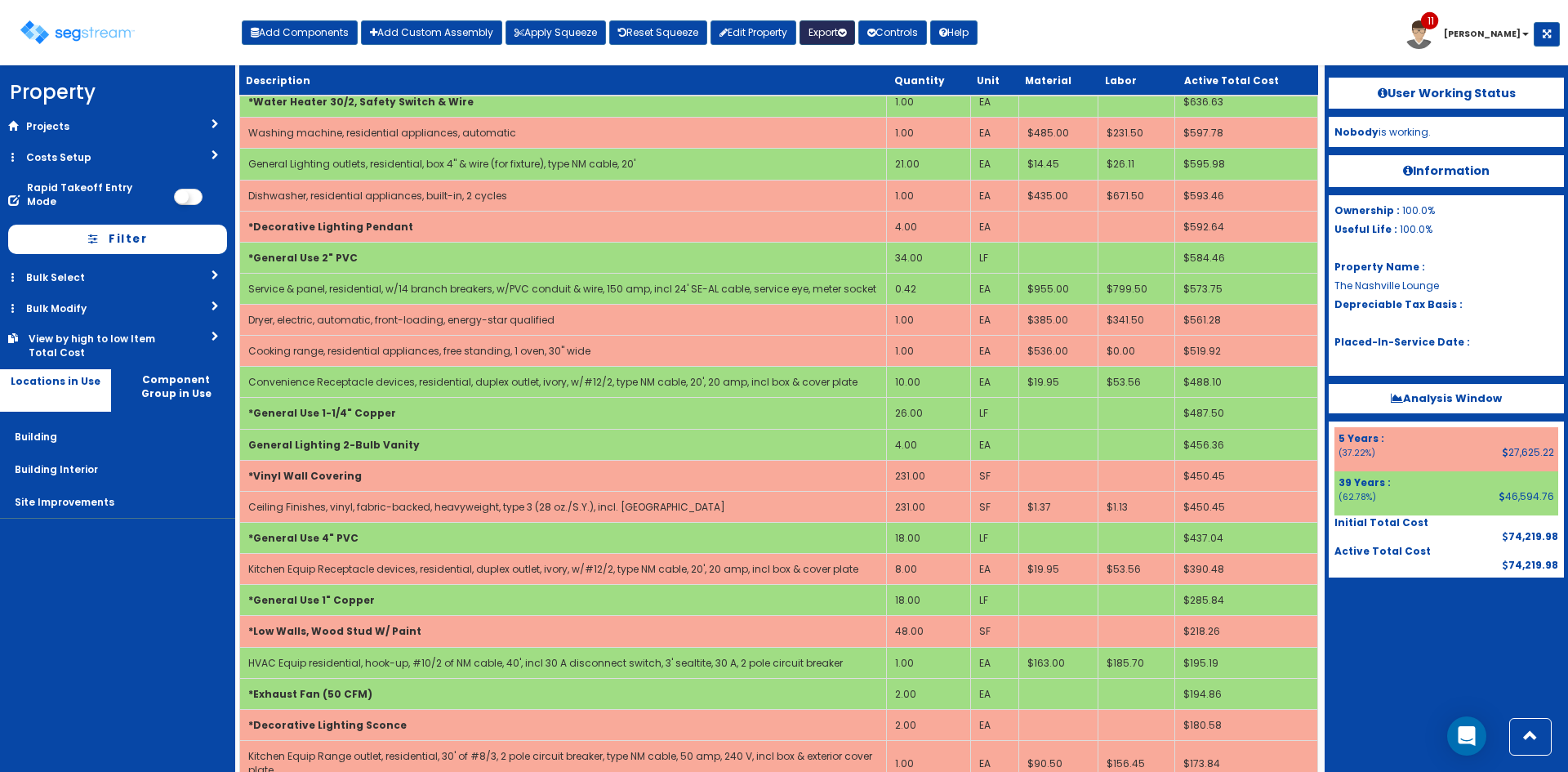
click at [843, 37] on button "Export" at bounding box center [826, 32] width 55 height 24
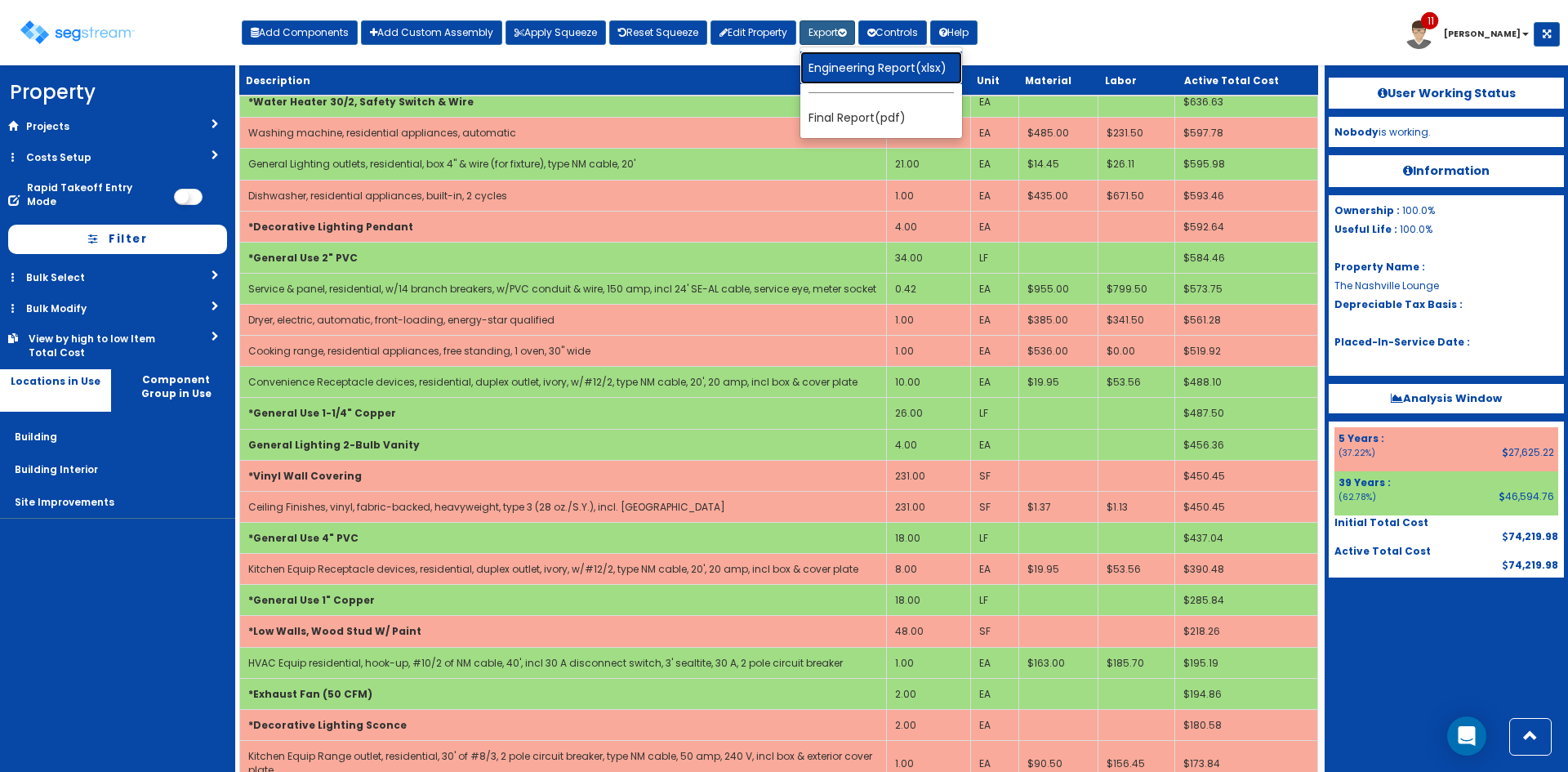
click at [849, 69] on link "Engineering Report(xlsx)" at bounding box center [881, 68] width 162 height 33
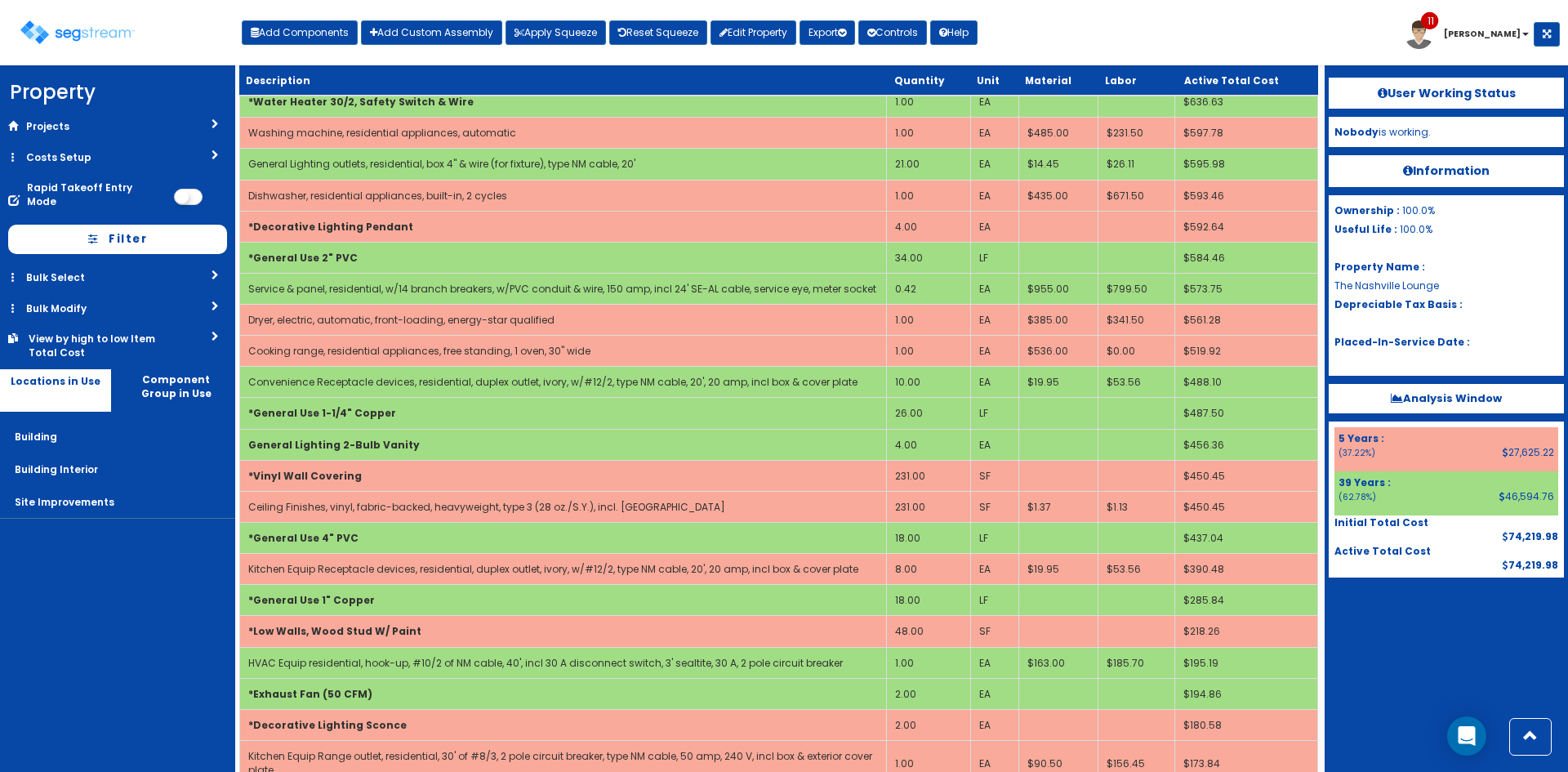
click at [99, 653] on nav "Property DB Projects Recent Properties AgroChem Addition 440 Old Hook Road 5 E …" at bounding box center [117, 418] width 235 height 706
click at [105, 652] on nav "Property DB Projects Recent Properties AgroChem Addition 440 Old Hook Road 5 E …" at bounding box center [117, 418] width 235 height 706
click at [142, 646] on nav "Property DB Projects Recent Properties AgroChem Addition 440 Old Hook Road 5 E …" at bounding box center [117, 418] width 235 height 706
click at [117, 624] on nav "Property DB Projects Recent Properties AgroChem Addition 440 Old Hook Road 5 E …" at bounding box center [117, 418] width 235 height 706
click at [1400, 684] on div "User Working Status Nobody is working. Information Ownership : 100.0% Useful Li…" at bounding box center [1446, 418] width 244 height 706
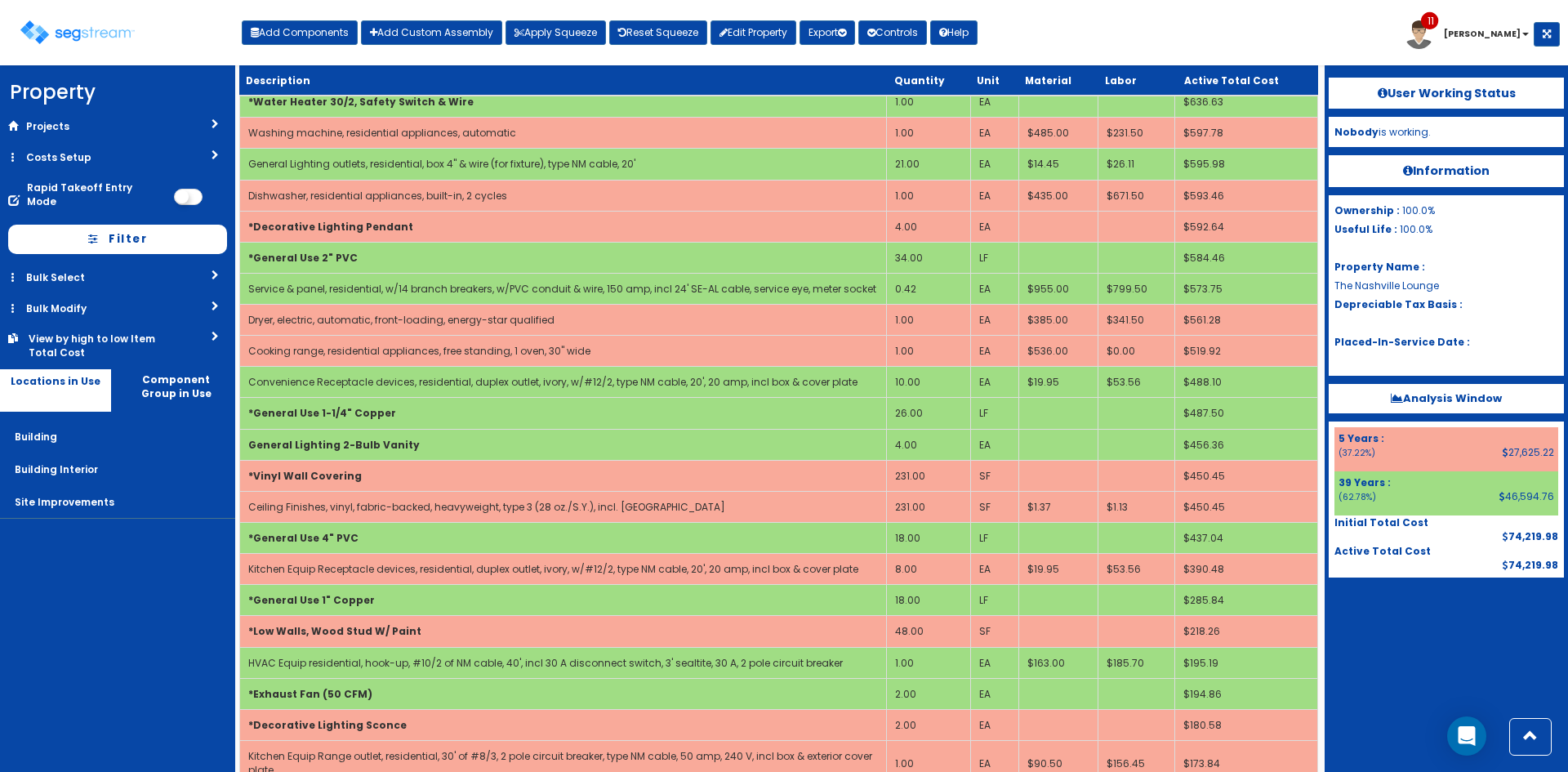
click at [182, 574] on nav "Property DB Projects Recent Properties AgroChem Addition 440 Old Hook Road 5 E …" at bounding box center [117, 418] width 235 height 706
click at [91, 578] on nav "Property DB Projects Recent Properties AgroChem Addition 440 Old Hook Road 5 E …" at bounding box center [117, 418] width 235 height 706
click at [1086, 33] on div "Toggle navigation Add Components Add Custom Assembly Apply Squeeze Reset Squeez…" at bounding box center [784, 39] width 1551 height 53
click at [69, 39] on img at bounding box center [78, 32] width 115 height 23
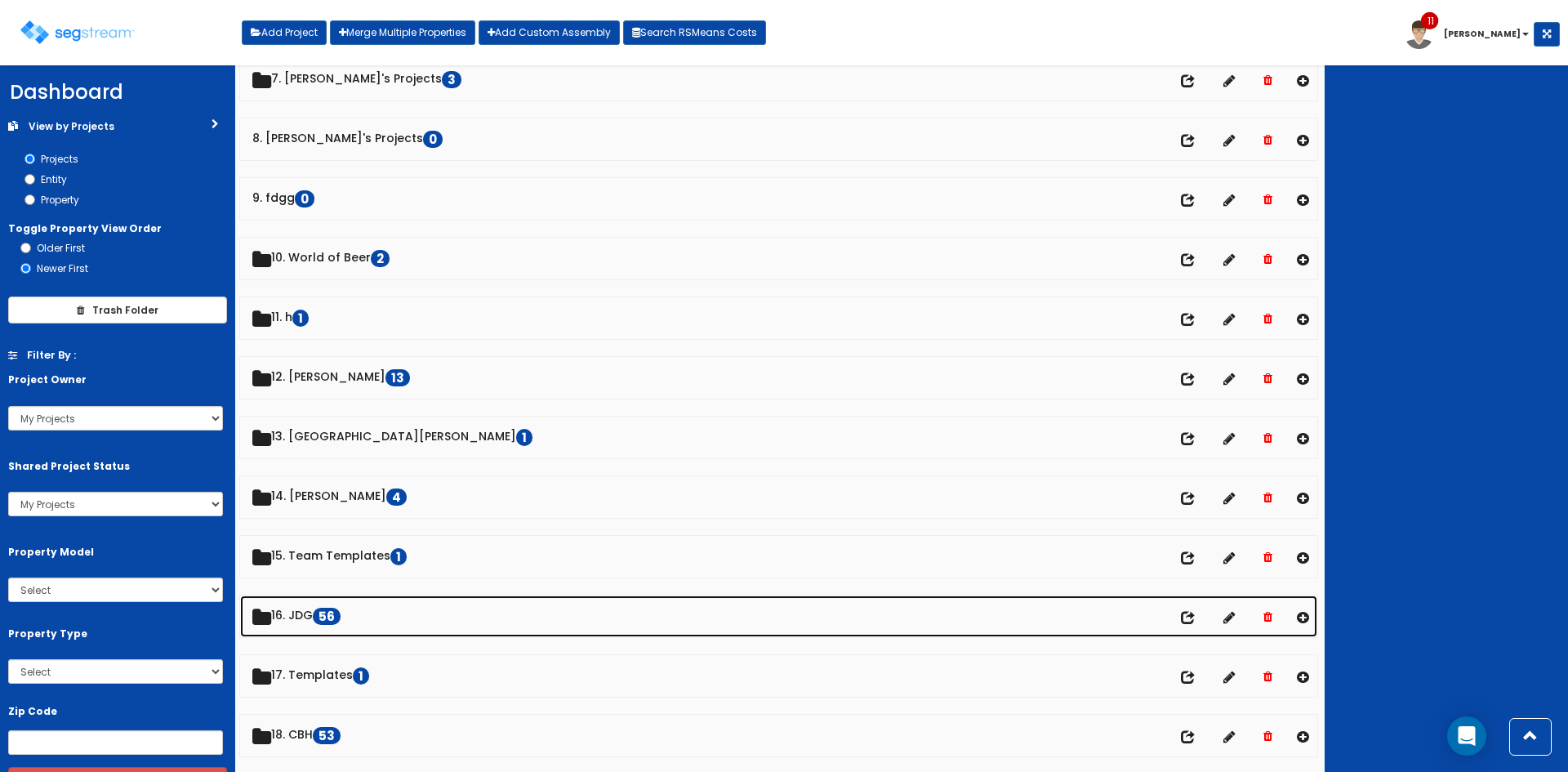
click at [300, 617] on link "16. JDG 56" at bounding box center [778, 616] width 1077 height 42
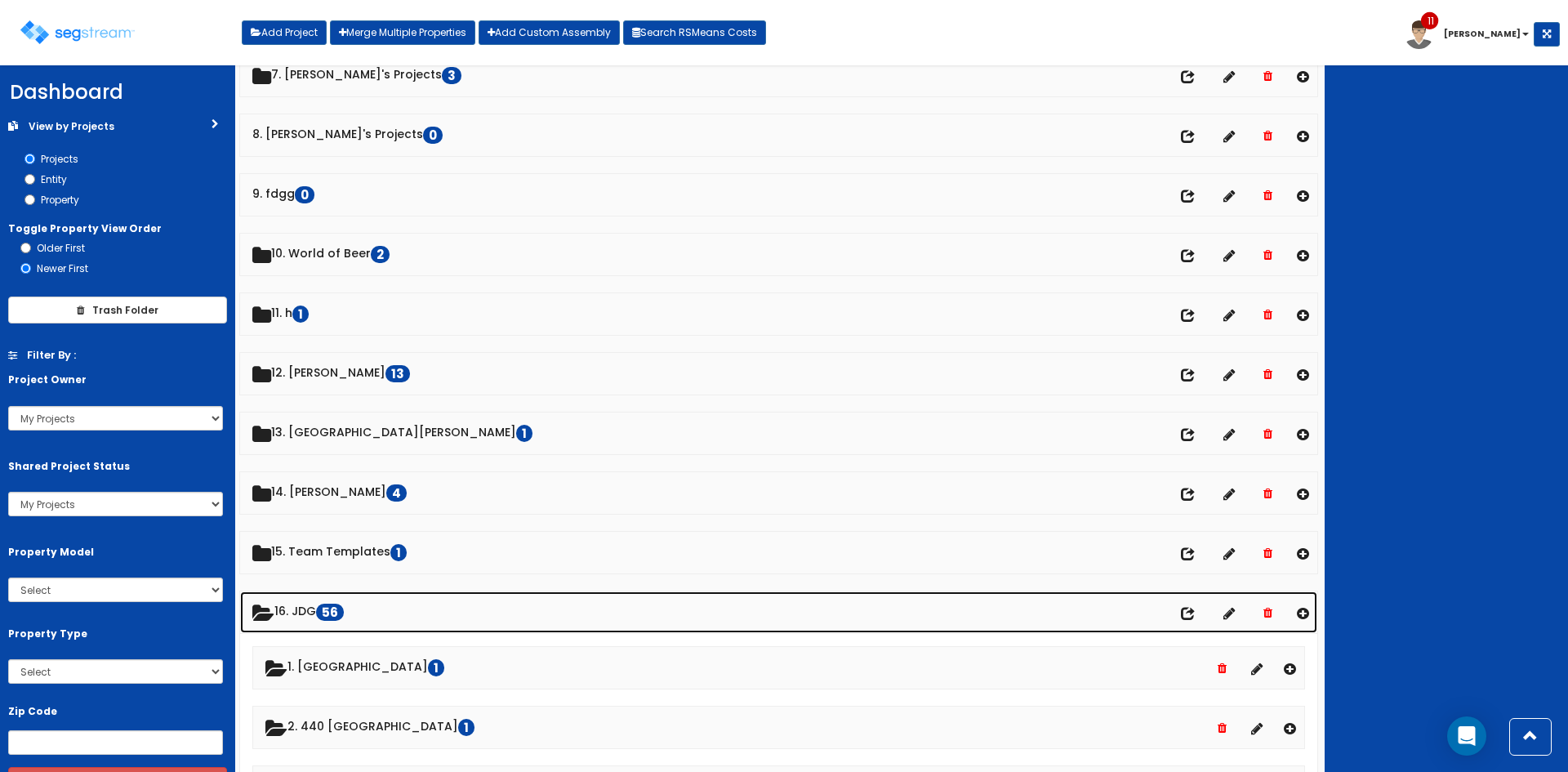
scroll to position [434, 0]
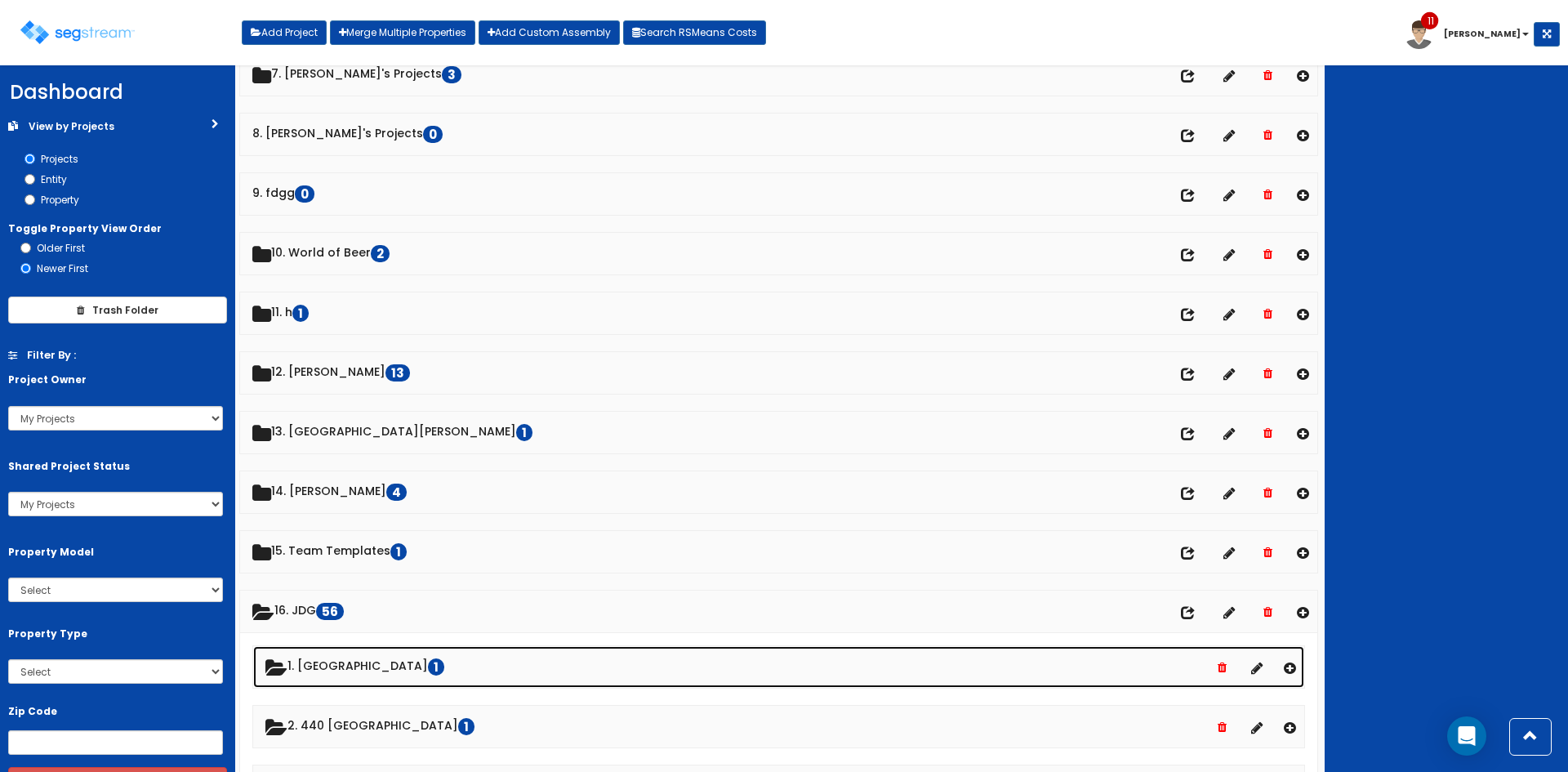
click at [381, 670] on link "1. Nashville Lounge 1" at bounding box center [779, 666] width 1051 height 42
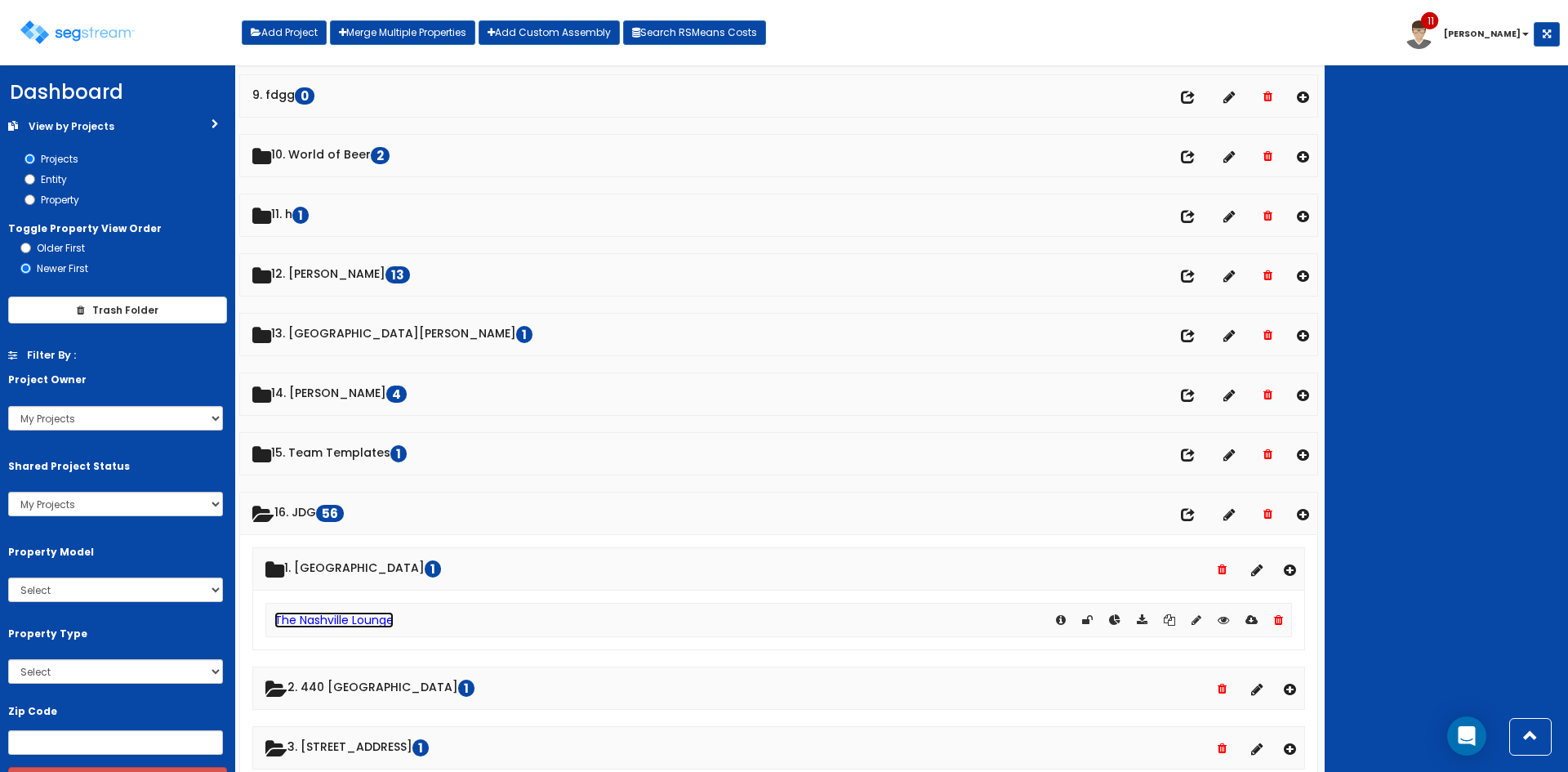
click at [375, 619] on link "The Nashville Lounge" at bounding box center [334, 620] width 119 height 17
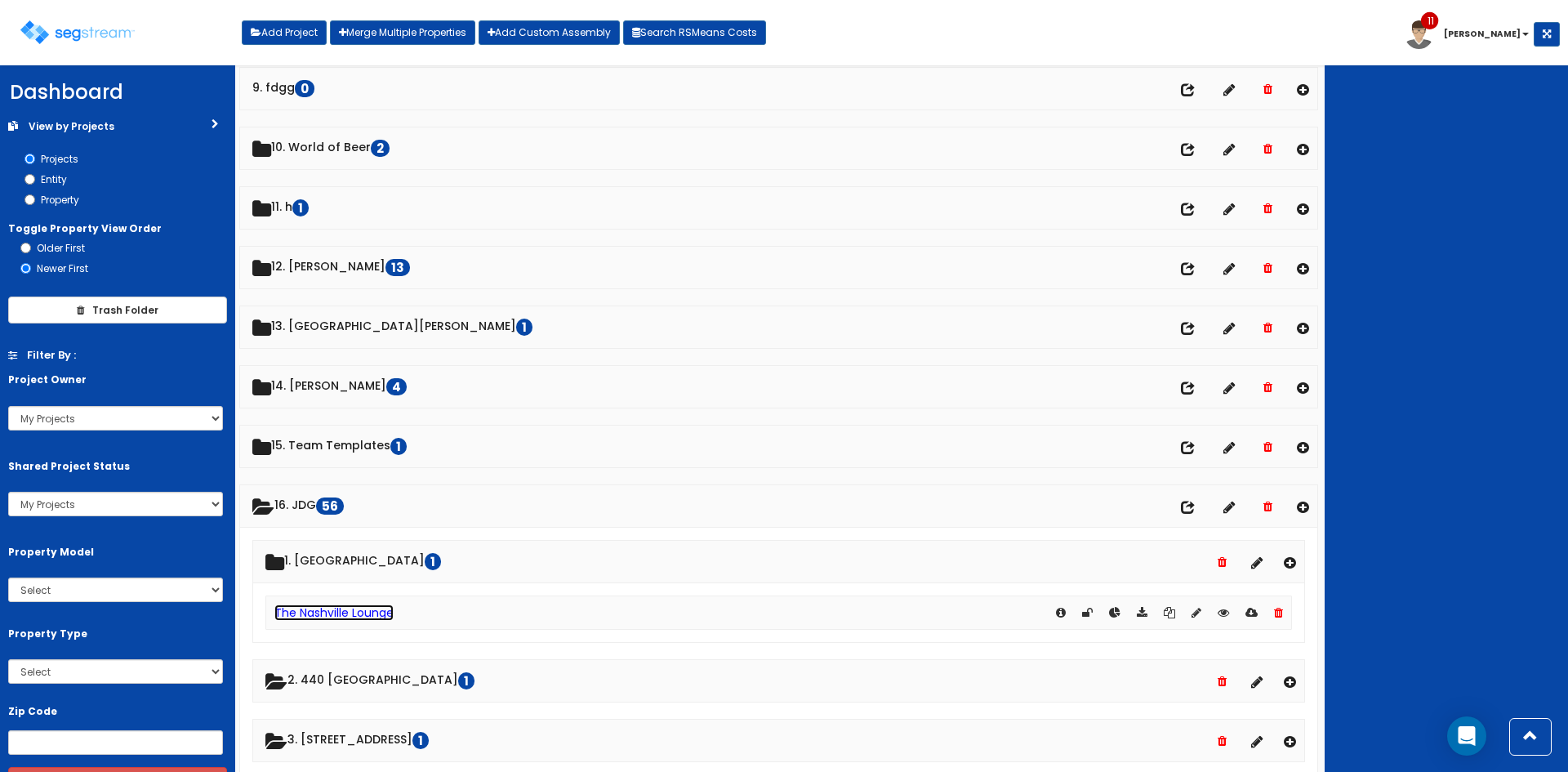
scroll to position [540, 0]
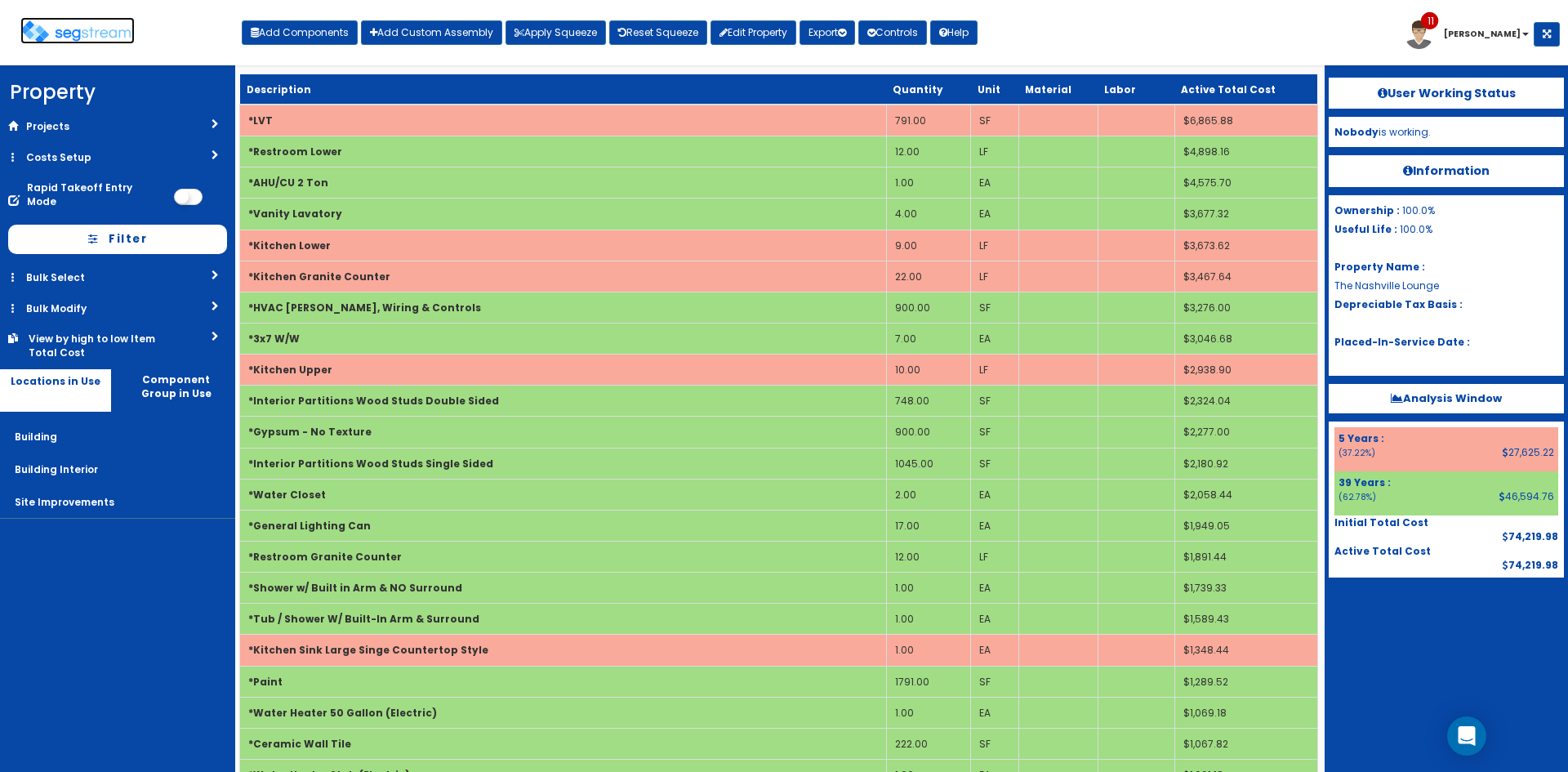
click at [72, 39] on img at bounding box center [78, 32] width 115 height 23
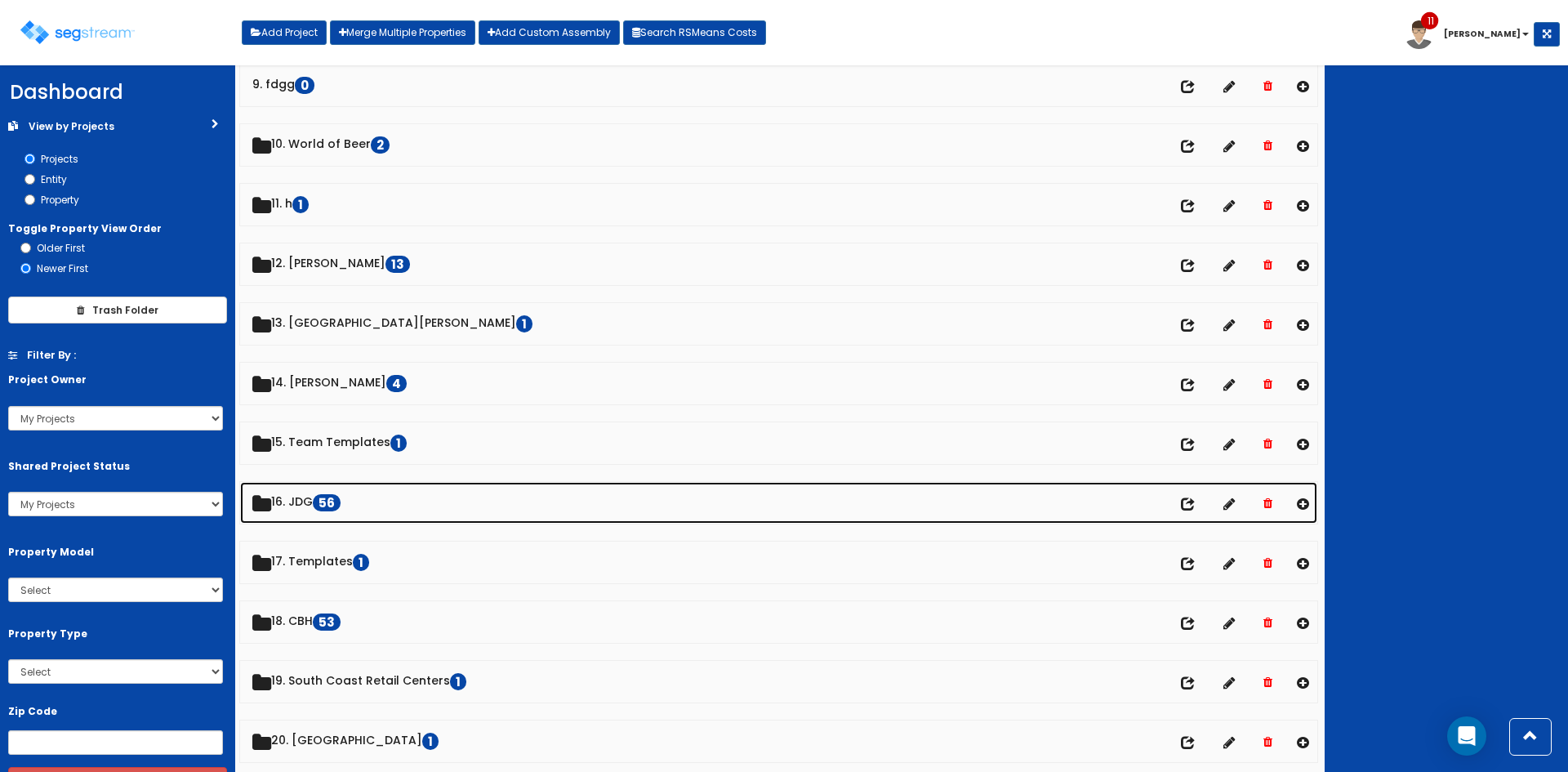
click at [311, 510] on link "16. JDG 56" at bounding box center [778, 502] width 1077 height 42
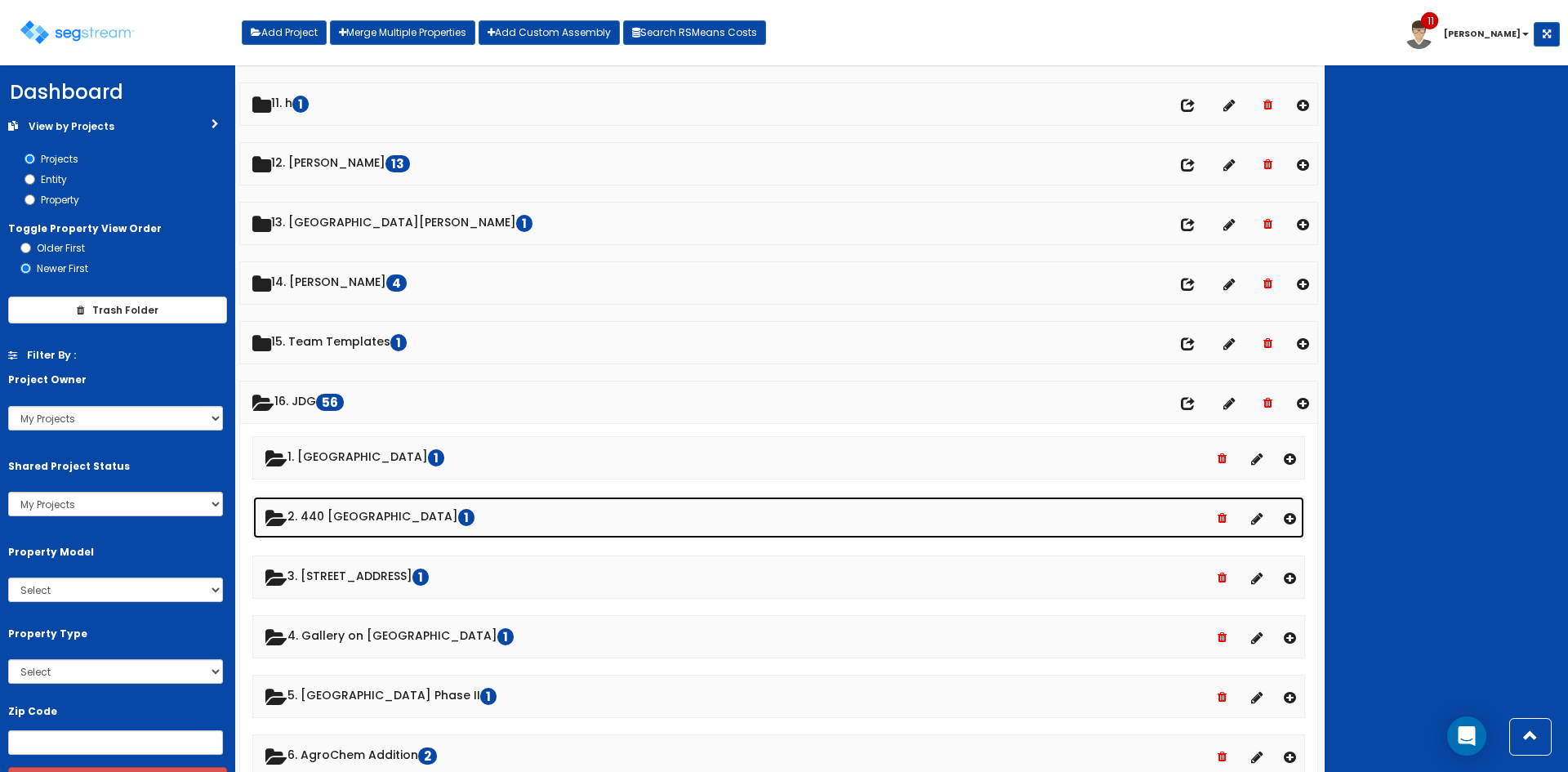
click at [355, 520] on link "2. 440 Old Hook 1" at bounding box center [779, 517] width 1051 height 42
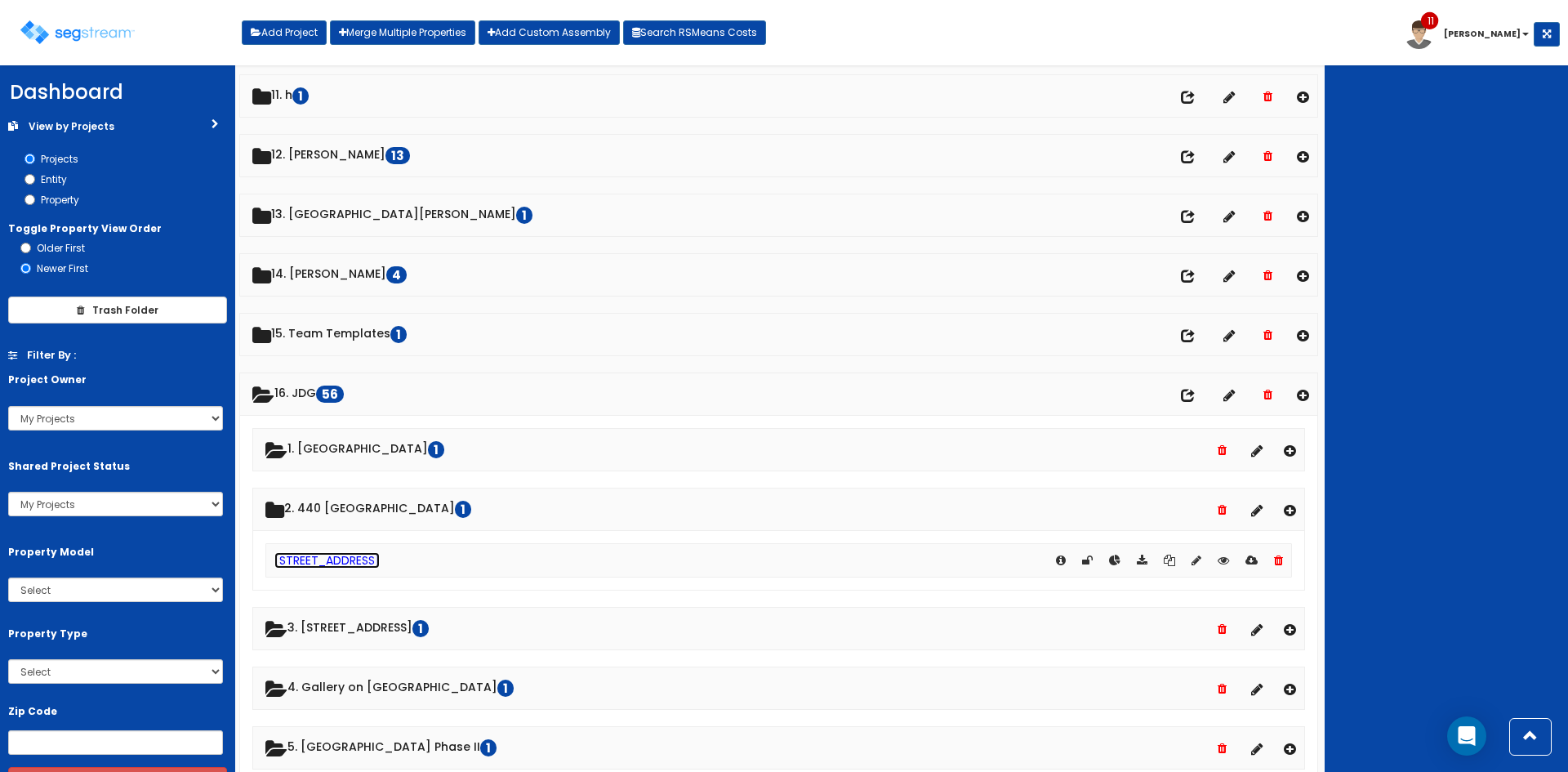
scroll to position [652, 0]
click at [344, 557] on link "[STREET_ADDRESS]" at bounding box center [327, 559] width 105 height 17
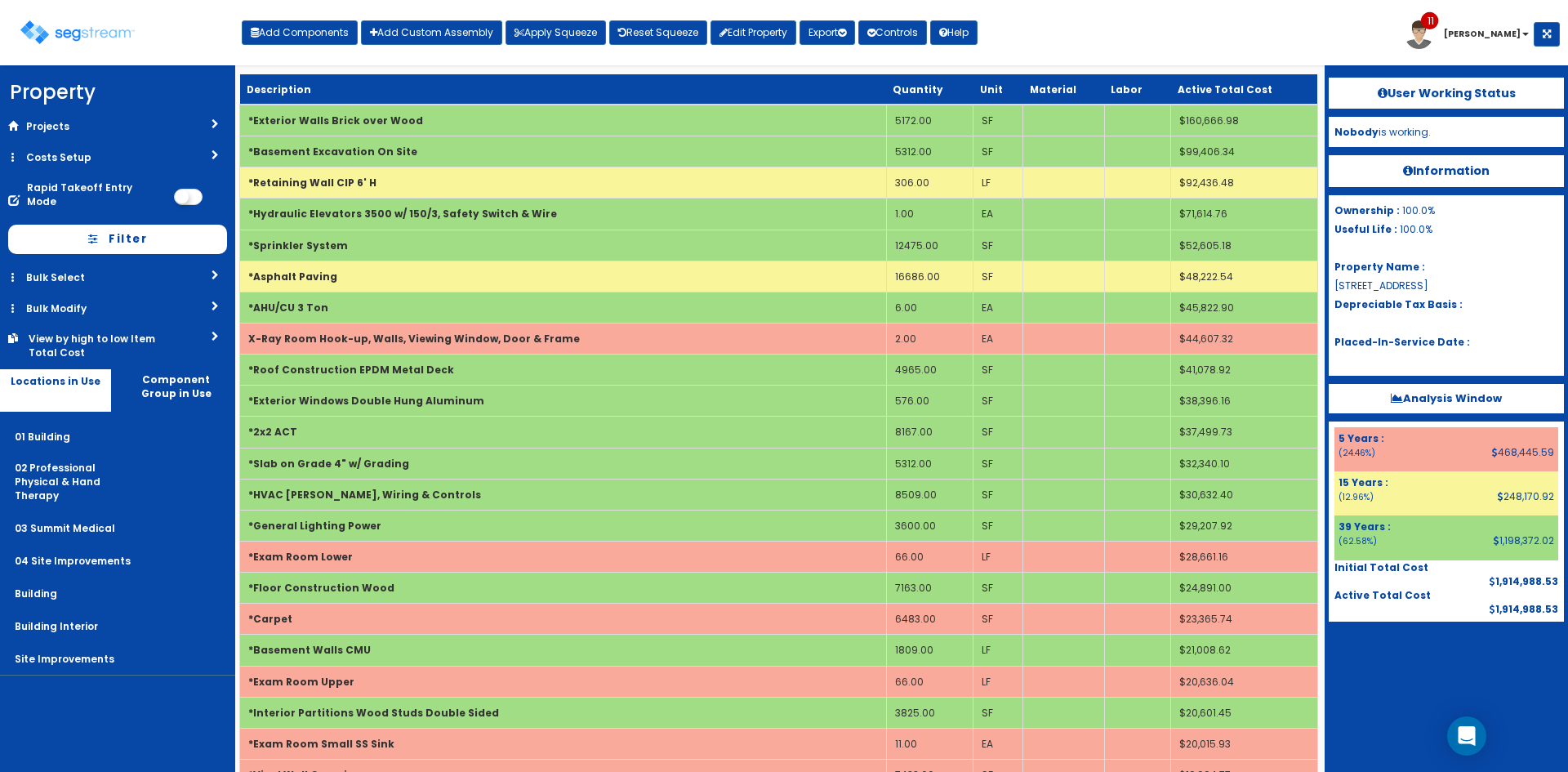
click at [126, 701] on nav "Property DB Projects Recent Properties The [GEOGRAPHIC_DATA] AgroChem Addition …" at bounding box center [117, 418] width 235 height 706
click at [775, 33] on link "Edit Property" at bounding box center [753, 32] width 85 height 24
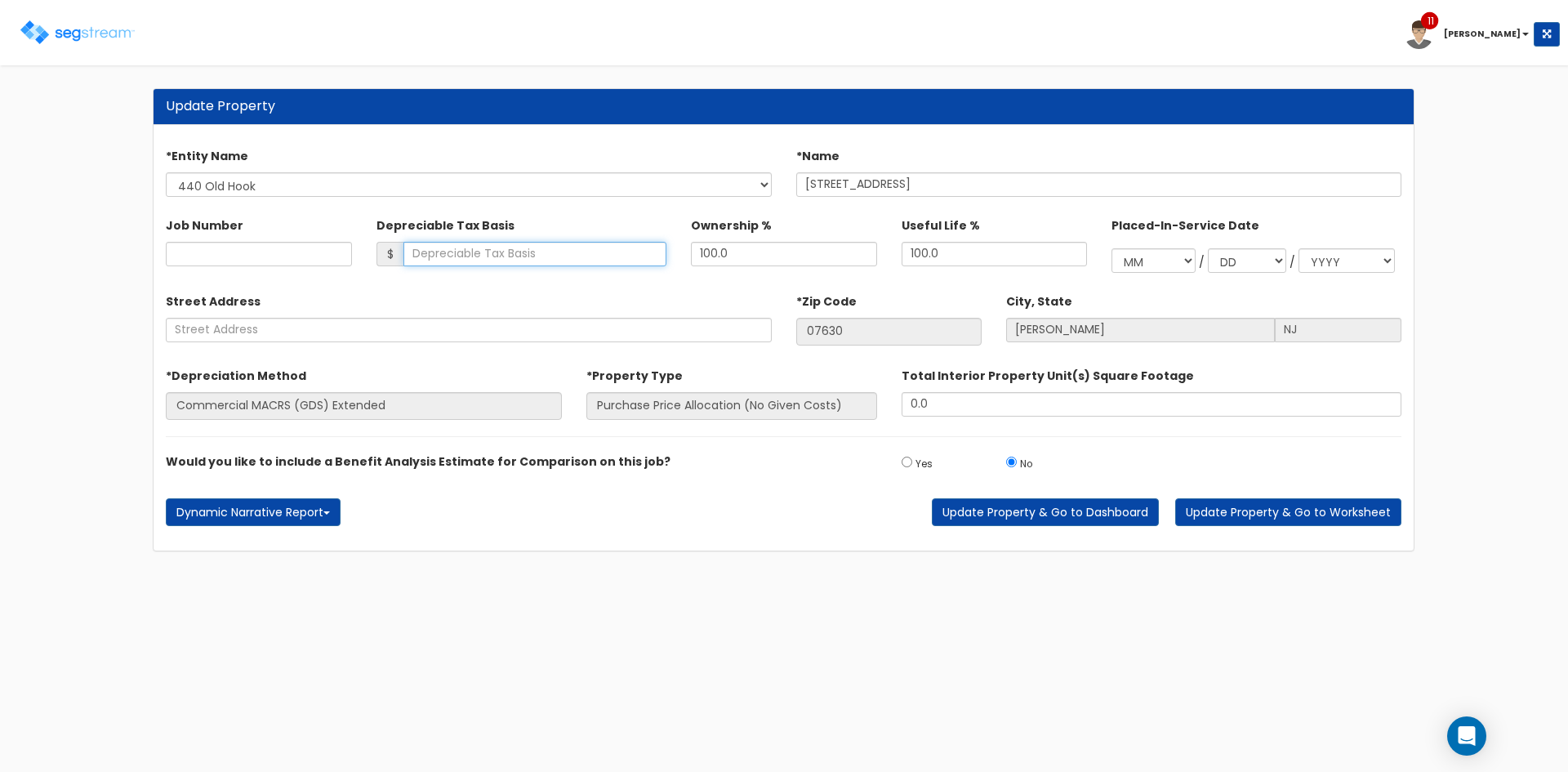
click at [632, 250] on input "Depreciable Tax Basis" at bounding box center [535, 253] width 264 height 24
type input "3,510,000"
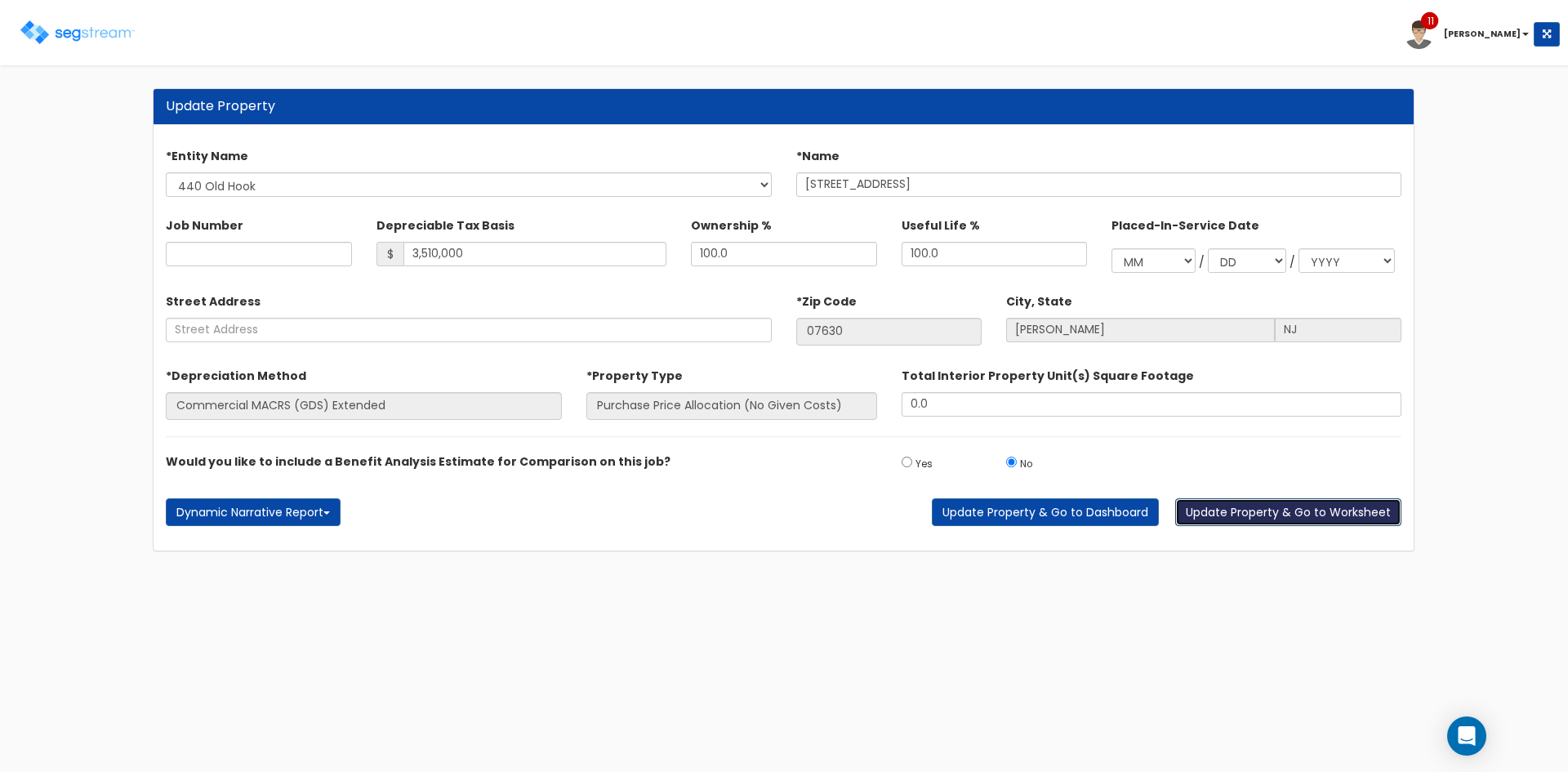
click at [1228, 520] on button "Update Property & Go to Worksheet" at bounding box center [1287, 512] width 226 height 28
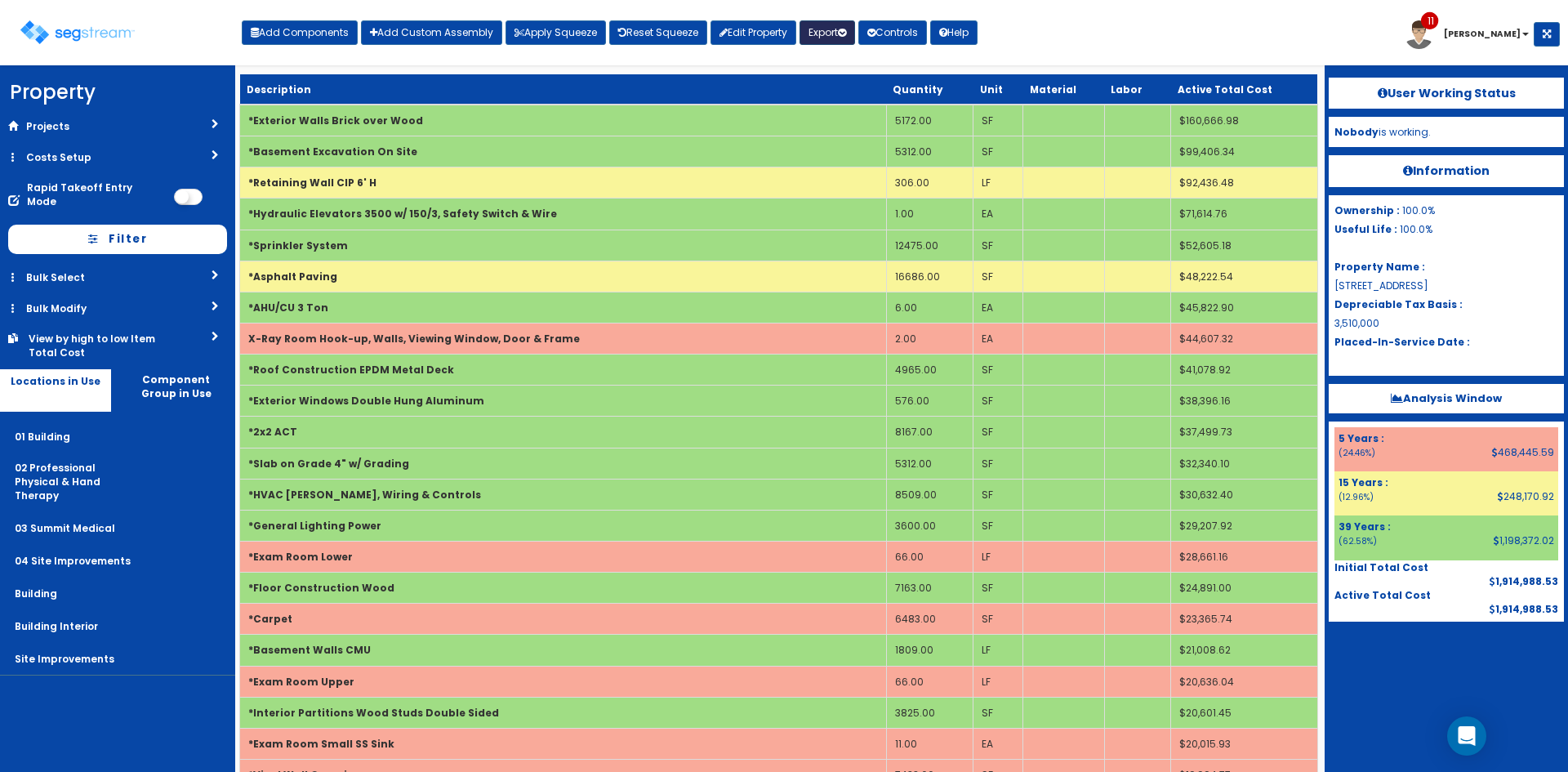
click at [823, 30] on button "Export" at bounding box center [826, 32] width 55 height 24
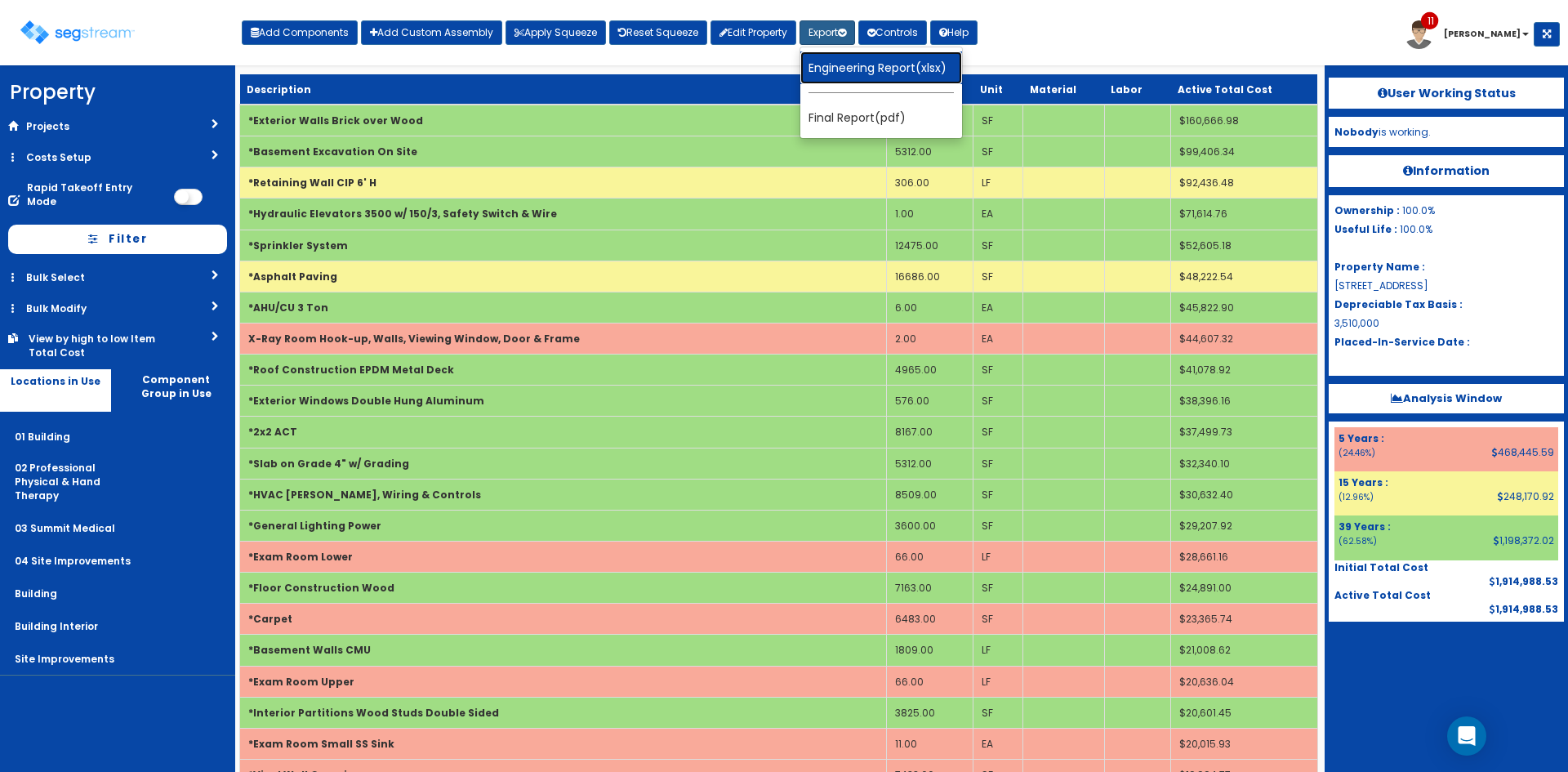
click at [834, 59] on link "Engineering Report(xlsx)" at bounding box center [881, 68] width 162 height 33
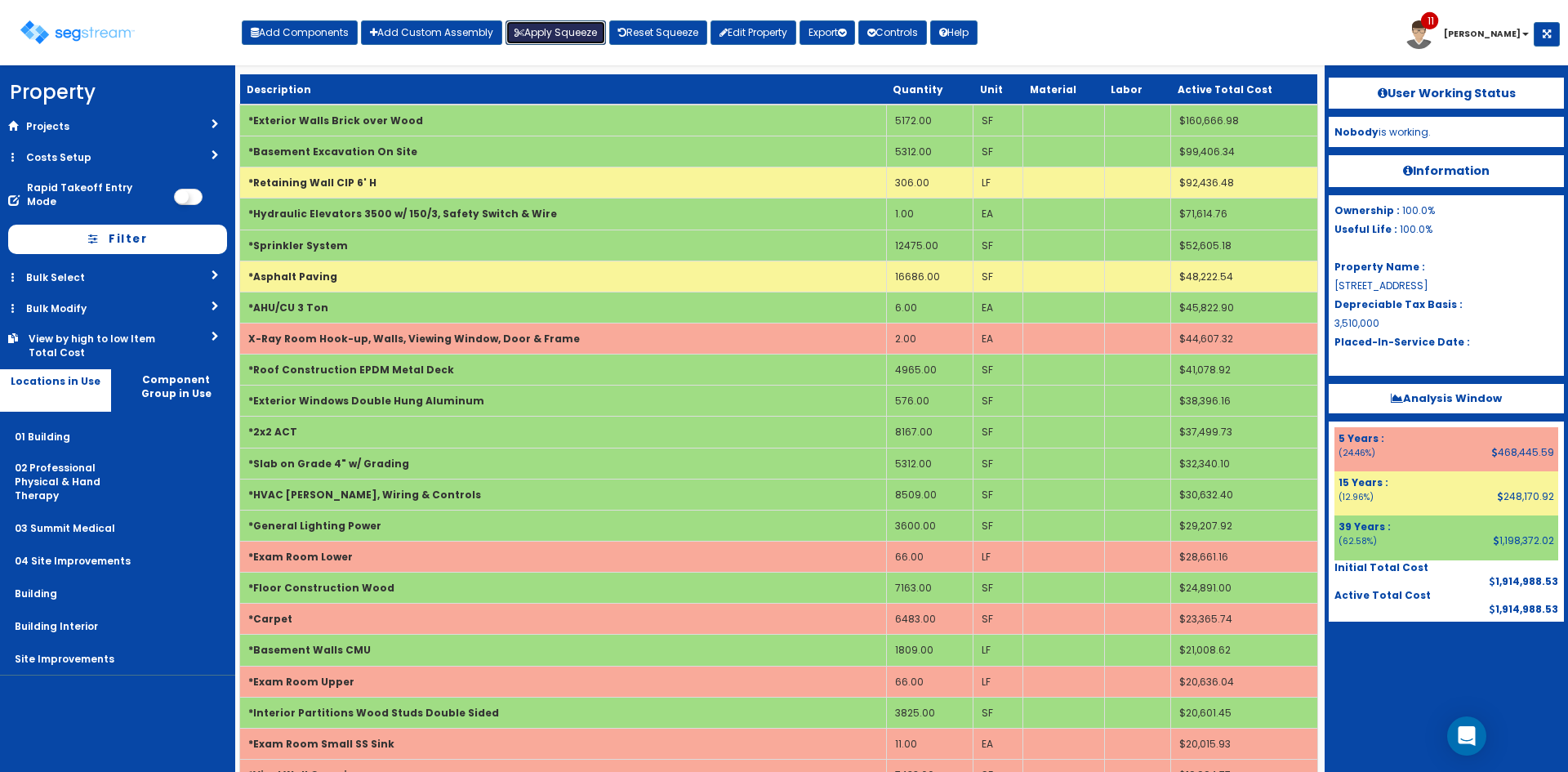
click at [562, 34] on button "Apply Squeeze" at bounding box center [555, 32] width 100 height 24
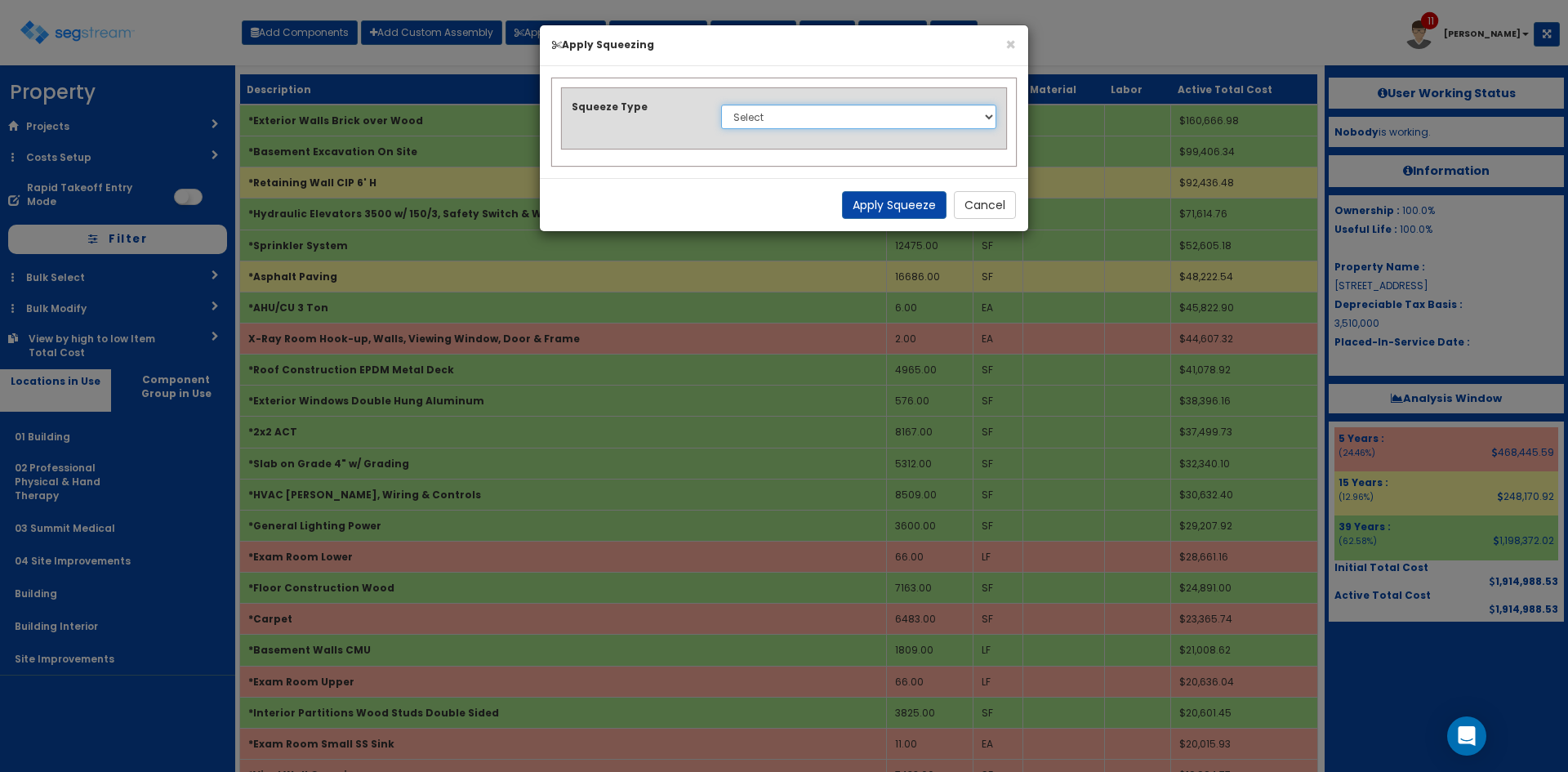
click at [744, 117] on select "Select 1. Squeeze Entire Worksheet 2. Squeeze by Takeoff Cost 3. Squeeze by Uni…" at bounding box center [858, 117] width 275 height 24
select select "squeeze_entire_takeoffsheet"
click at [721, 105] on select "Select 1. Squeeze Entire Worksheet 2. Squeeze by Takeoff Cost 3. Squeeze by Uni…" at bounding box center [858, 117] width 275 height 24
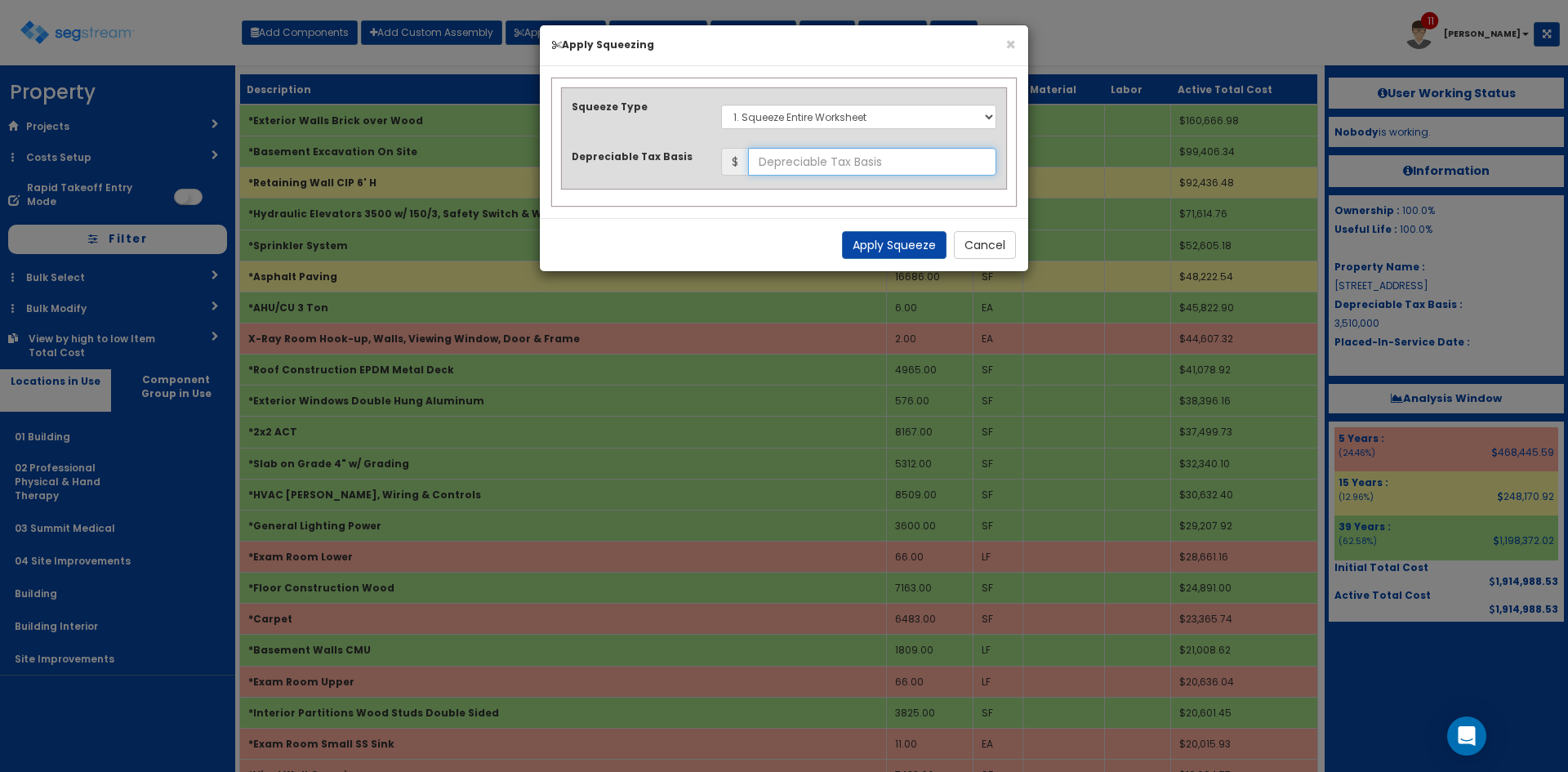
click at [840, 163] on input "text" at bounding box center [872, 161] width 249 height 28
type input "2,527,784.86"
click at [897, 253] on button "Apply Squeeze" at bounding box center [894, 245] width 105 height 28
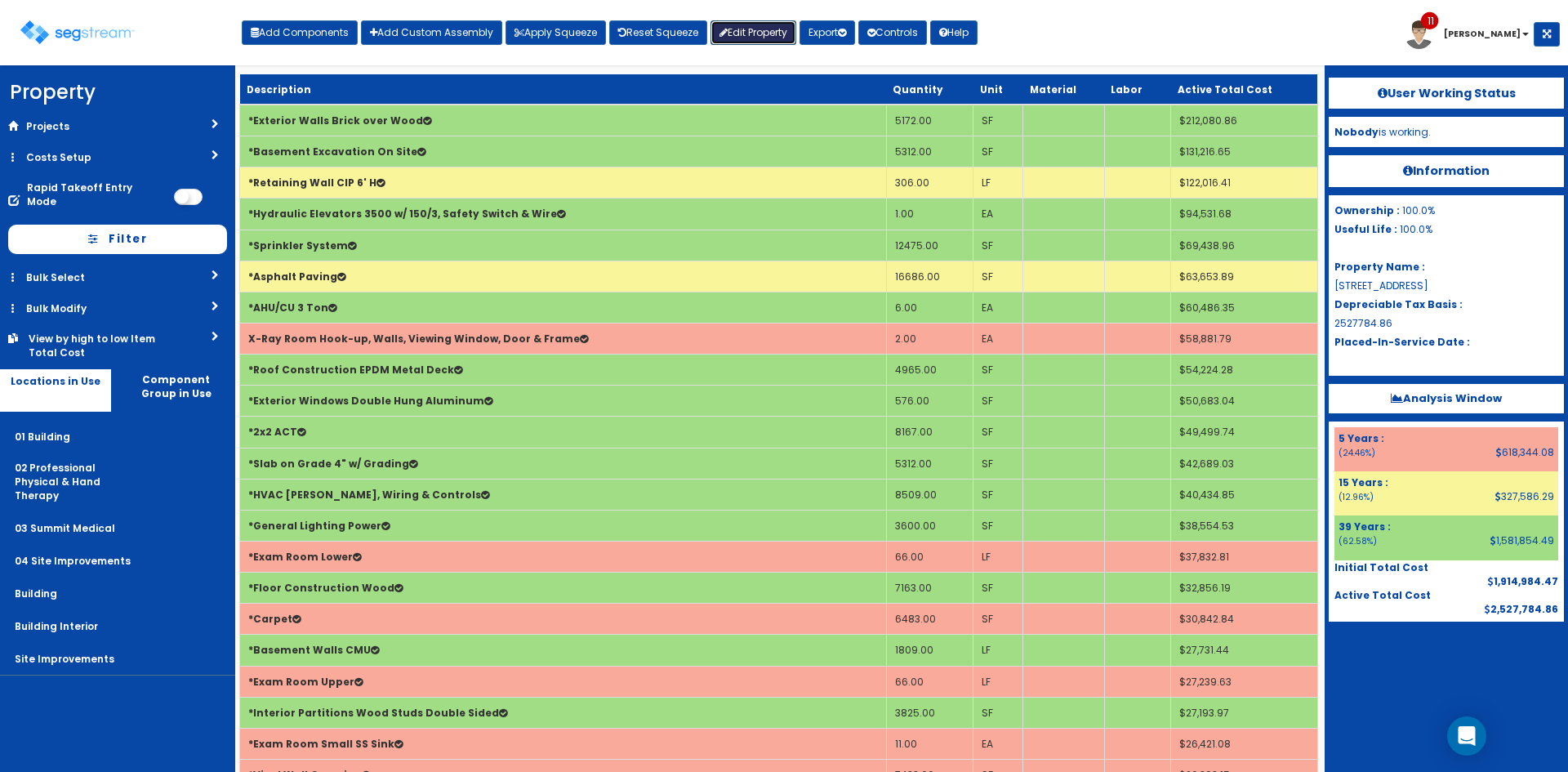
click at [748, 42] on link "Edit Property" at bounding box center [753, 32] width 85 height 24
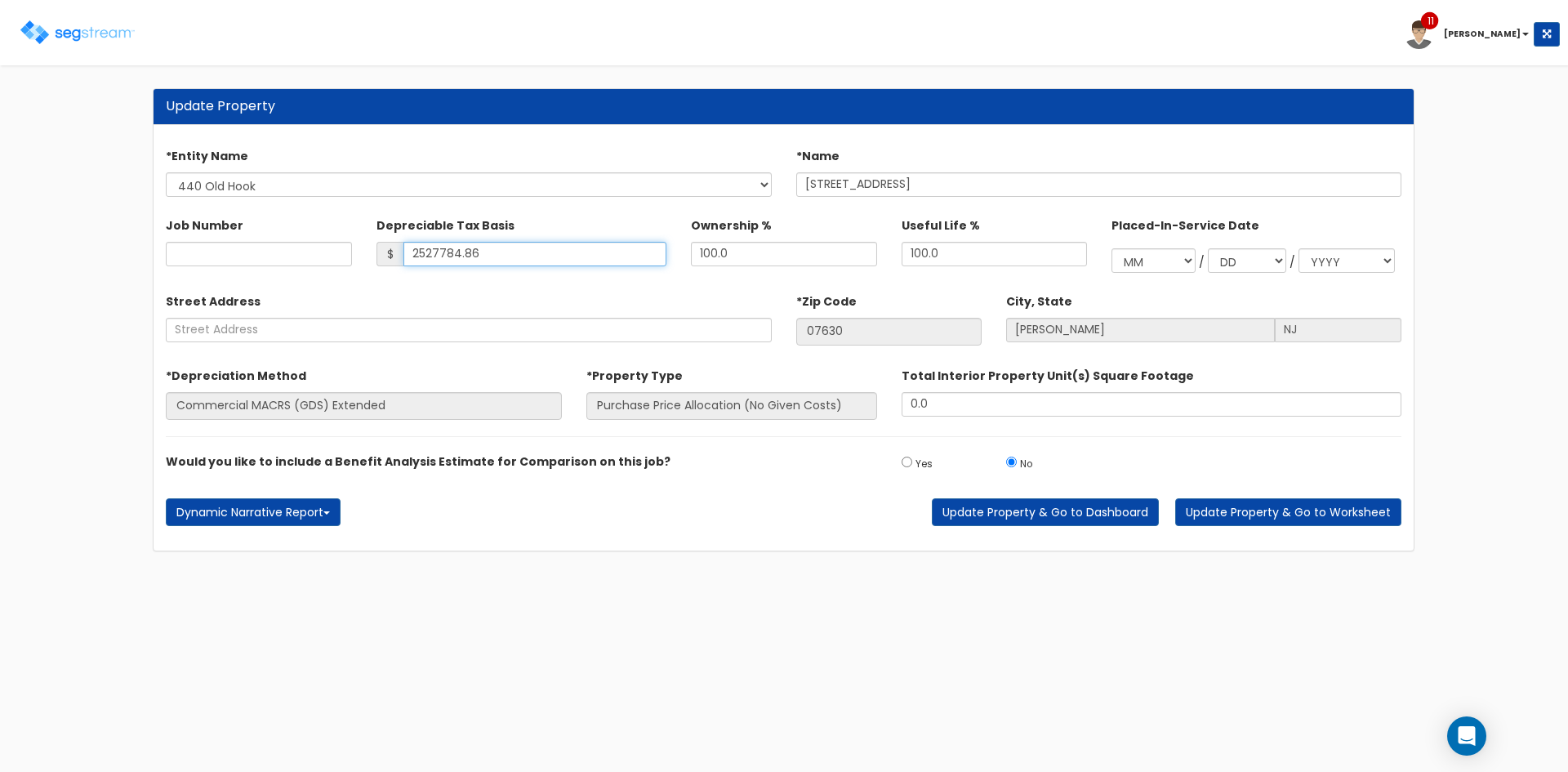
click at [488, 254] on input "2527784.86" at bounding box center [535, 253] width 264 height 24
click at [517, 252] on input "2527784.86" at bounding box center [535, 253] width 264 height 24
drag, startPoint x: 330, startPoint y: 254, endPoint x: 310, endPoint y: 259, distance: 20.6
click at [313, 258] on div "Job Number Depreciable Tax Basis $ 2527784.86 Ownership % 100.0" at bounding box center [784, 241] width 1260 height 76
type input "3,510,000"
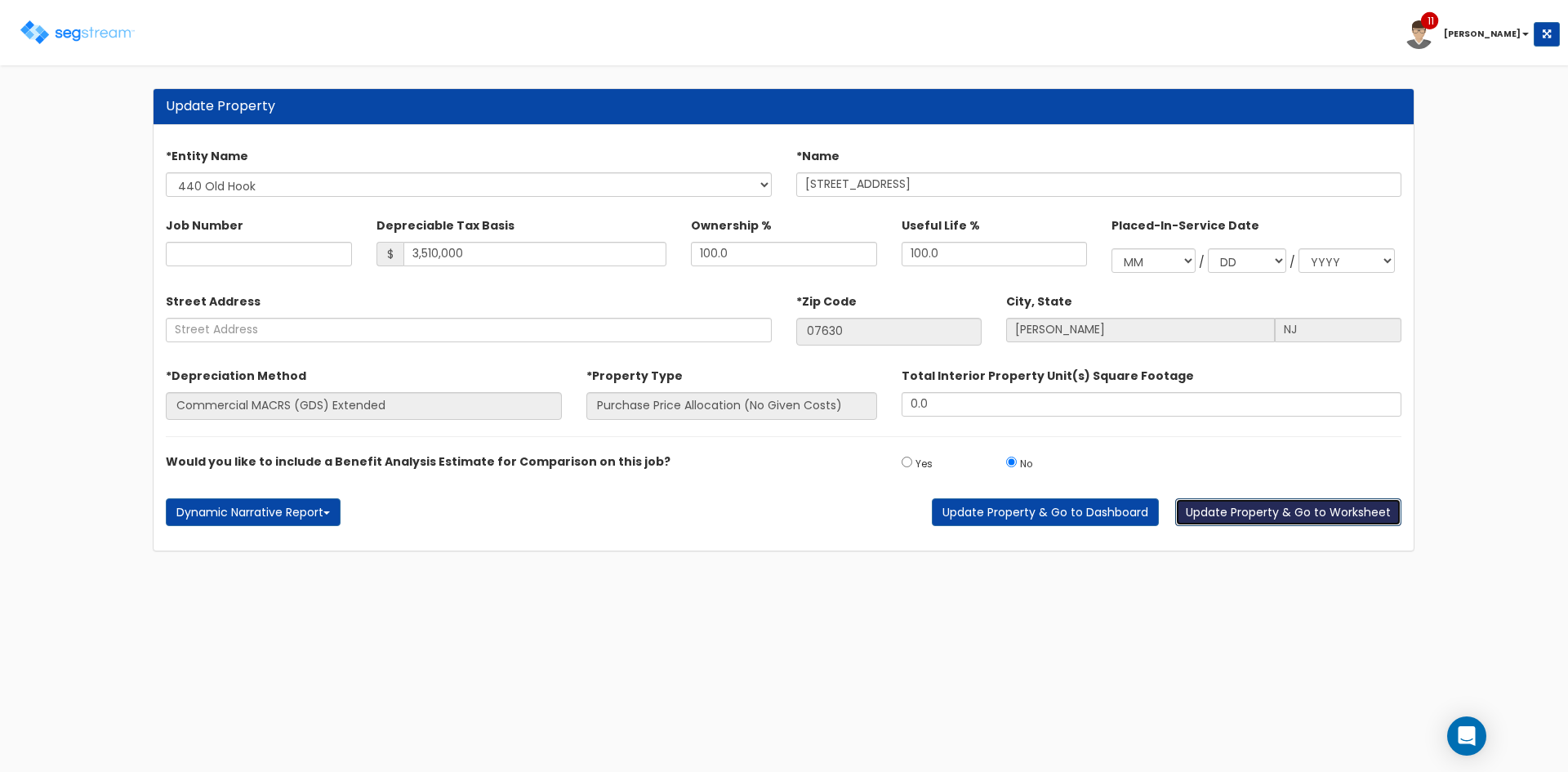
click at [1228, 520] on button "Update Property & Go to Worksheet" at bounding box center [1287, 512] width 226 height 28
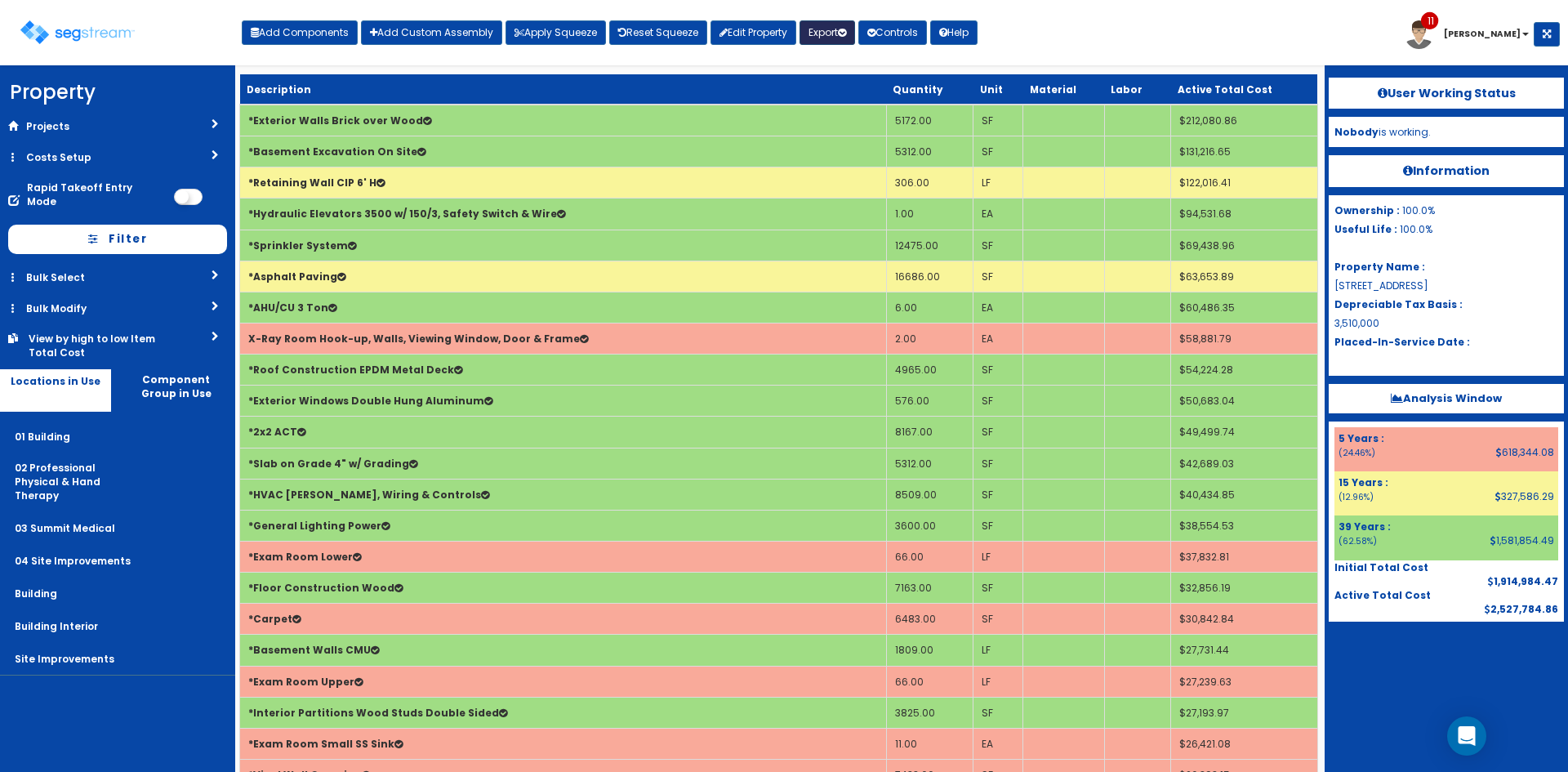
click at [846, 34] on icon "button" at bounding box center [842, 33] width 8 height 10
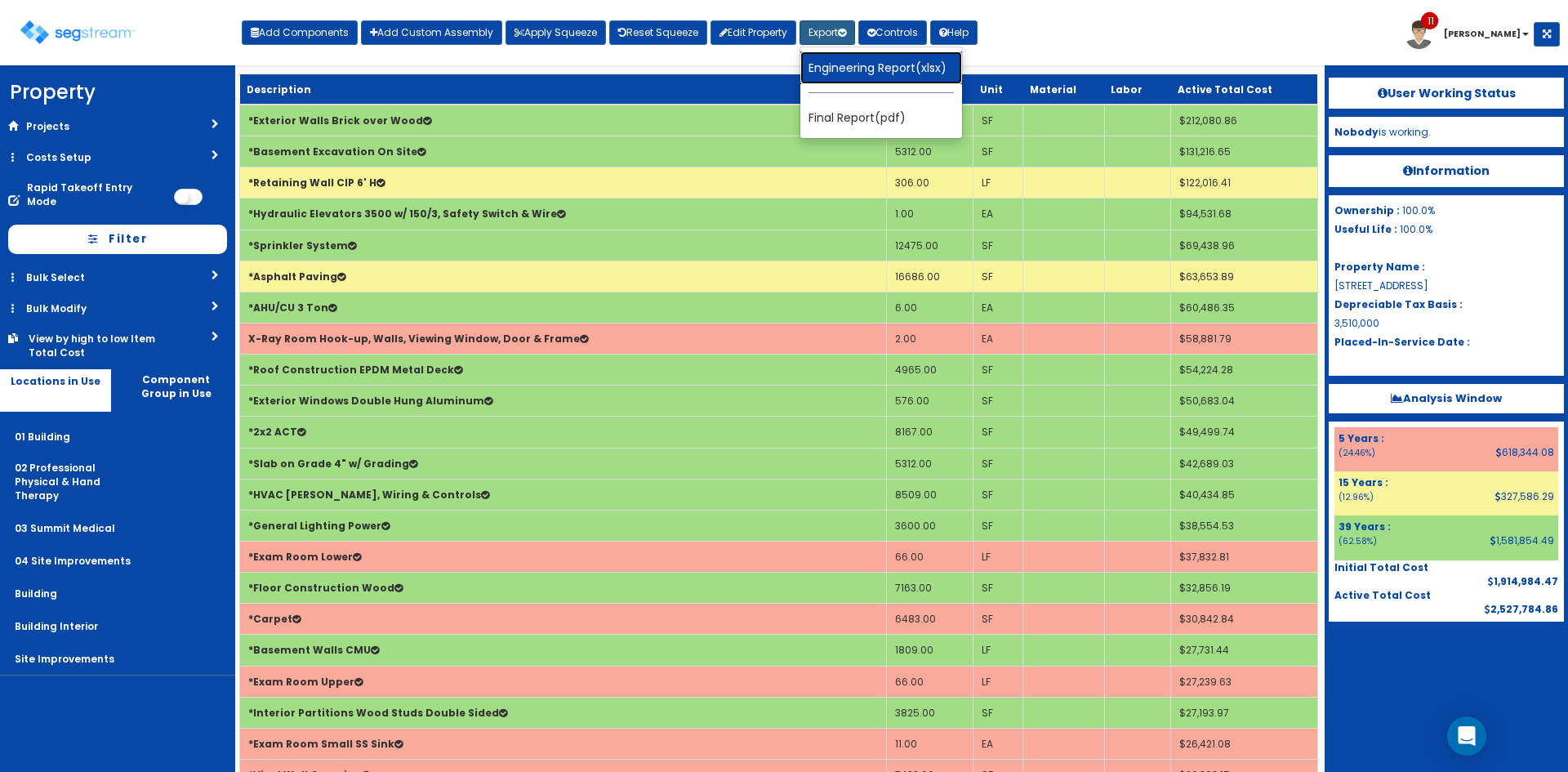
click at [864, 77] on link "Engineering Report(xlsx)" at bounding box center [881, 68] width 162 height 33
